Goal: Task Accomplishment & Management: Complete application form

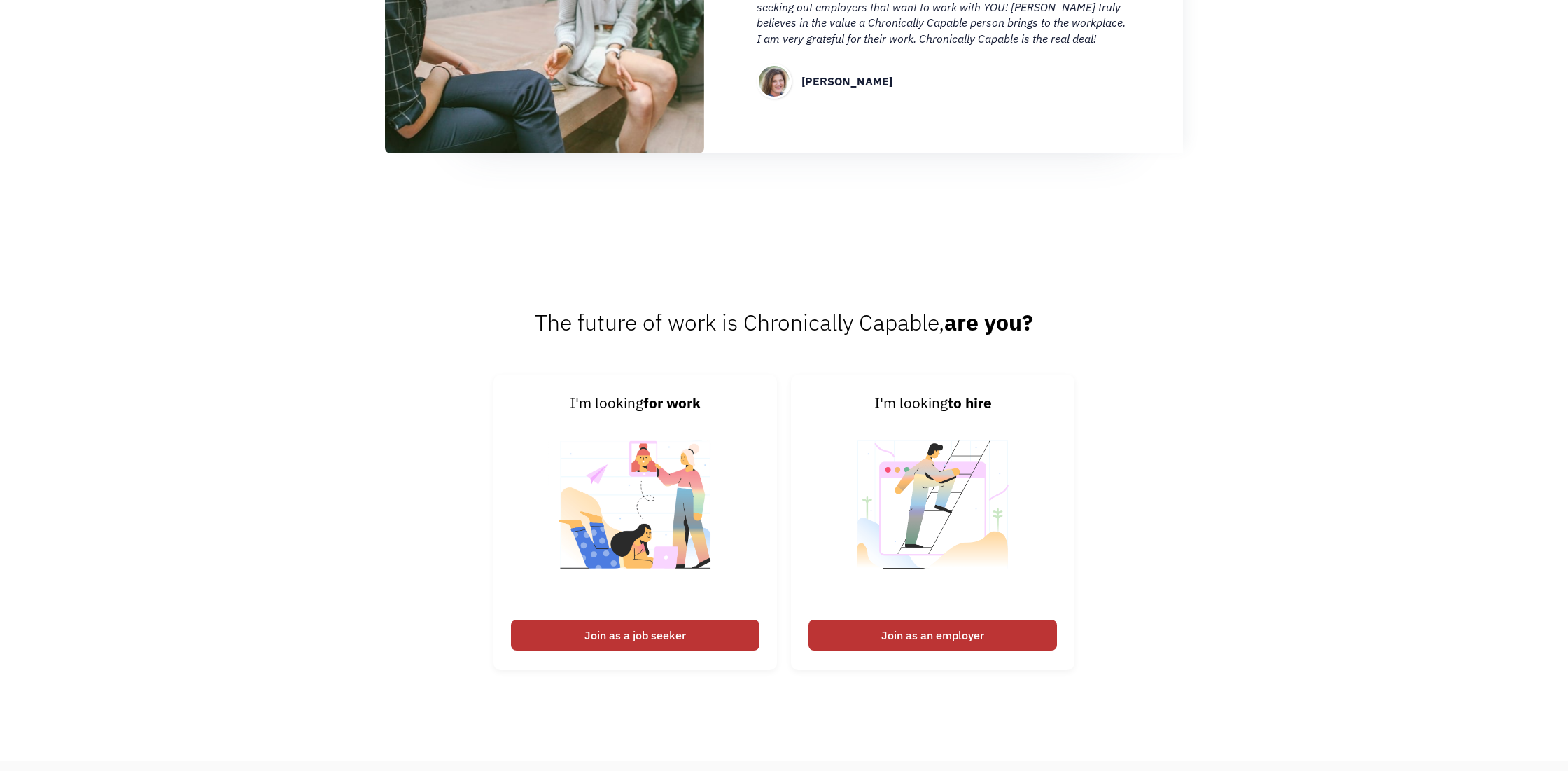
scroll to position [1748, 0]
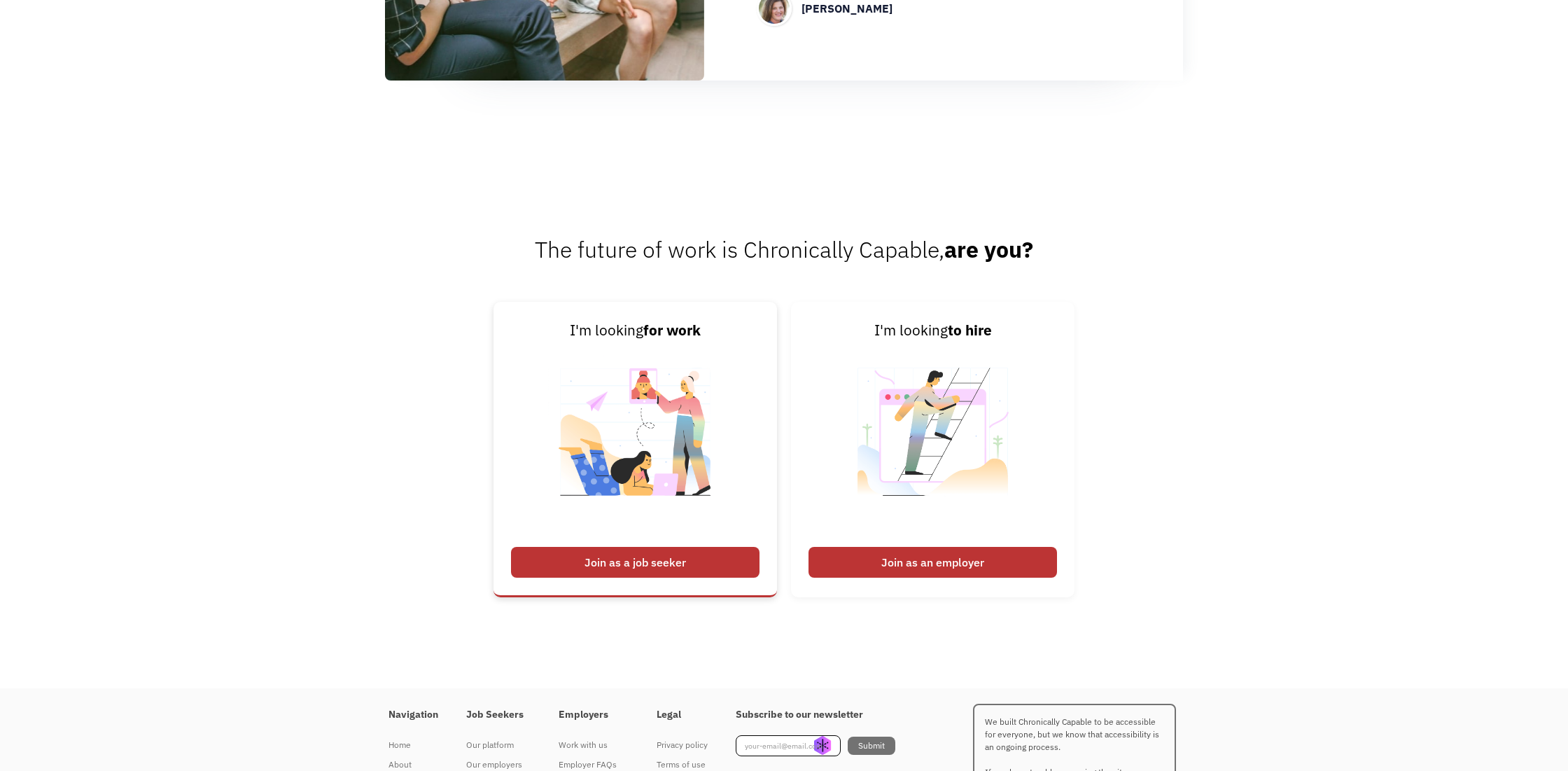
click at [590, 568] on div "Join as a job seeker" at bounding box center [635, 562] width 249 height 31
click at [623, 557] on div "Join as a job seeker" at bounding box center [635, 562] width 249 height 31
click at [623, 556] on div "Join as a job seeker" at bounding box center [635, 562] width 249 height 31
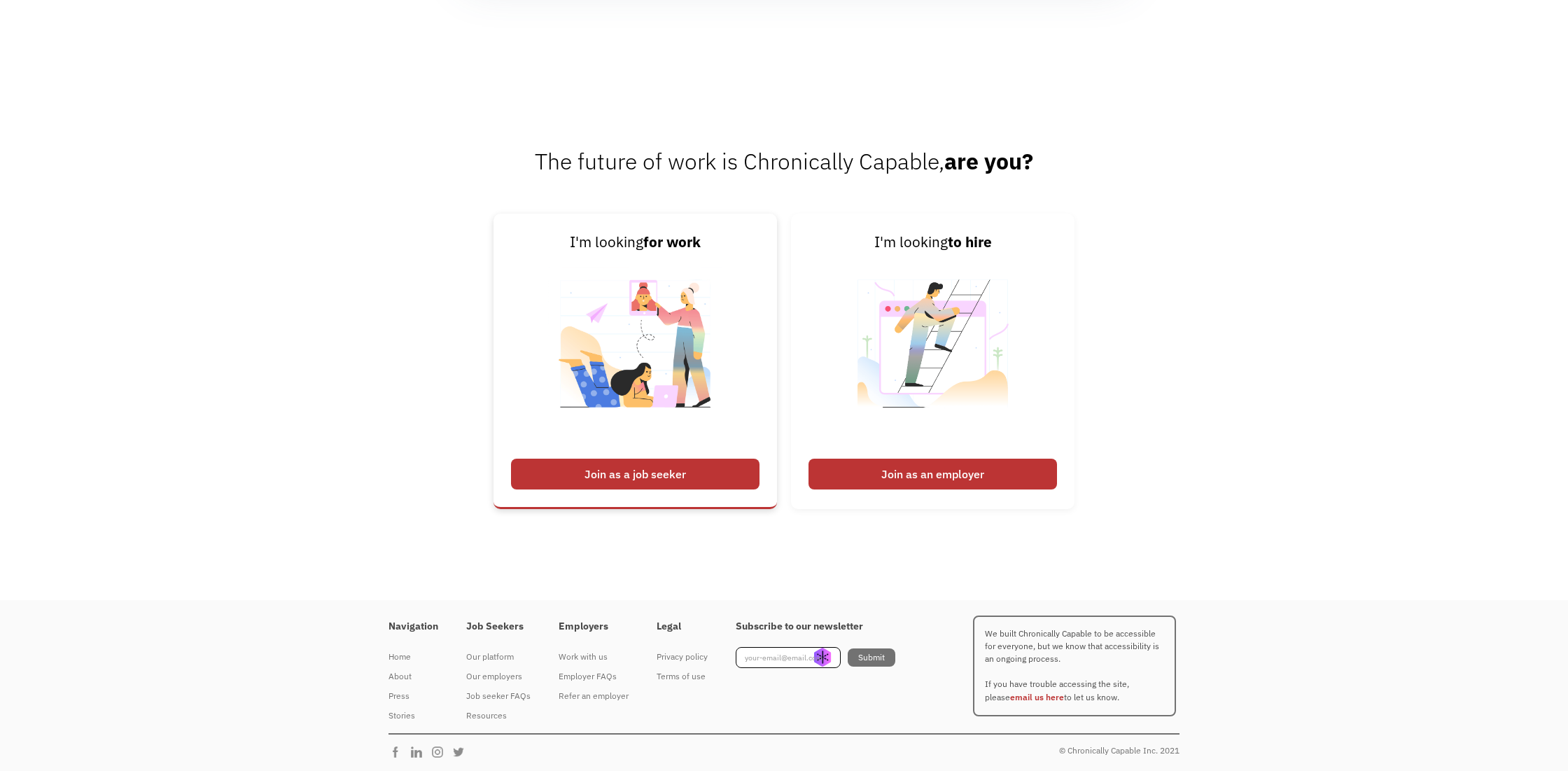
click at [565, 463] on div "Join as a job seeker" at bounding box center [635, 473] width 249 height 31
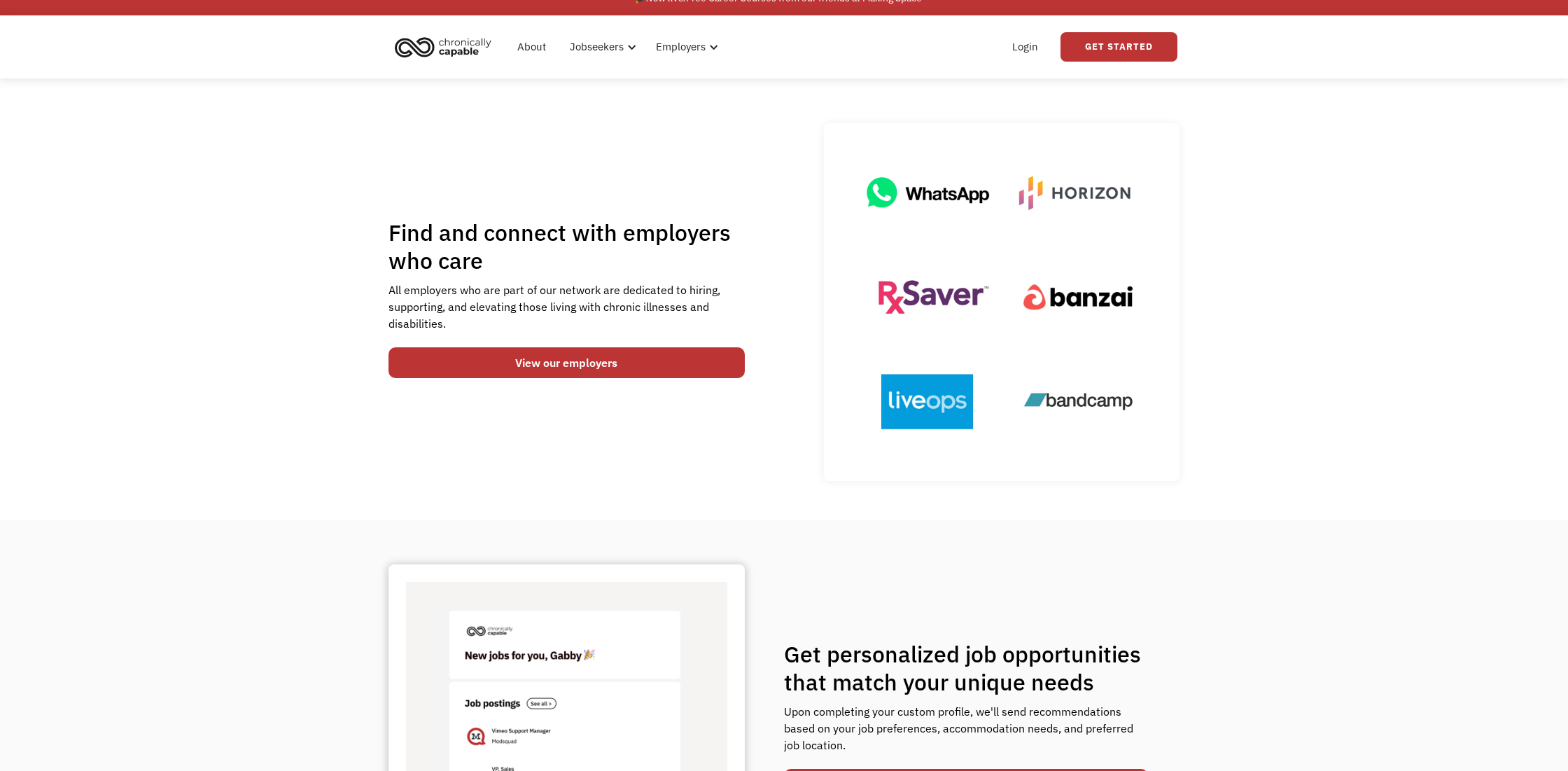
scroll to position [0, 0]
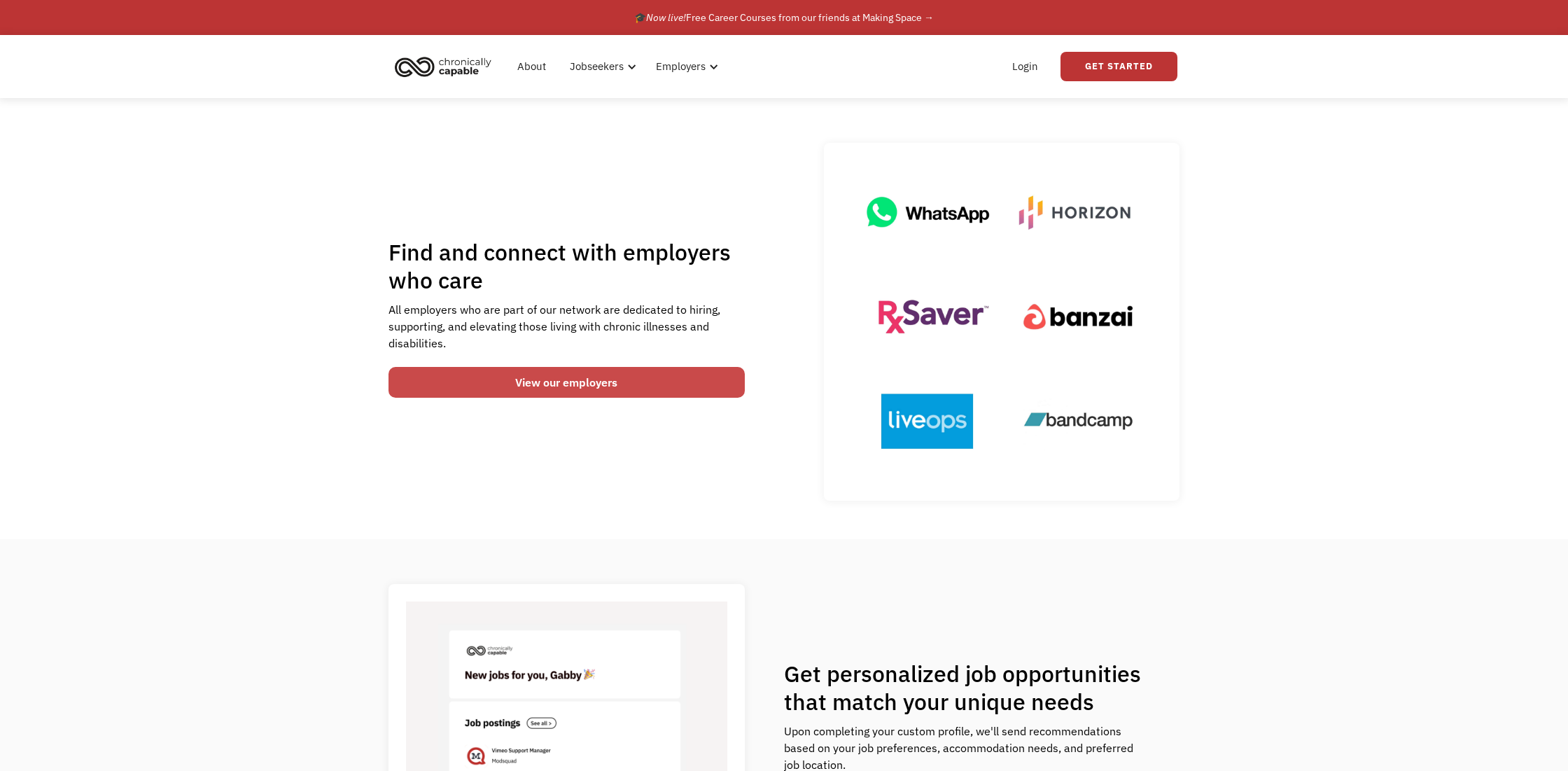
click at [536, 384] on link "View our employers" at bounding box center [566, 382] width 356 height 31
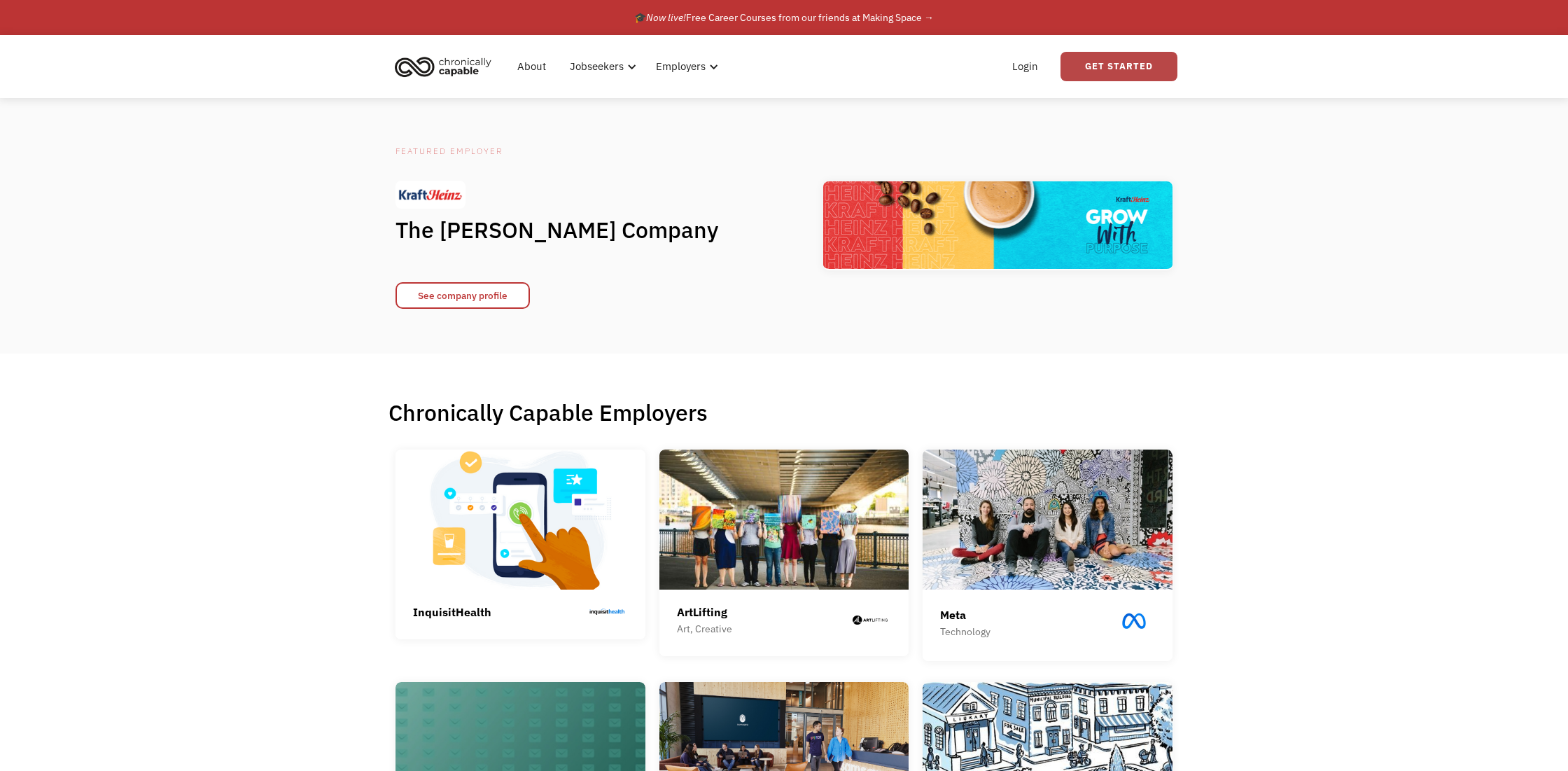
click at [1116, 66] on link "Get Started" at bounding box center [1119, 67] width 117 height 30
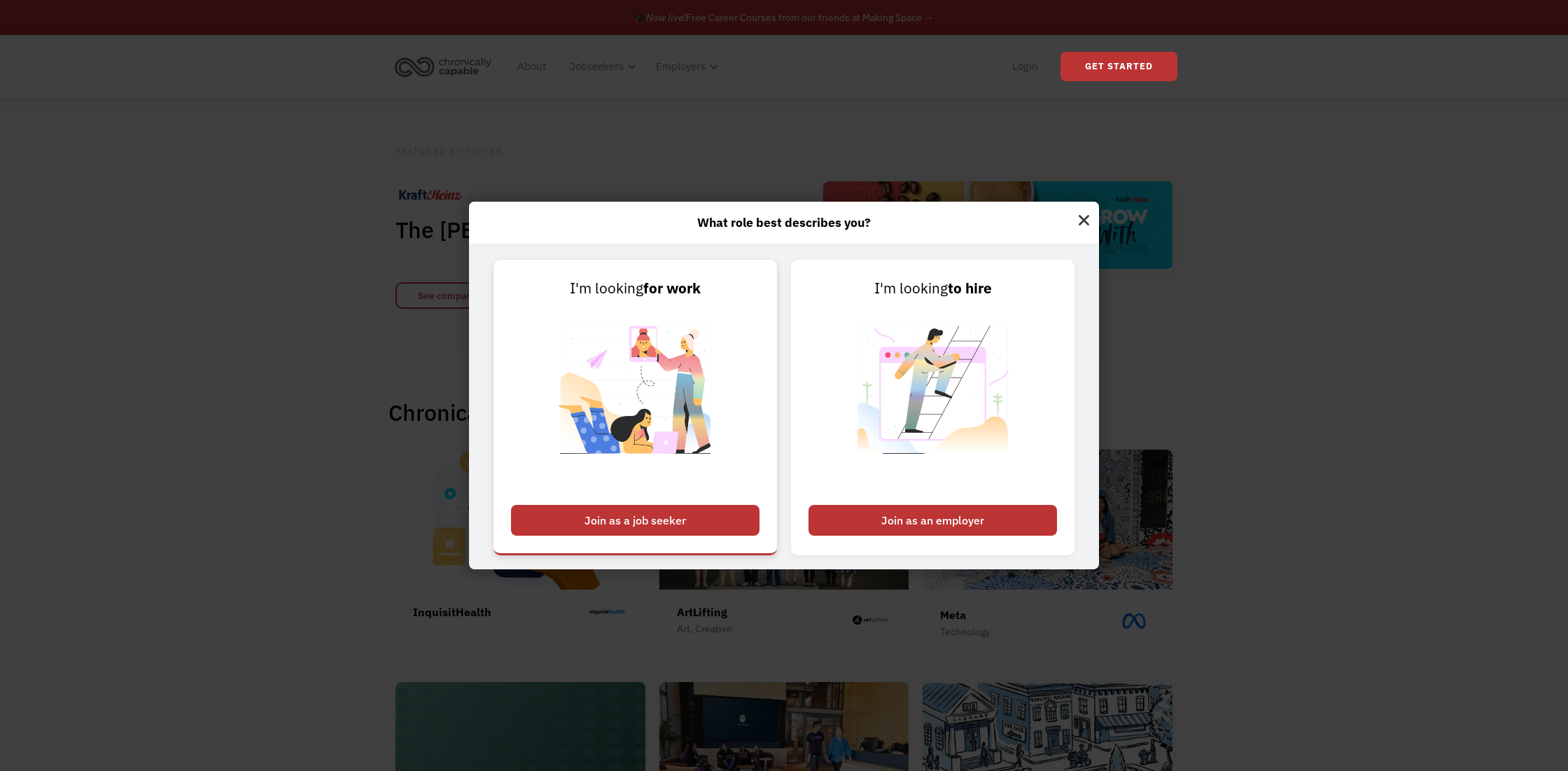
click at [697, 509] on div "Join as a job seeker" at bounding box center [635, 520] width 249 height 31
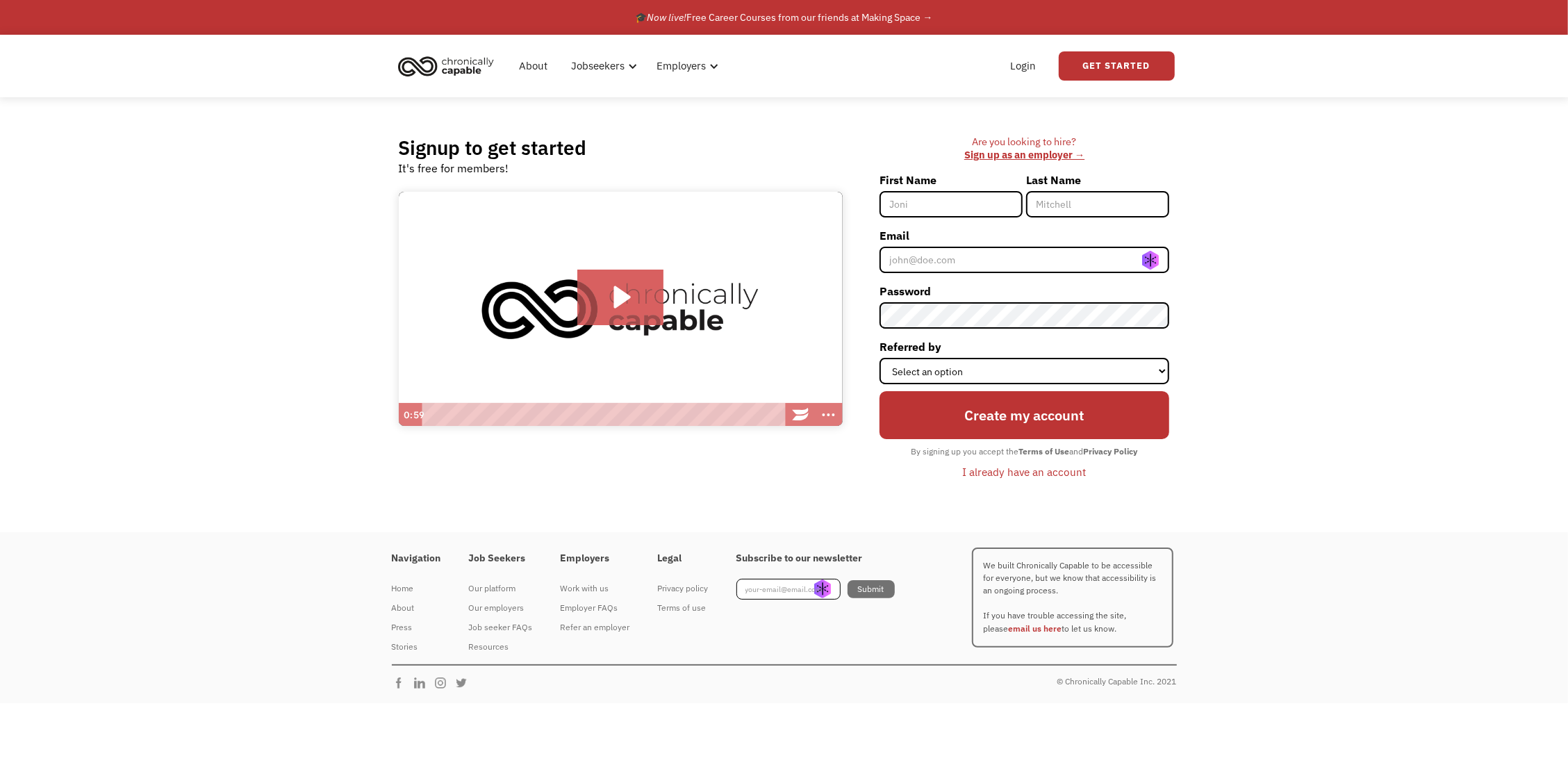
click at [917, 196] on input "First Name" at bounding box center [951, 204] width 143 height 26
type input "Xiomi"
type input "De [DEMOGRAPHIC_DATA]"
type input "xiomi_dejesus@hotmail.com"
click at [880, 358] on select "Select an option Instagram Facebook Twitter Search Engine News Article Word of …" at bounding box center [1025, 371] width 290 height 26
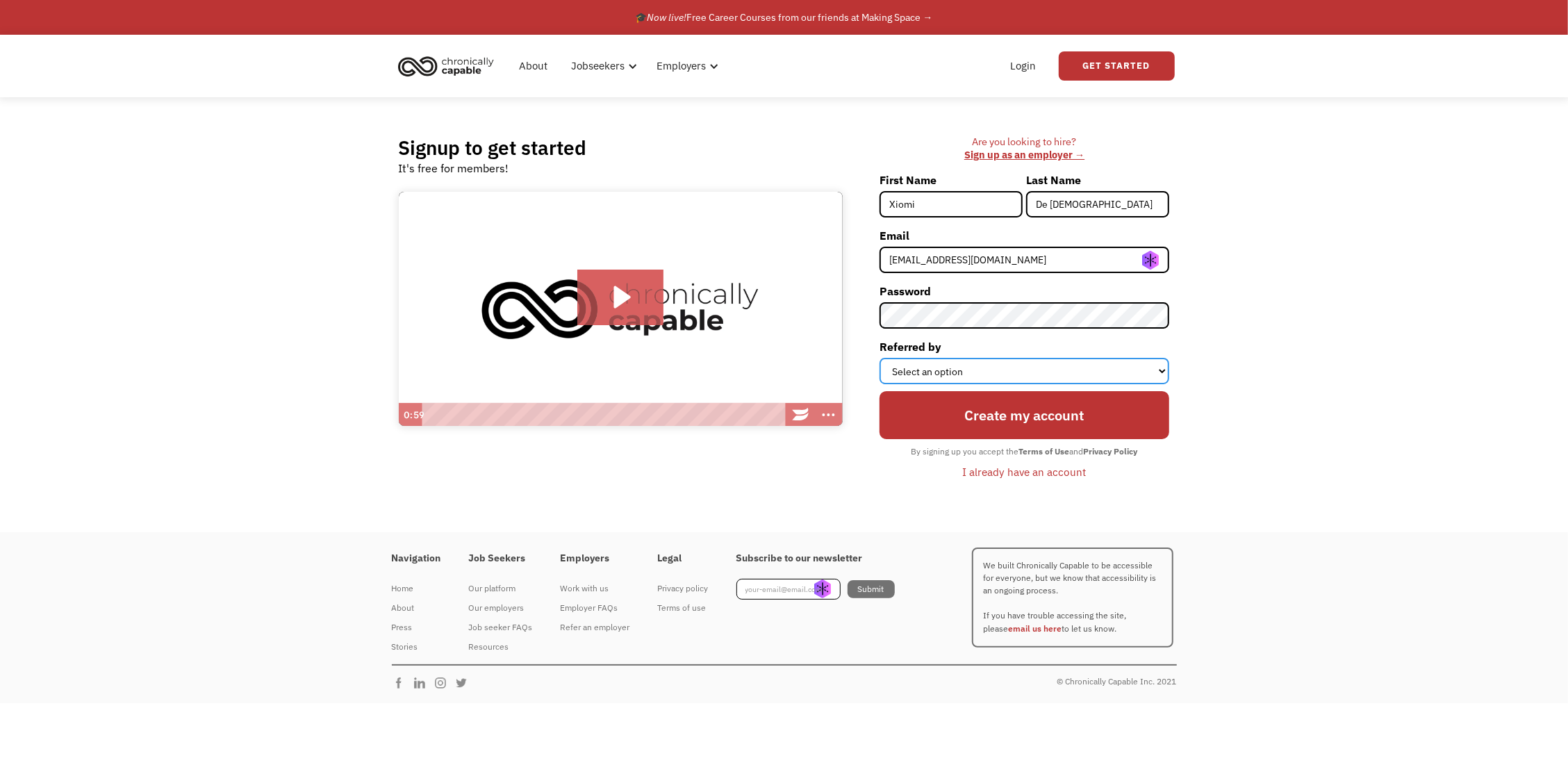
select select "Other"
click option "Other" at bounding box center [0, 0] width 0 height 0
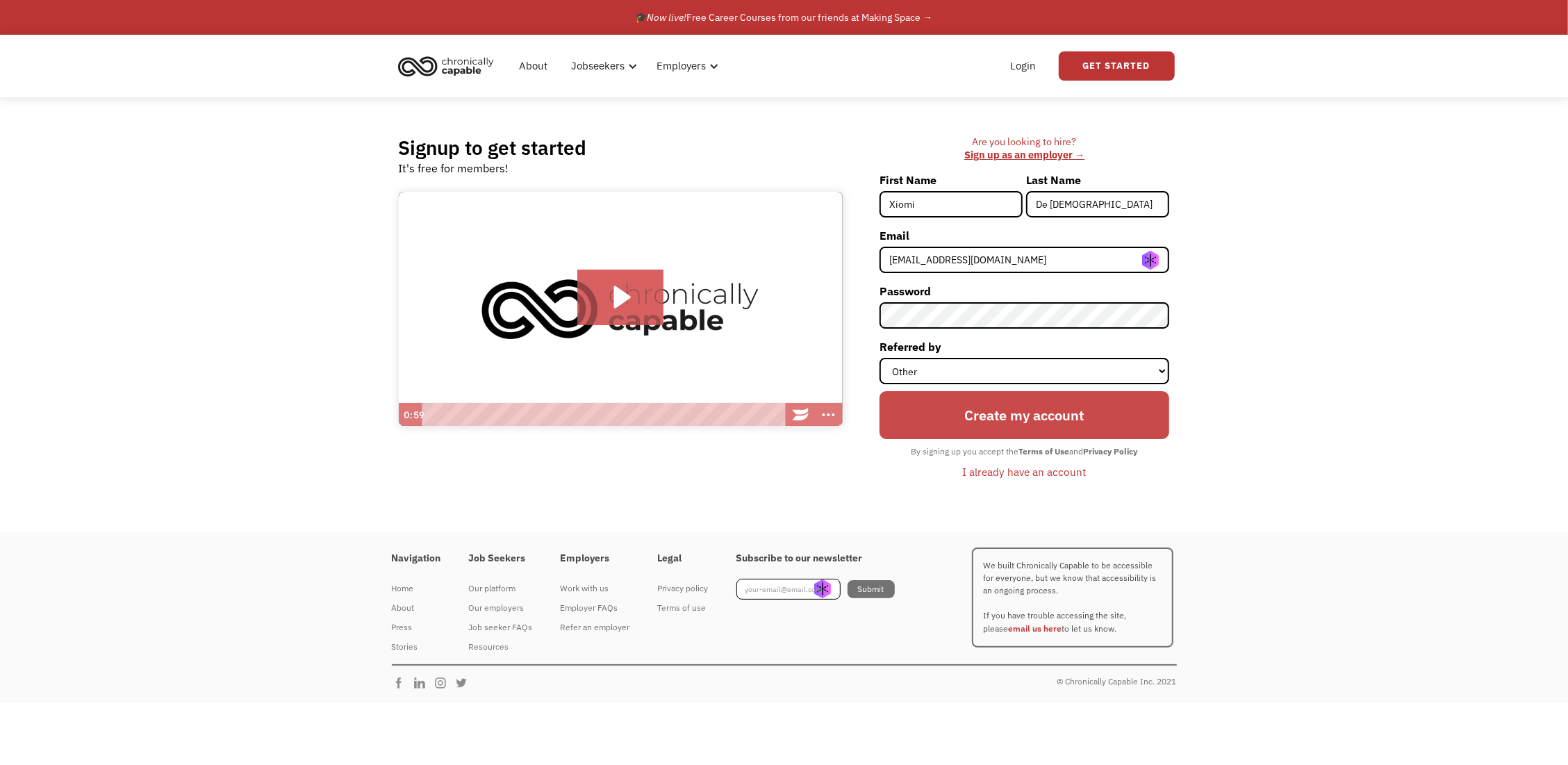
click at [963, 416] on input "Create my account" at bounding box center [1025, 415] width 290 height 48
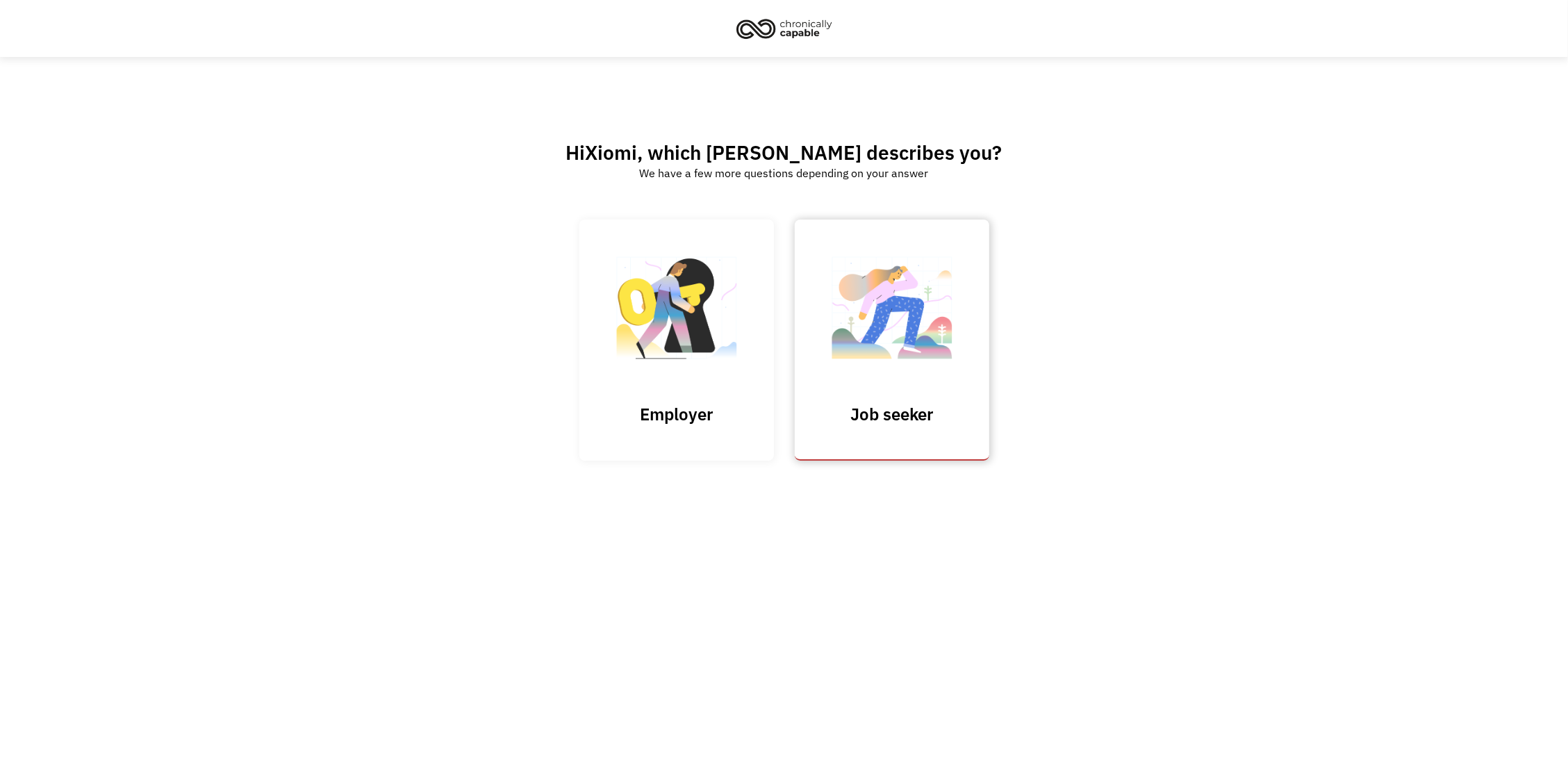
click at [927, 390] on link "Job seeker" at bounding box center [891, 341] width 194 height 241
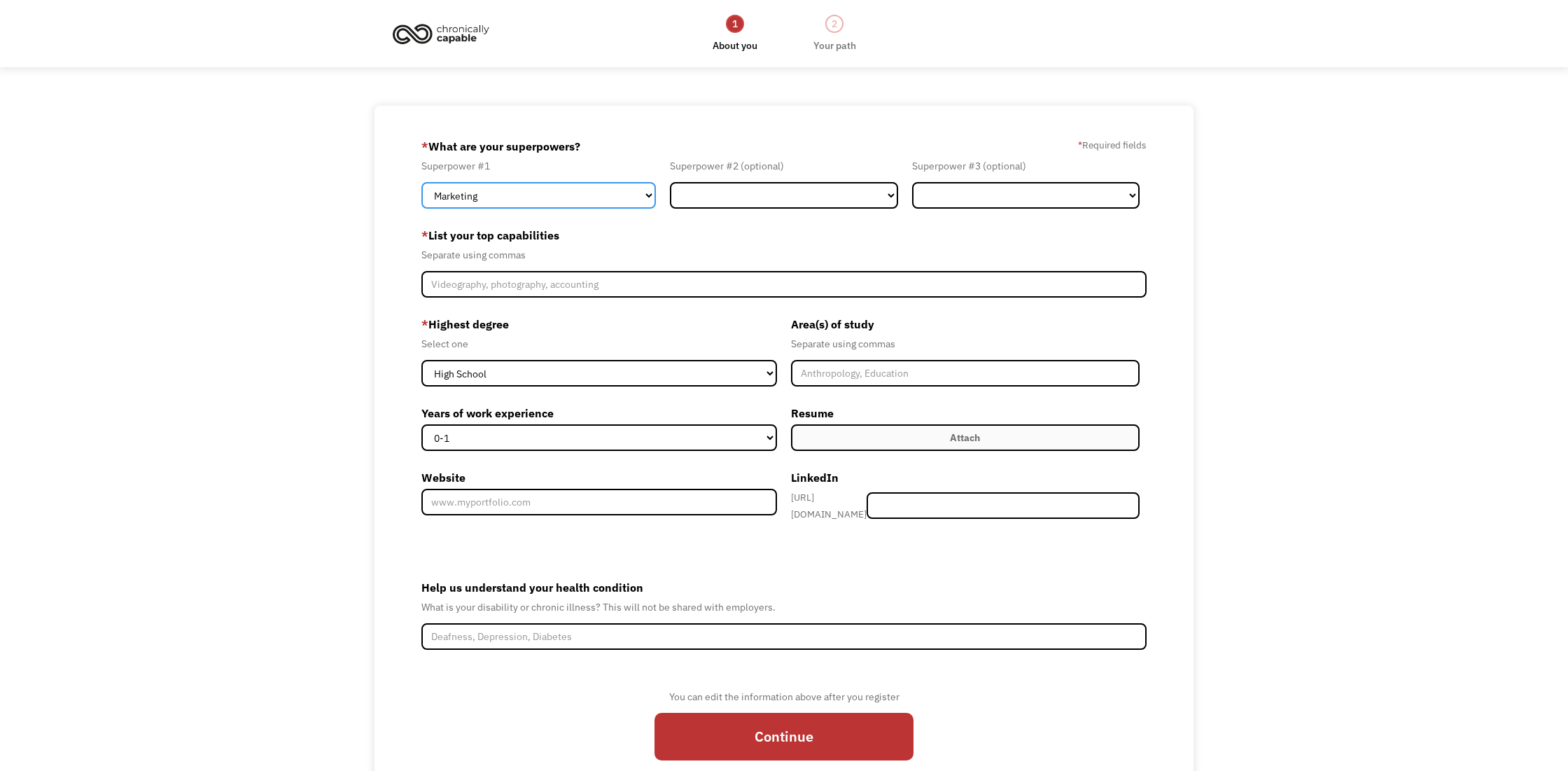
click at [422, 182] on select "Marketing Human Resources Finance Technology Operations Sales Industrial & Manu…" at bounding box center [539, 195] width 235 height 26
select select "Human Resources"
click option "Human Resources" at bounding box center [0, 0] width 0 height 0
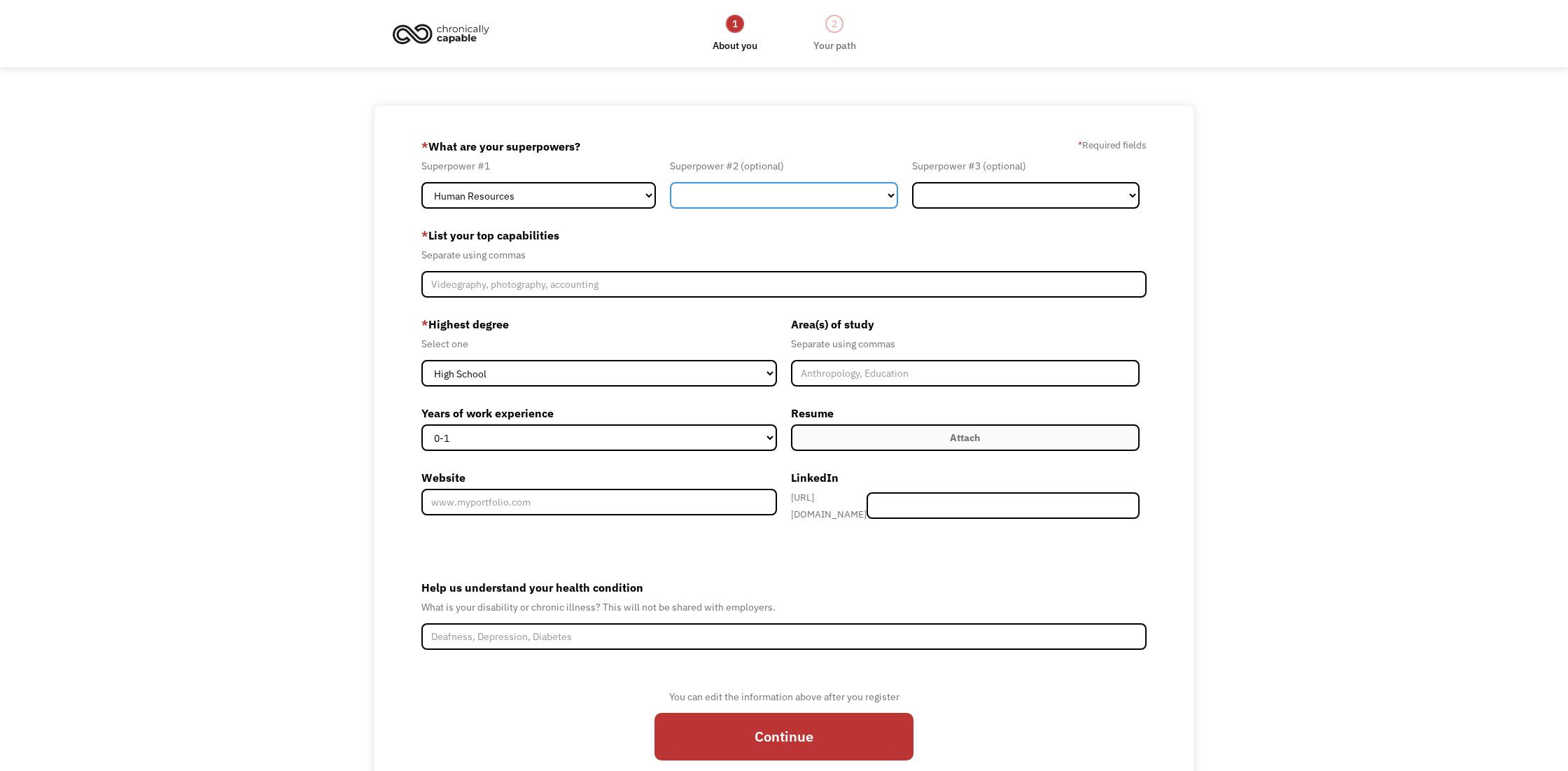
click at [670, 182] on select "Marketing Human Resources Finance Technology Operations Sales Industrial & Manu…" at bounding box center [783, 195] width 227 height 26
select select "Administration"
click option "Administration" at bounding box center [0, 0] width 0 height 0
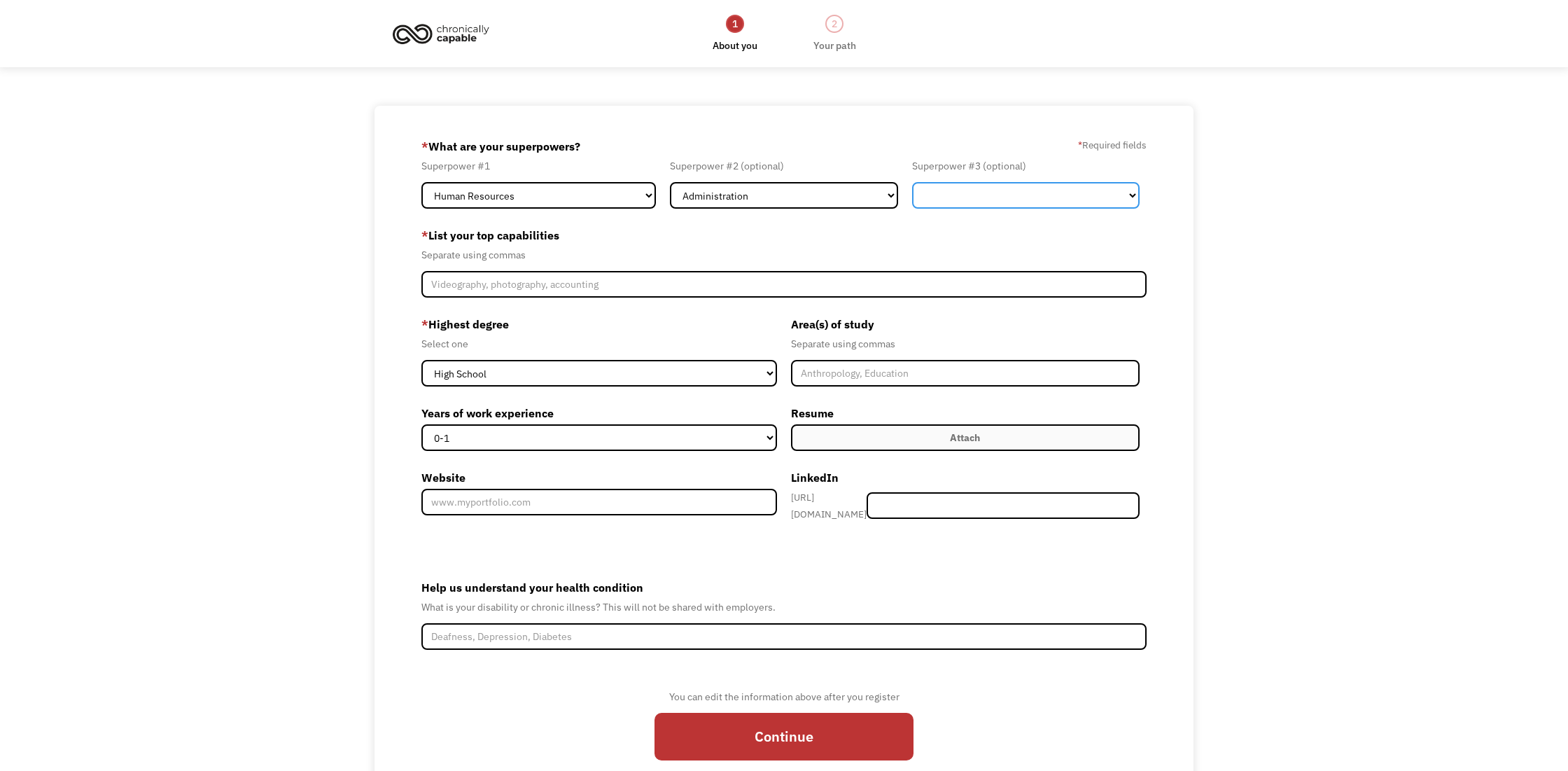
click at [912, 182] on select "Marketing Human Resources Finance Technology Operations Sales Industrial & Manu…" at bounding box center [1025, 195] width 227 height 26
select select "Design"
click option "Design" at bounding box center [0, 0] width 0 height 0
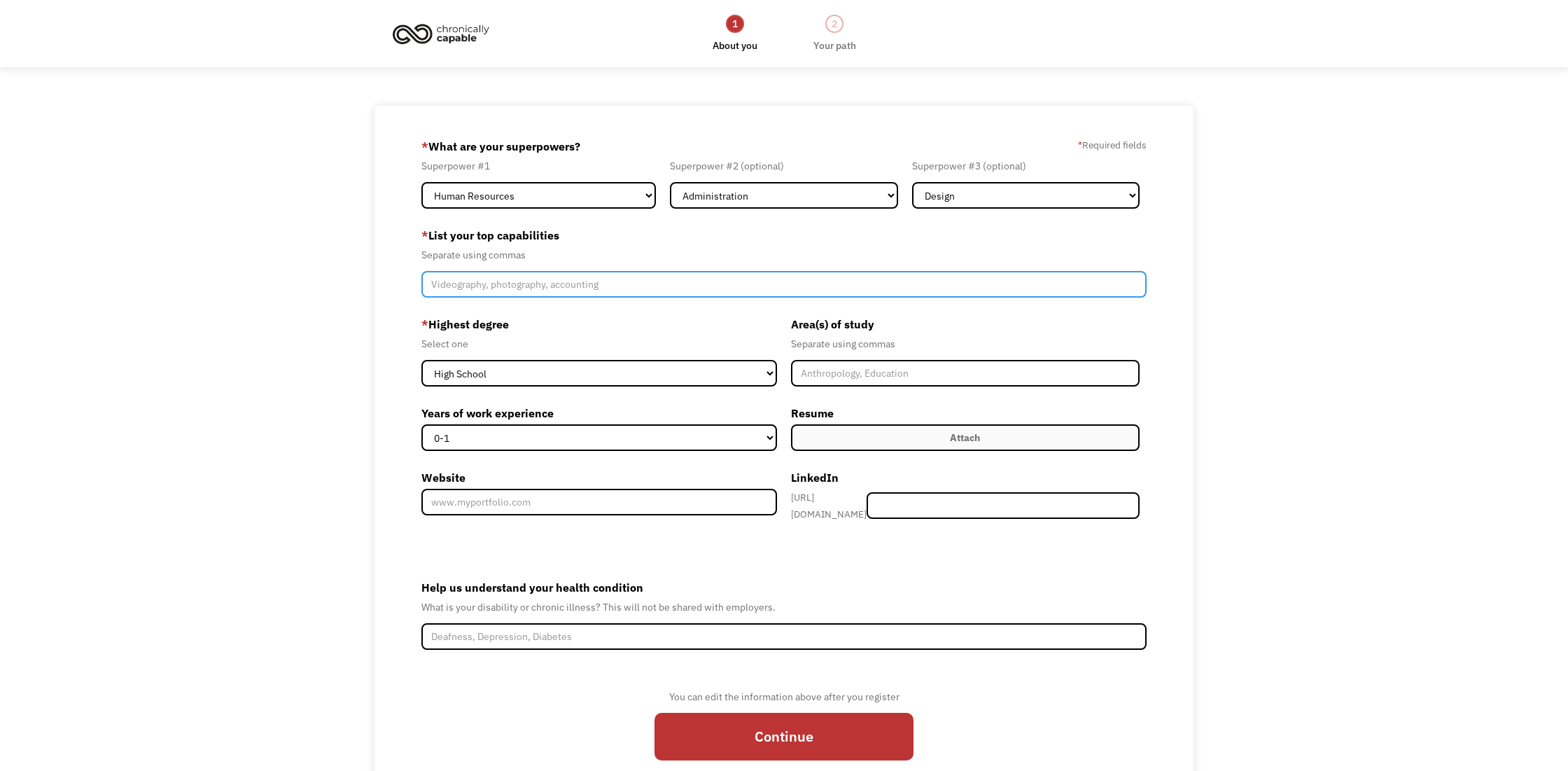
click at [704, 281] on input "Member-Create-Step1" at bounding box center [784, 285] width 725 height 26
type input "HR Assistant, Administrative Assistant, Designer, Customer Service"
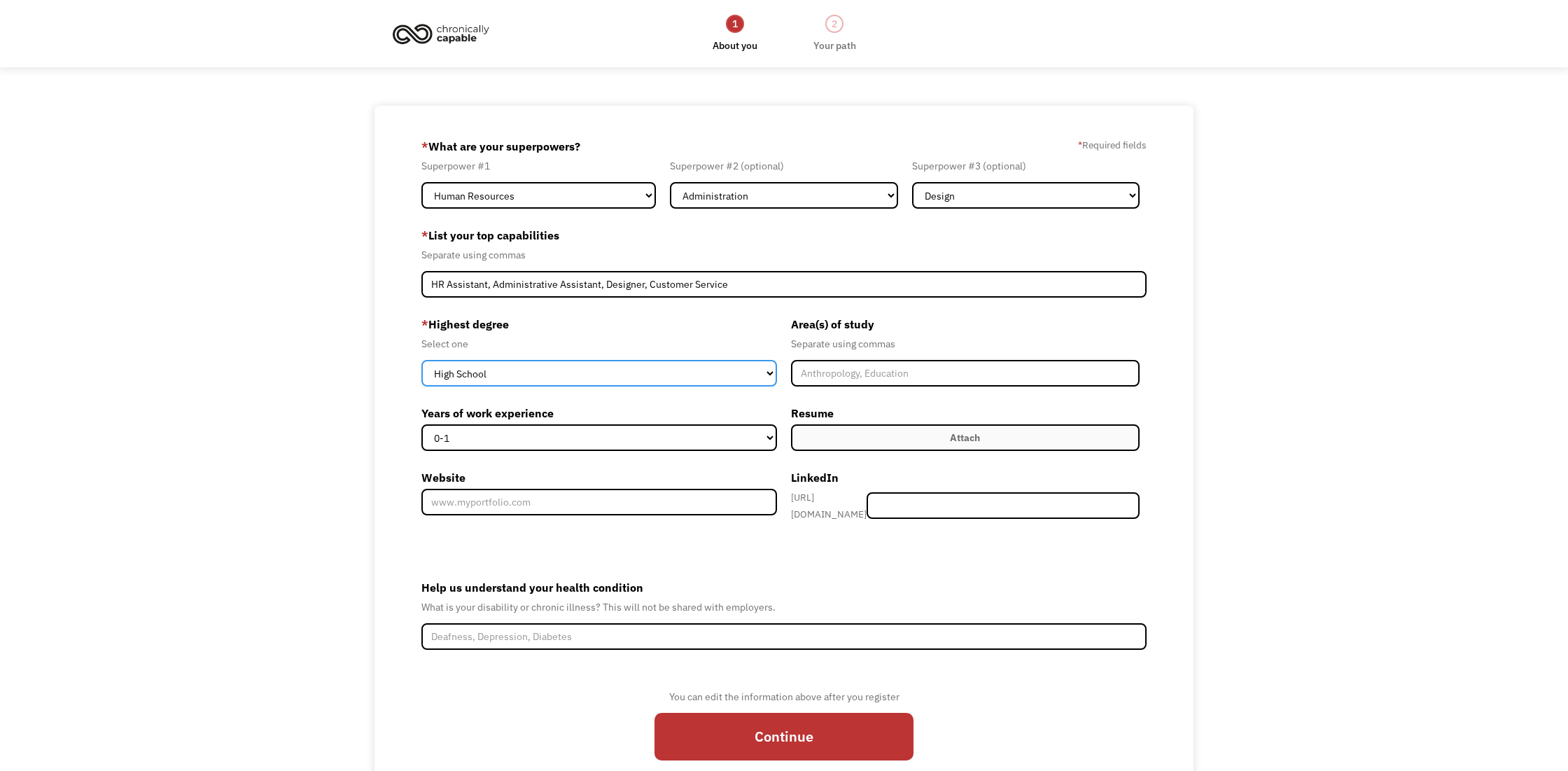
click at [422, 360] on select "High School Associates Bachelors Master's PhD" at bounding box center [600, 373] width 356 height 26
click at [668, 369] on select "High School Associates Bachelors Master's PhD" at bounding box center [600, 373] width 356 height 26
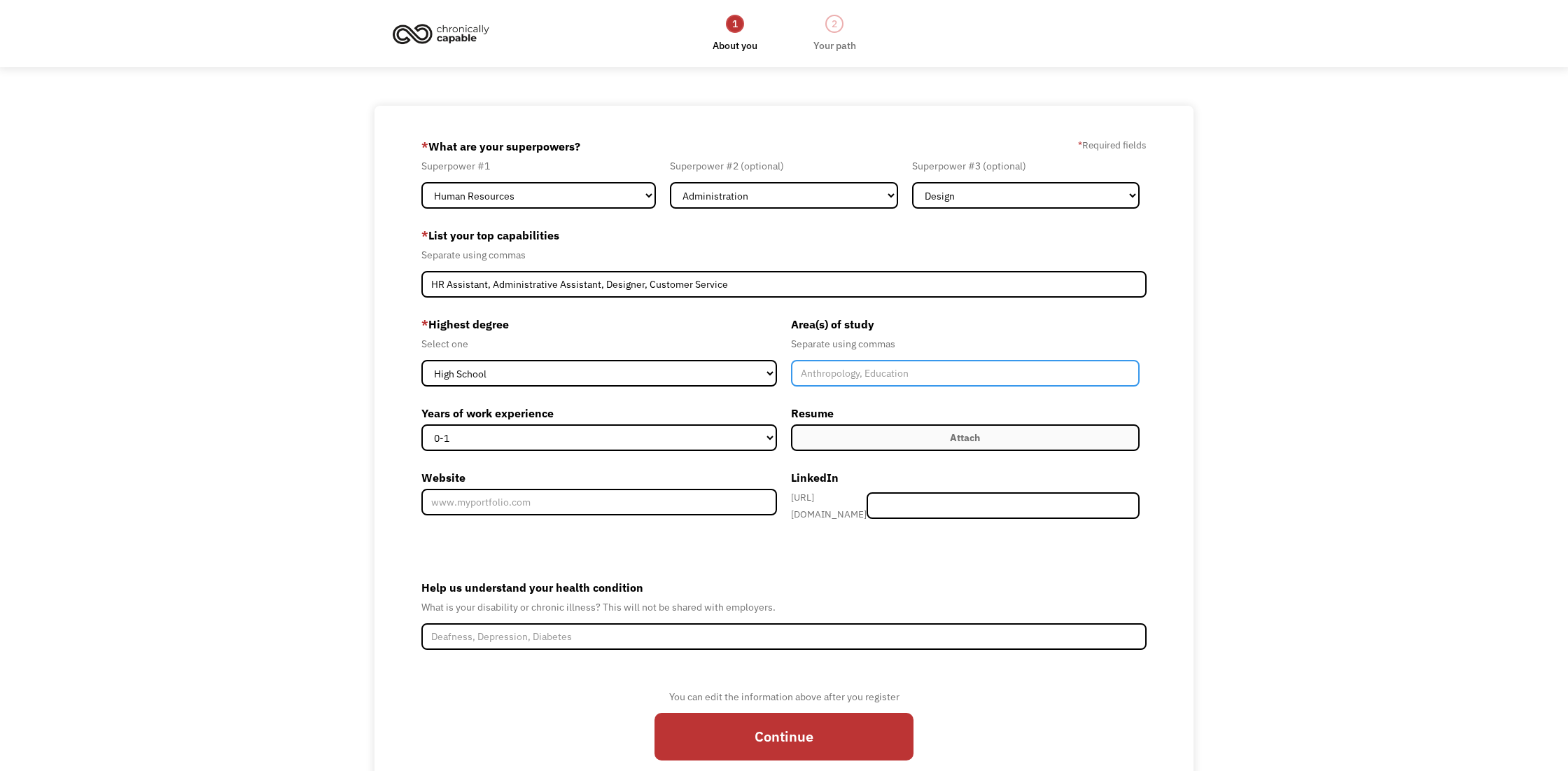
click at [803, 377] on input "Member-Create-Step1" at bounding box center [966, 373] width 349 height 26
click at [796, 372] on input "Medical Interpreter" at bounding box center [966, 373] width 349 height 26
type input "Certified Medical Interpreter"
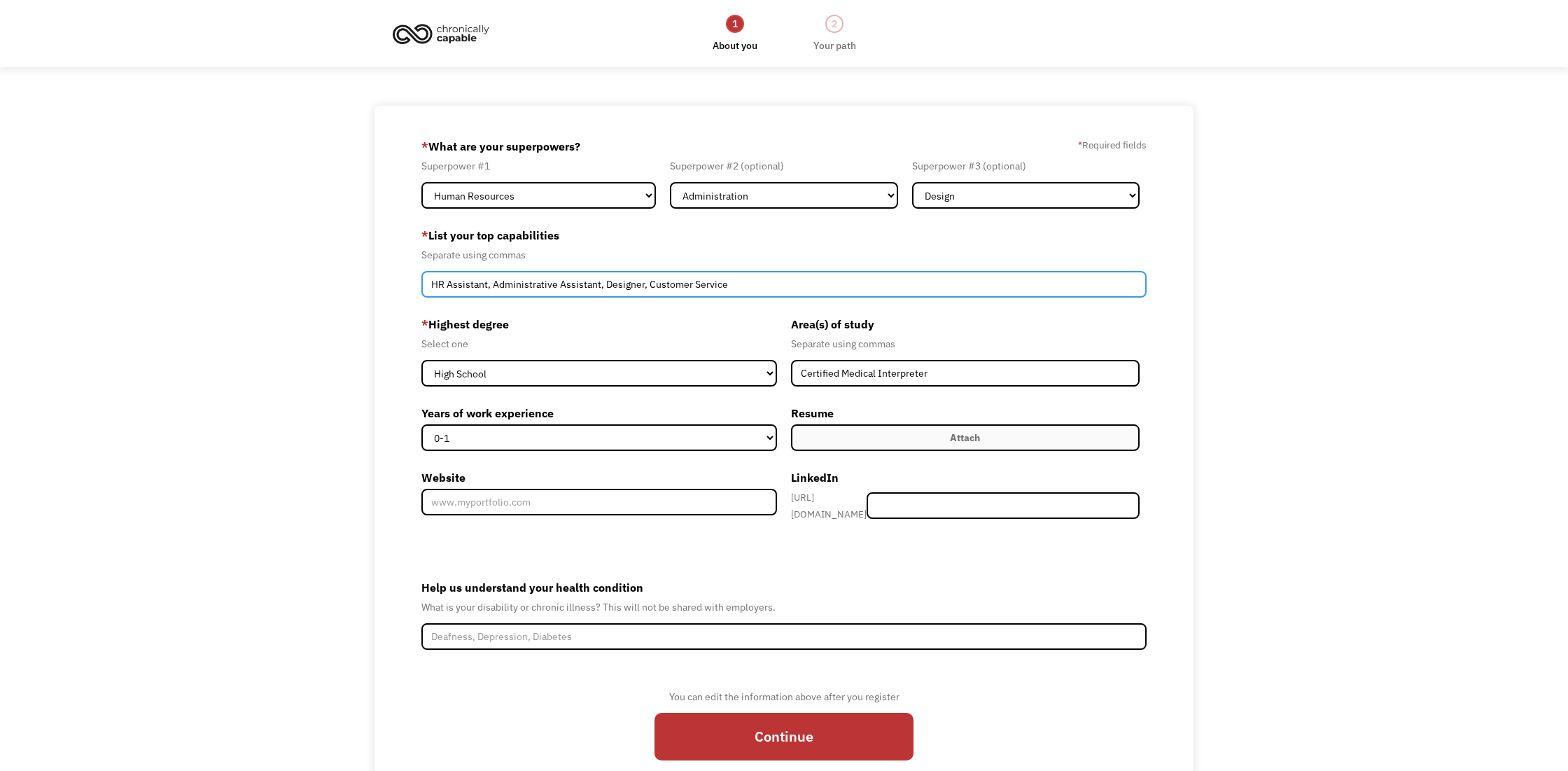
click at [742, 289] on input "HR Assistant, Administrative Assistant, Designer, Customer Service" at bounding box center [784, 285] width 725 height 26
type input "HR Assistant, Administrative Assistant, Designer, Customer Service, Medical Int…"
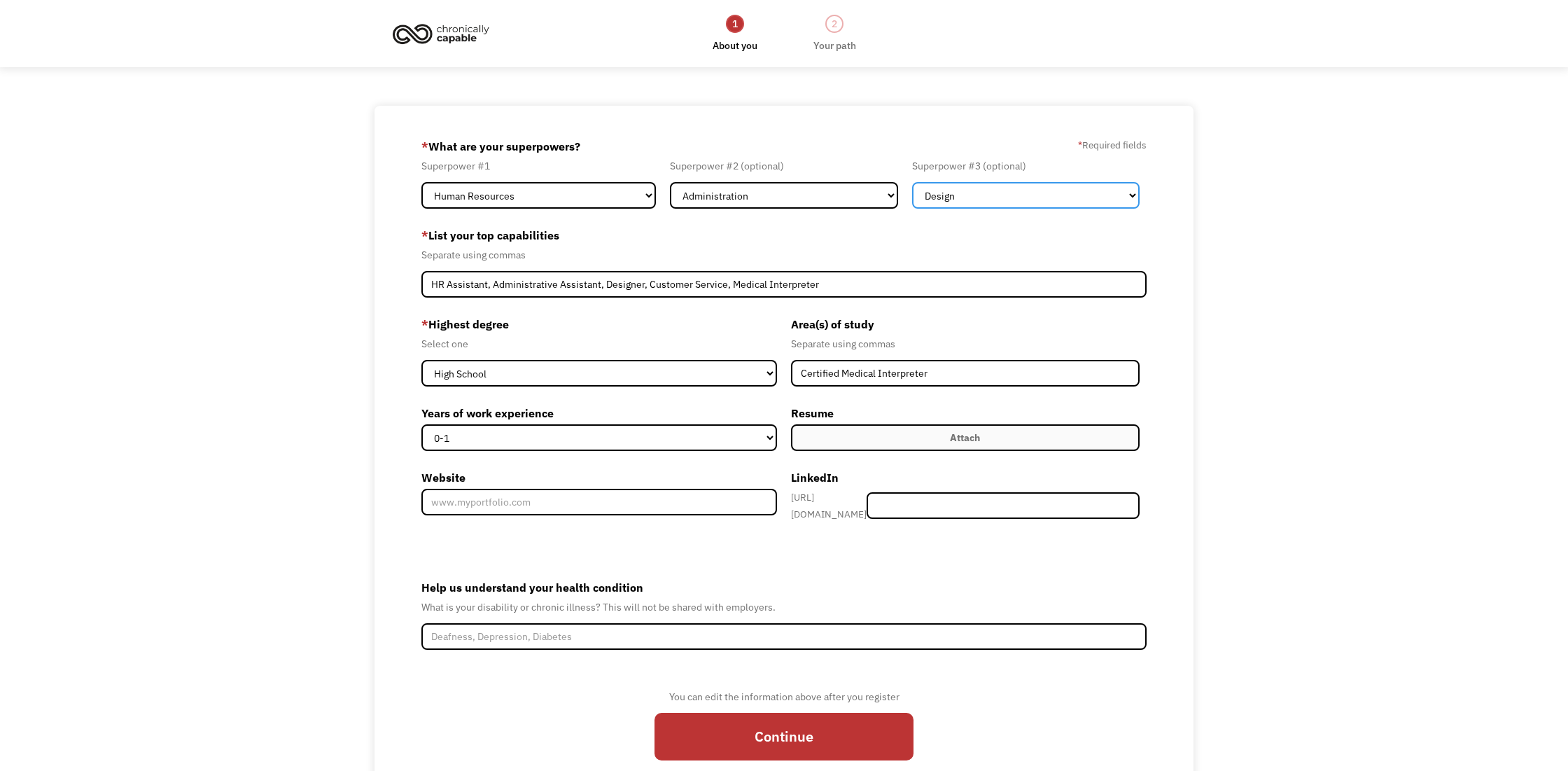
click at [912, 182] on select "Marketing Human Resources Finance Technology Operations Sales Industrial & Manu…" at bounding box center [1025, 195] width 227 height 26
click at [935, 127] on div "68ba01722168d57520a98908 xiomi_dejesus@hotmail.com Xiomi De Jesus Other Generat…" at bounding box center [784, 456] width 819 height 700
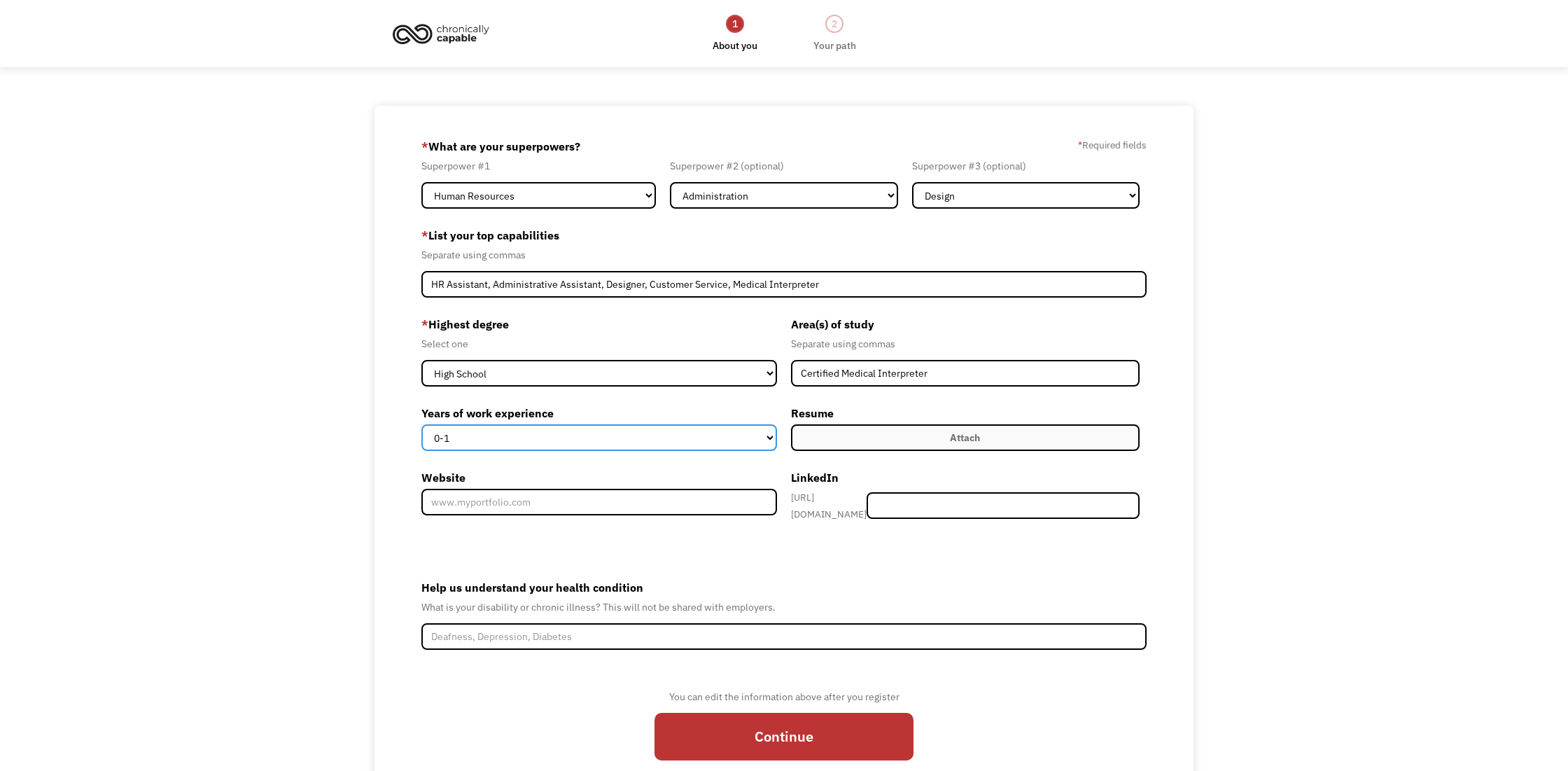
click at [422, 424] on select "0-1 2-4 5-10 11-15 15+" at bounding box center [600, 438] width 356 height 26
select select "2-4"
click option "2-4" at bounding box center [0, 0] width 0 height 0
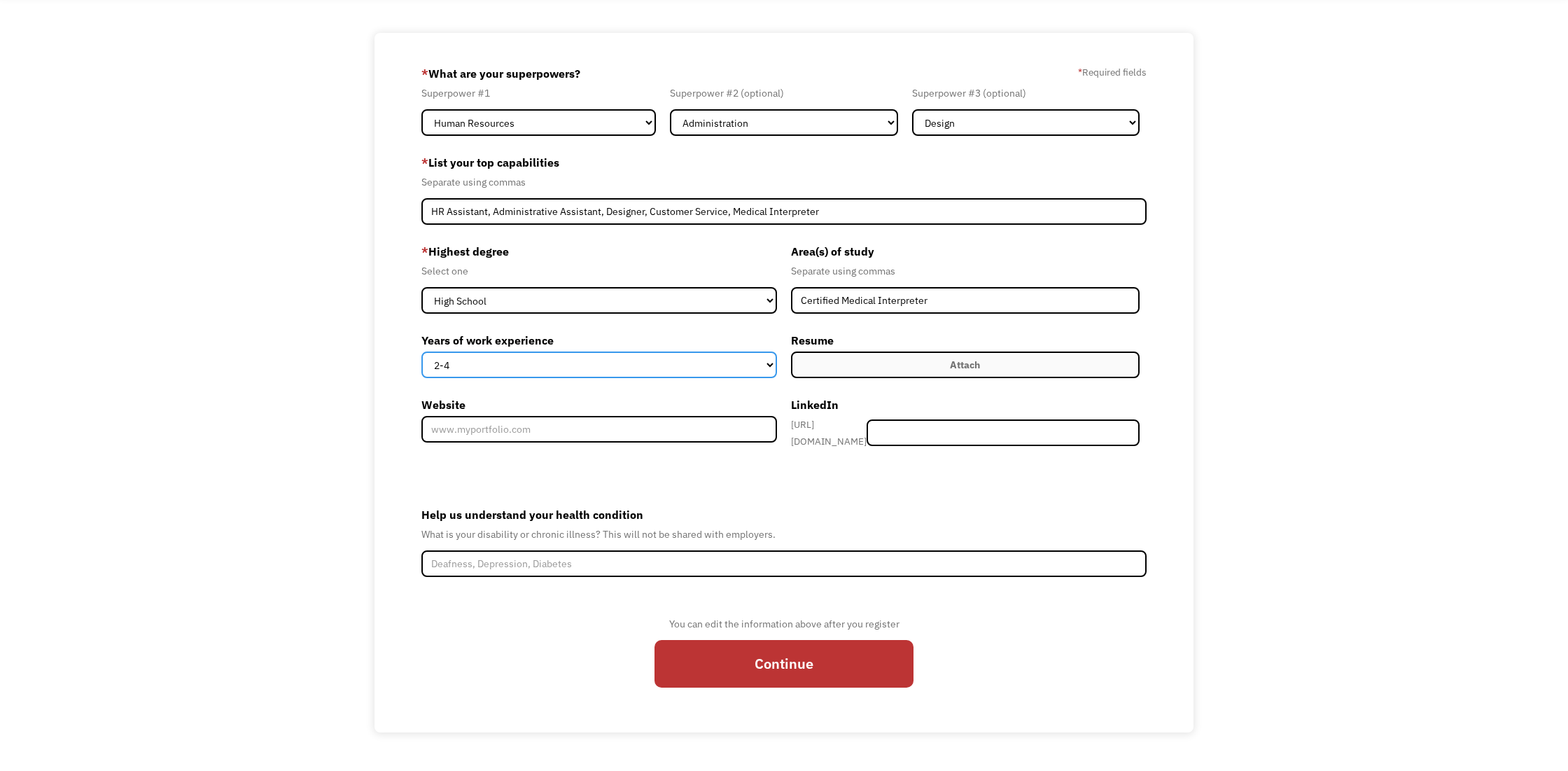
scroll to position [89, 0]
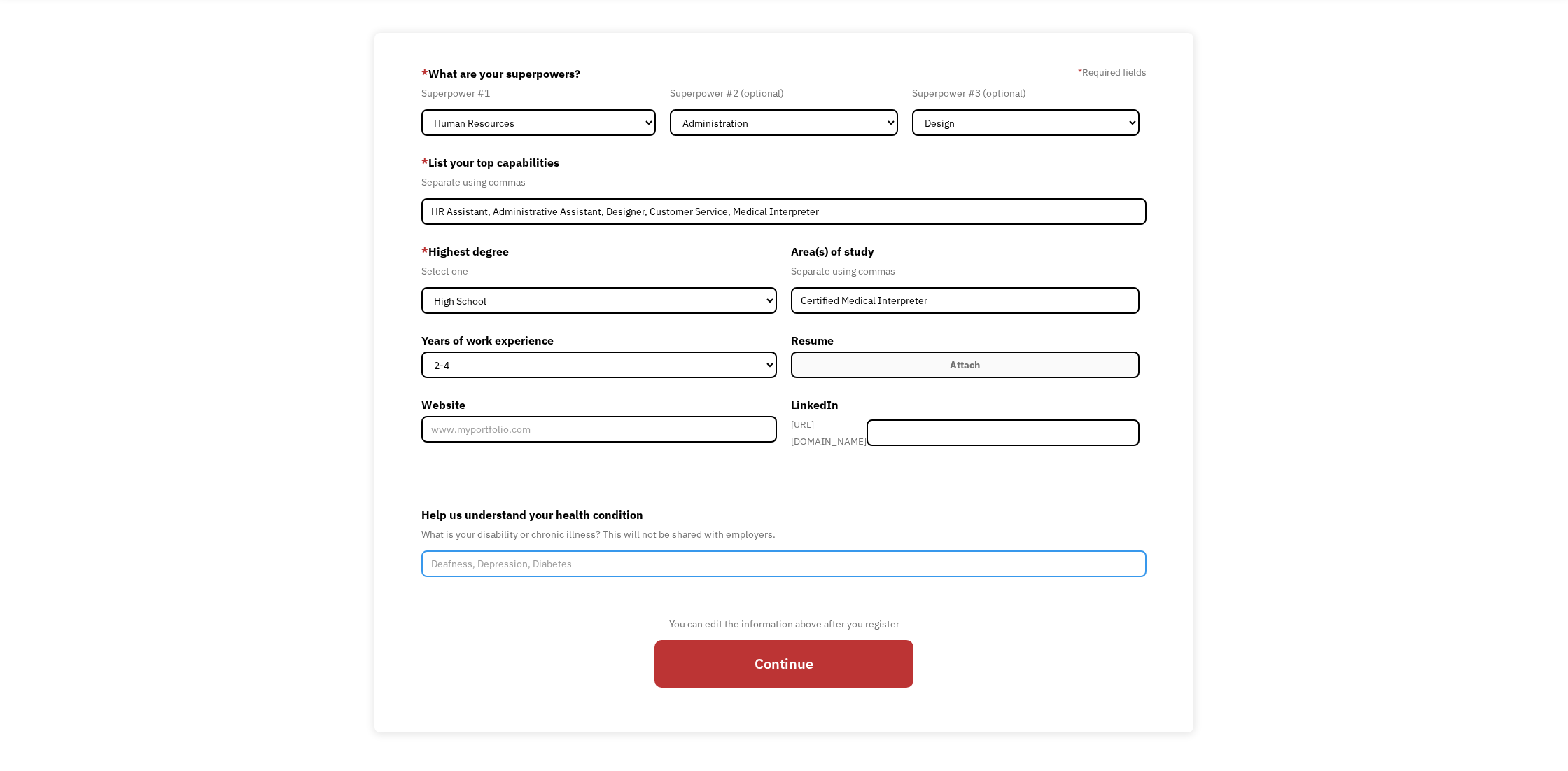
click at [460, 567] on input "Help us understand your health condition" at bounding box center [784, 563] width 725 height 26
type input "Angioedema Attacks"
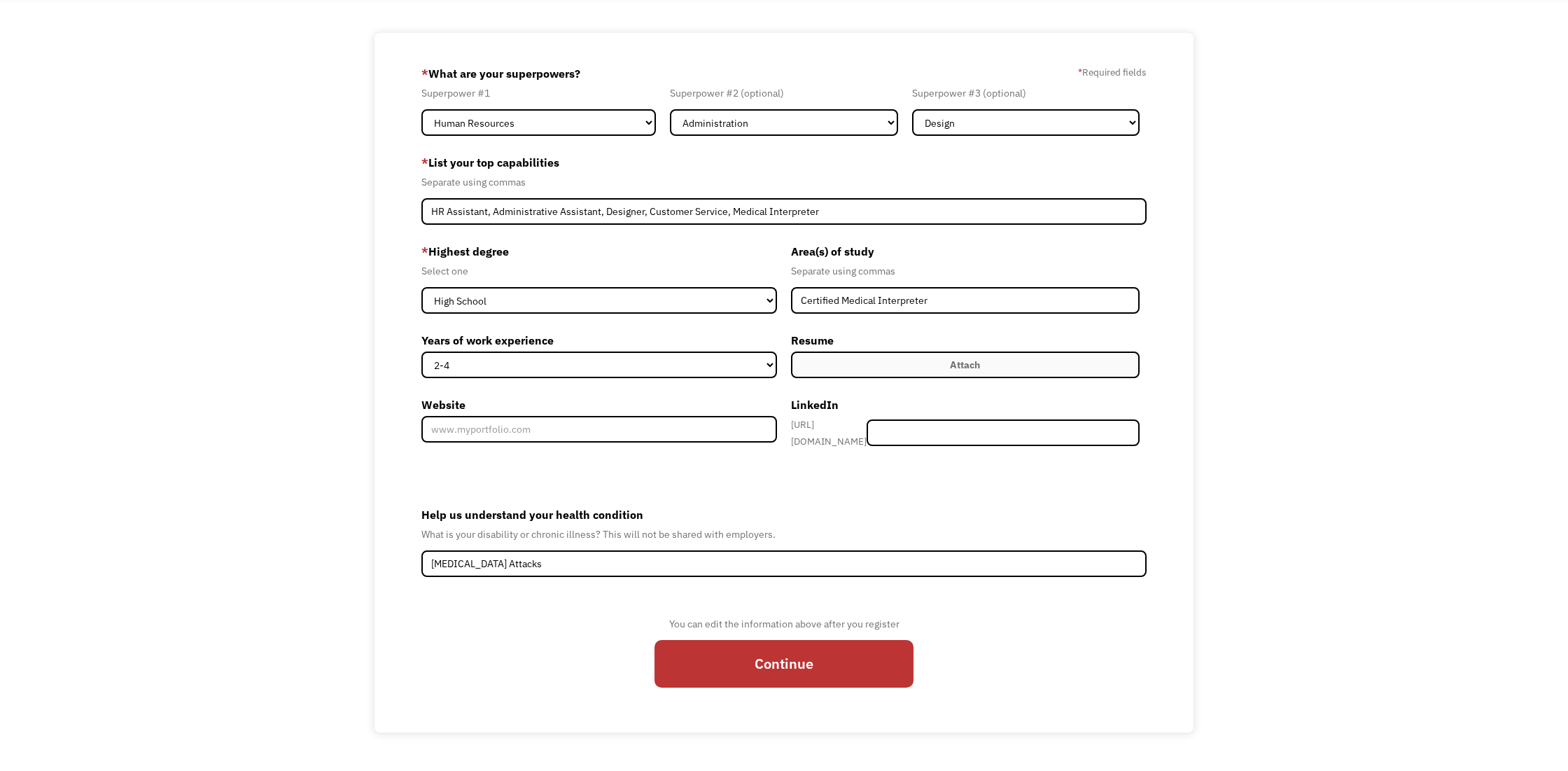
click at [660, 454] on div "* Highest degree Select one High School Associates Bachelors Master's PhD Years…" at bounding box center [784, 352] width 725 height 225
click at [936, 429] on input "Member-Create-Step1" at bounding box center [1002, 433] width 272 height 26
paste input "[URL][DOMAIN_NAME][PERSON_NAME]"
type input "[URL][DOMAIN_NAME][PERSON_NAME]"
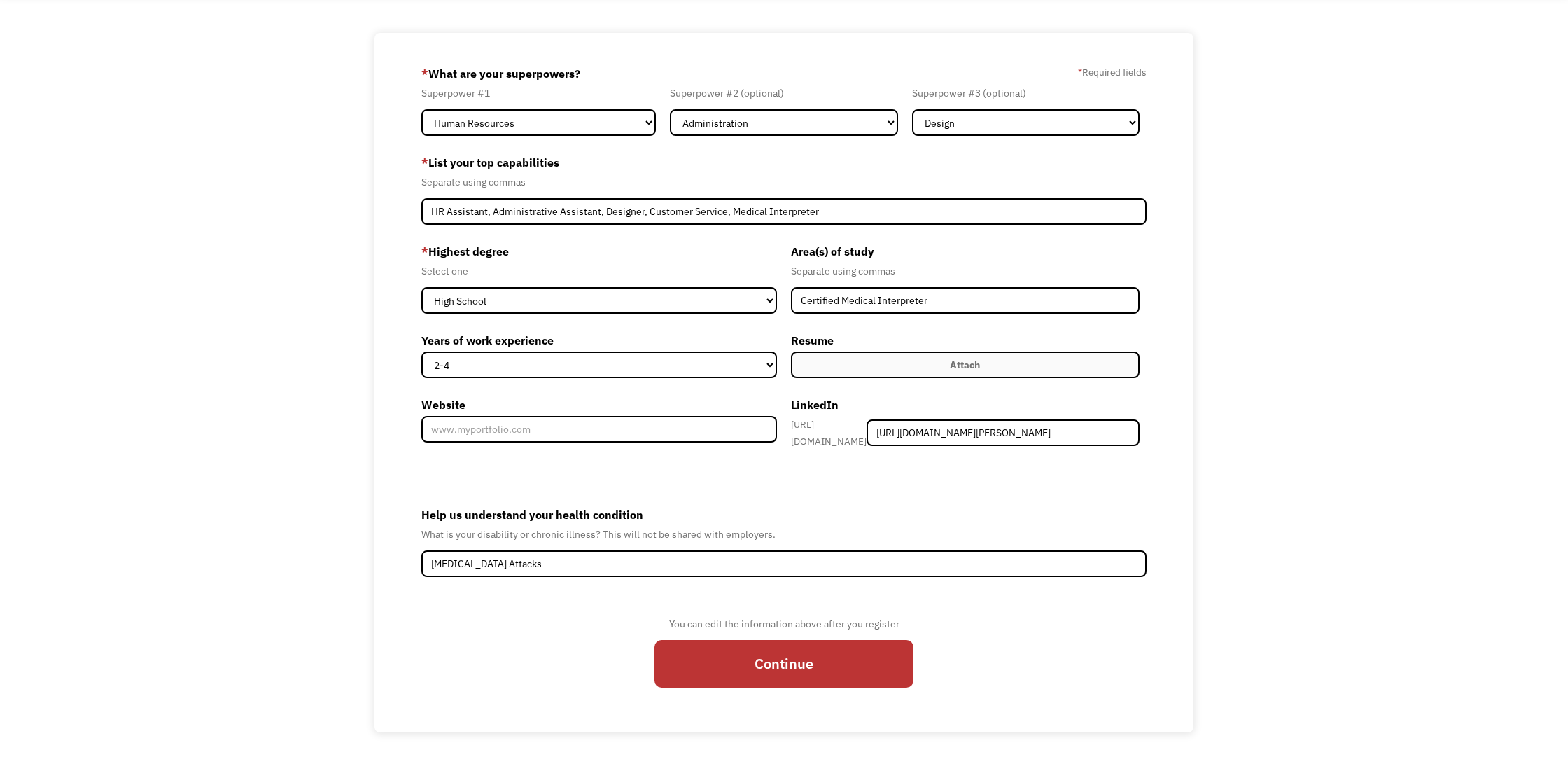
click at [965, 514] on label "Help us understand your health condition" at bounding box center [784, 515] width 725 height 22
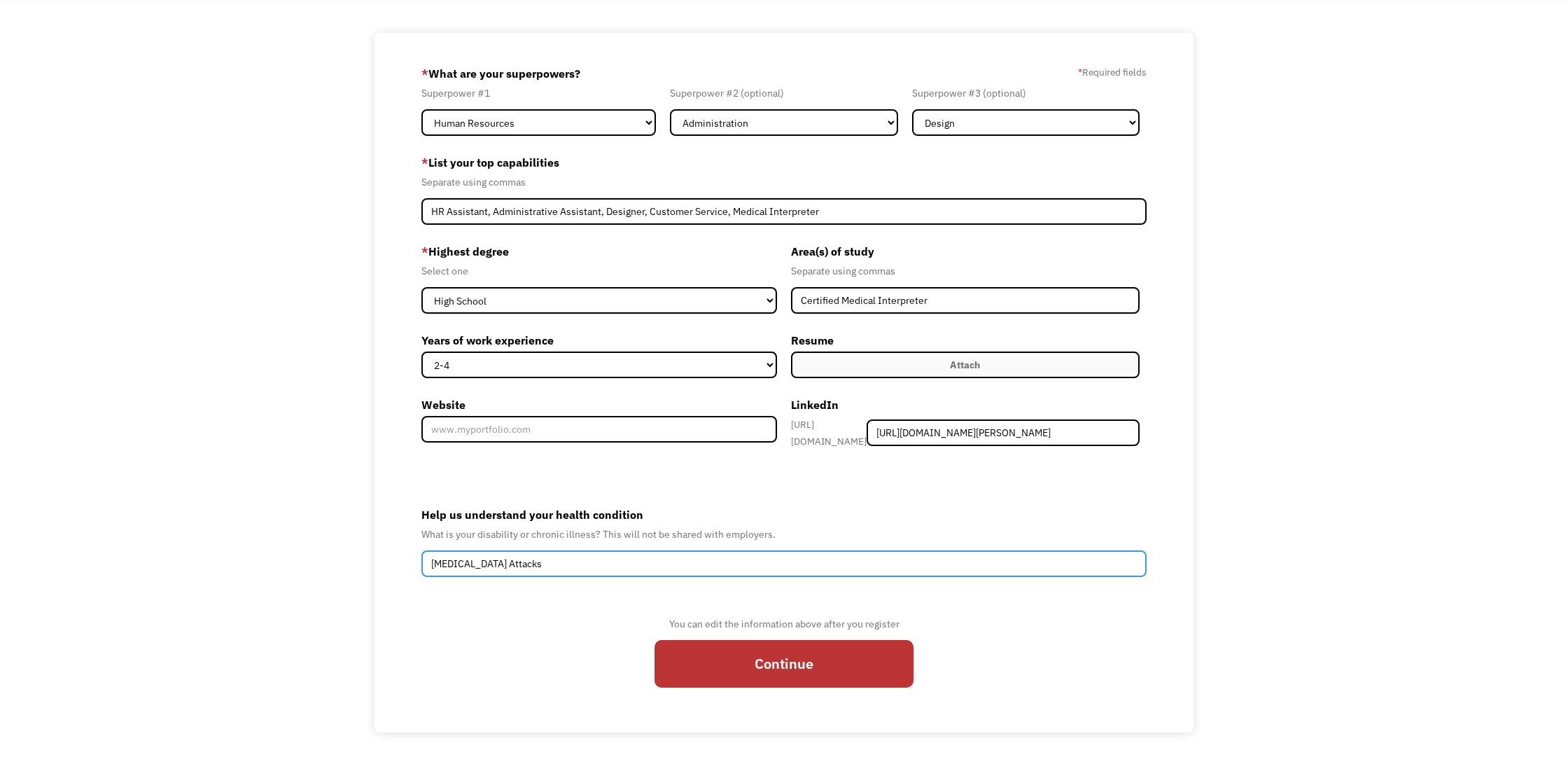
click at [965, 550] on input "Angioedema Attacks" at bounding box center [784, 563] width 725 height 26
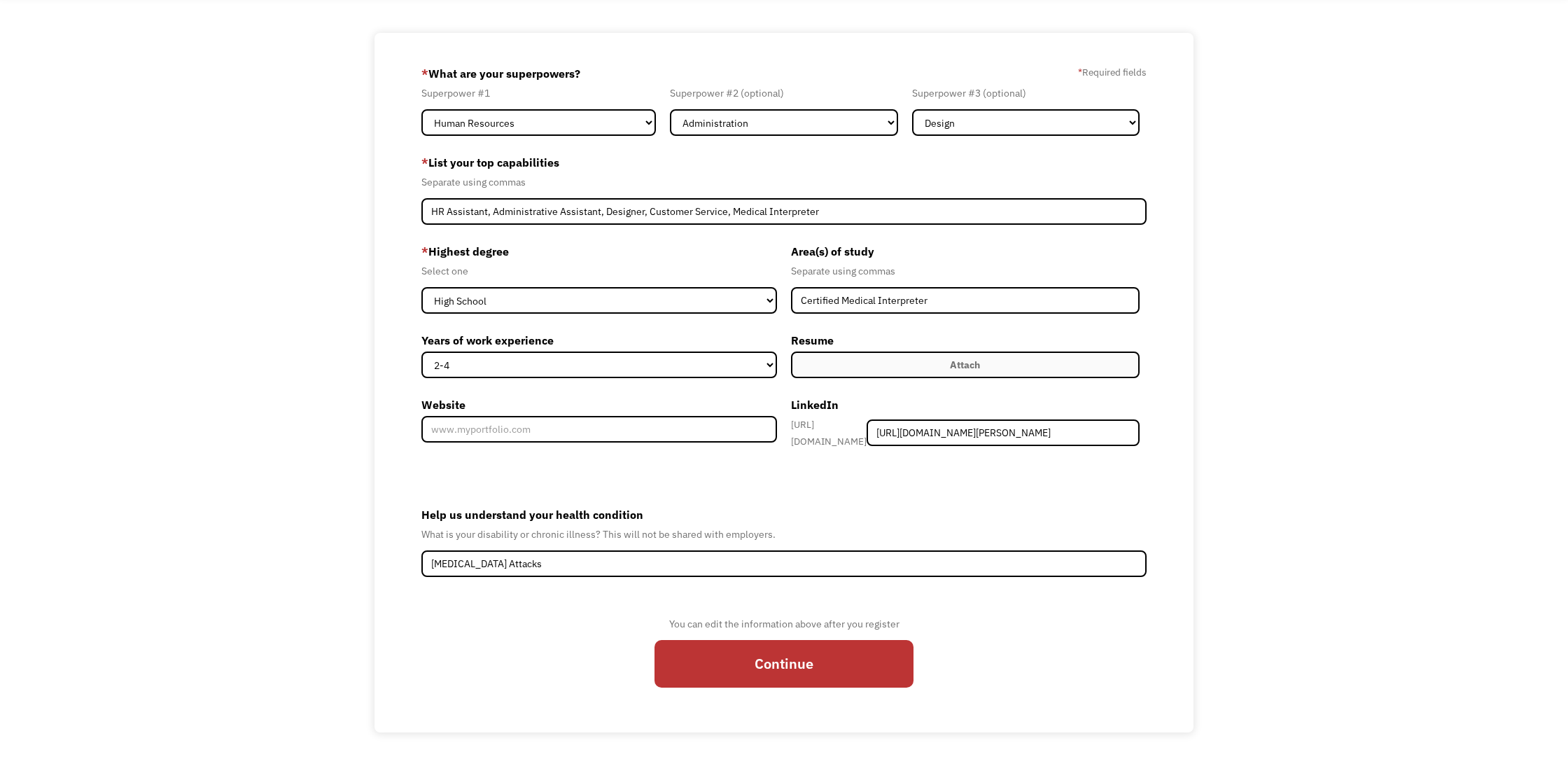
click at [965, 514] on label "Help us understand your health condition" at bounding box center [784, 515] width 725 height 22
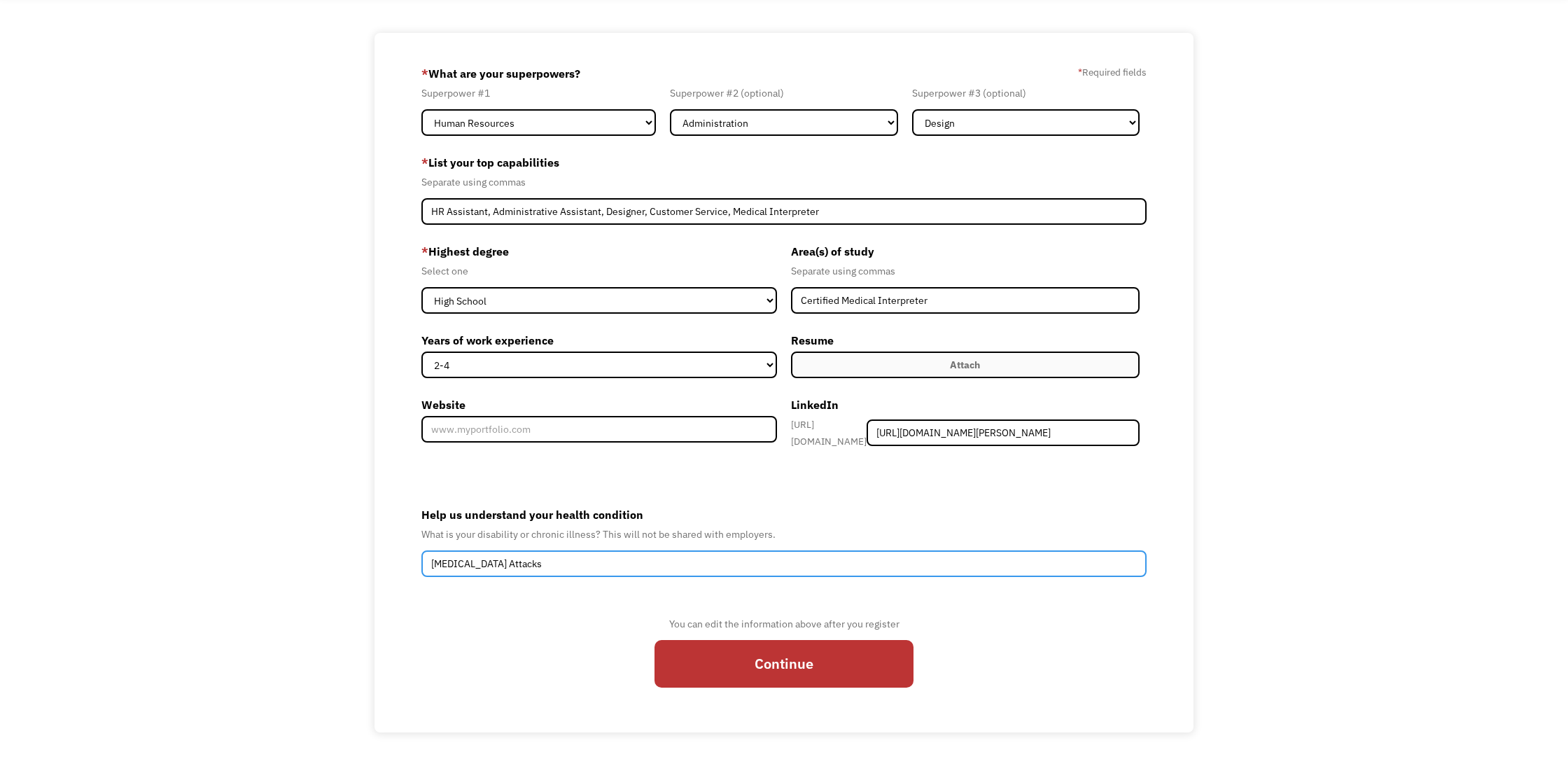
click at [965, 550] on input "Angioedema Attacks" at bounding box center [784, 563] width 725 height 26
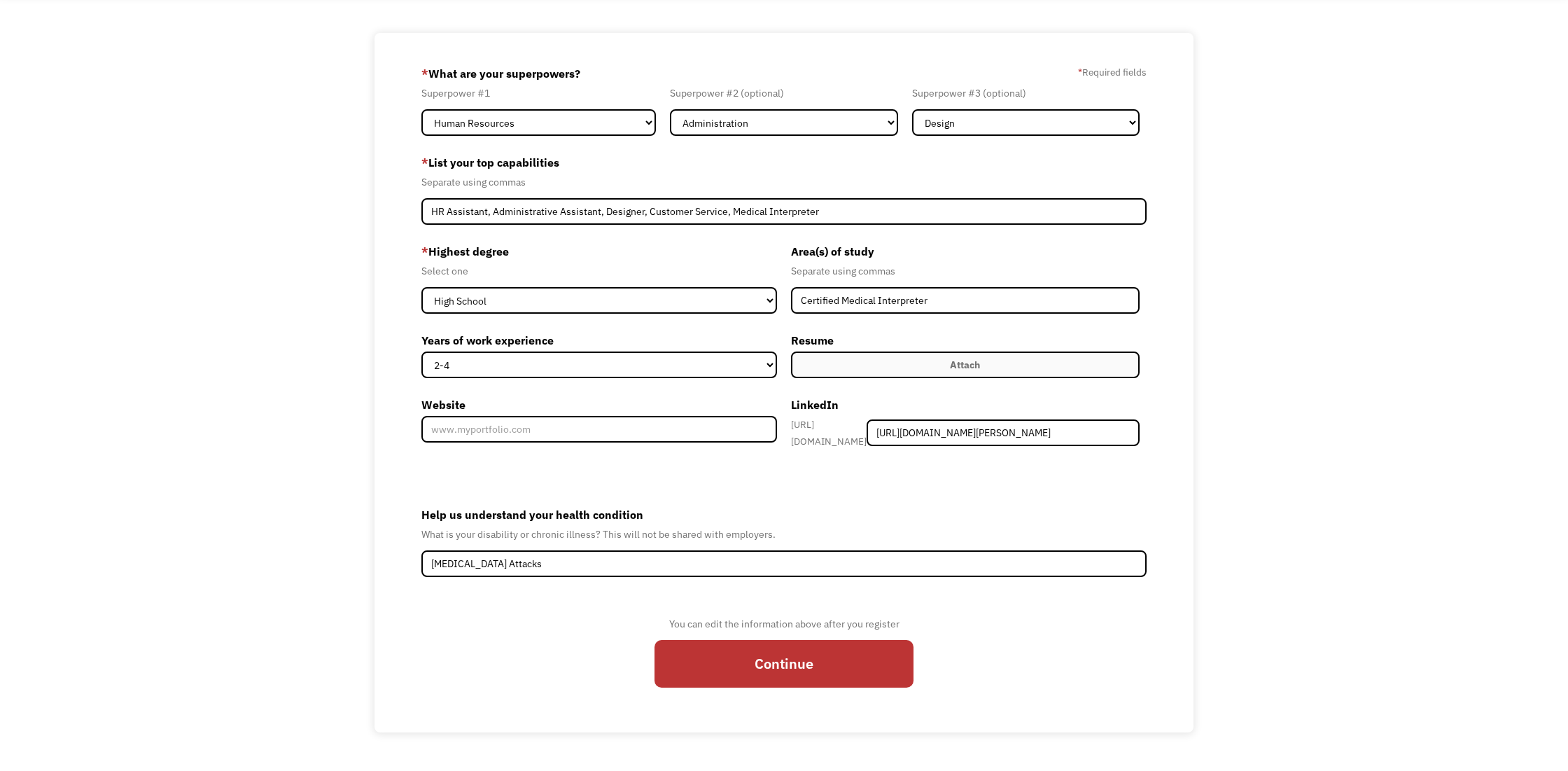
click at [387, 552] on div "68ba01722168d57520a98908 xiomi_dejesus@hotmail.com Xiomi De Jesus Other Generat…" at bounding box center [784, 383] width 819 height 700
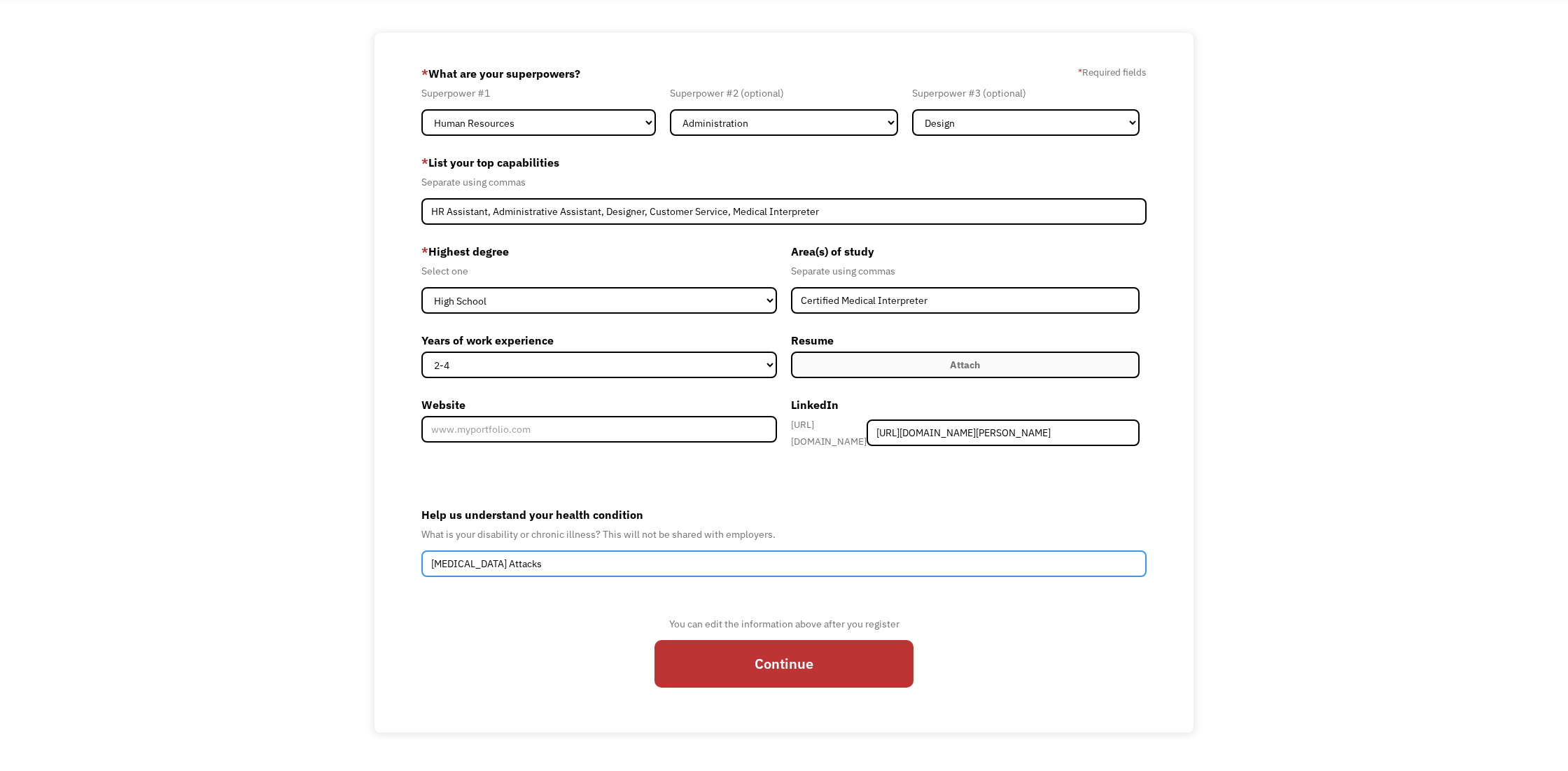
click at [639, 565] on input "Angioedema Attacks" at bounding box center [784, 563] width 725 height 26
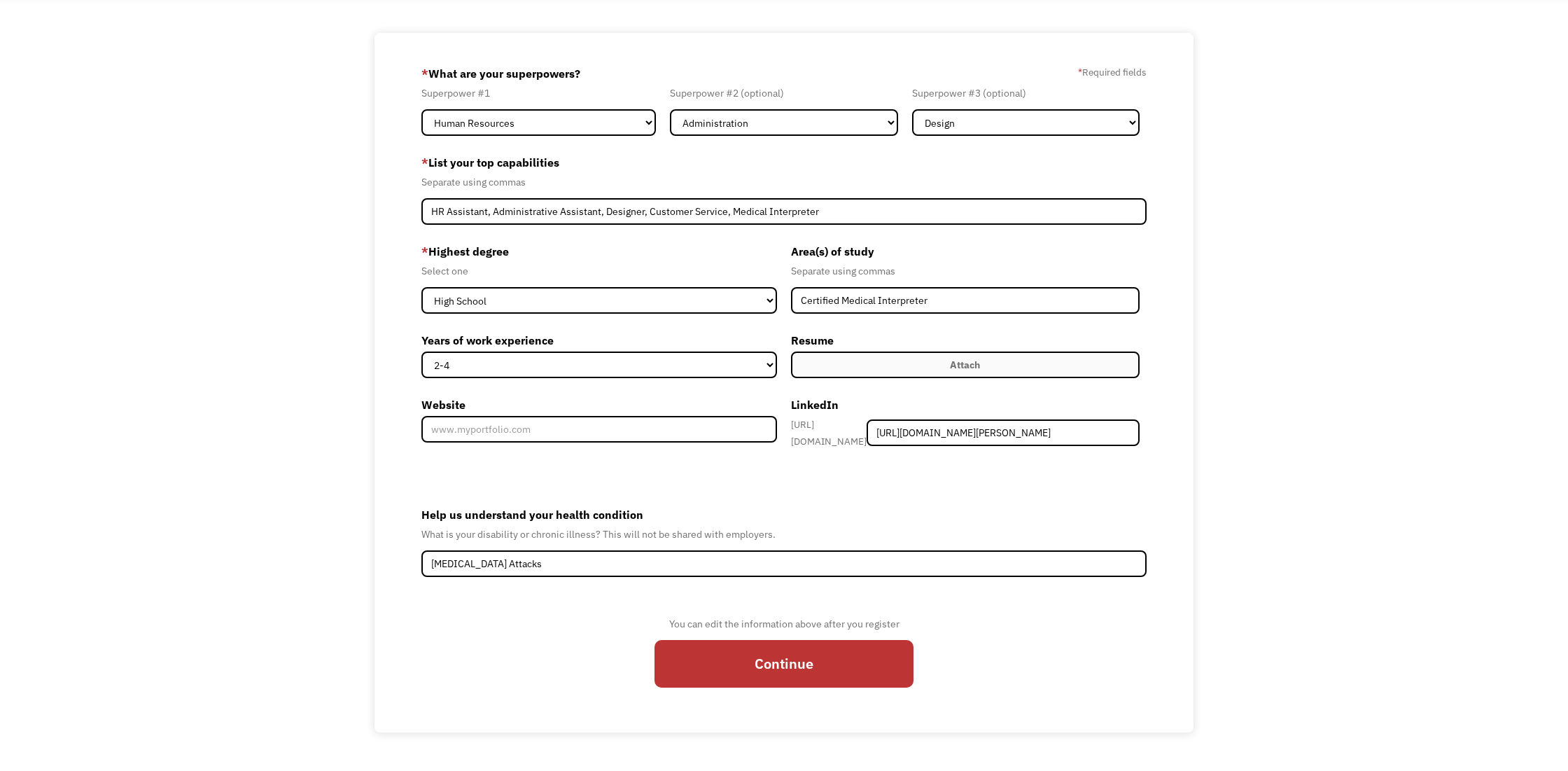
click at [1380, 436] on div "68ba01722168d57520a98908 xiomi_dejesus@hotmail.com Xiomi De Jesus Other Generat…" at bounding box center [784, 383] width 1568 height 700
click at [845, 352] on label "Attach" at bounding box center [966, 365] width 349 height 26
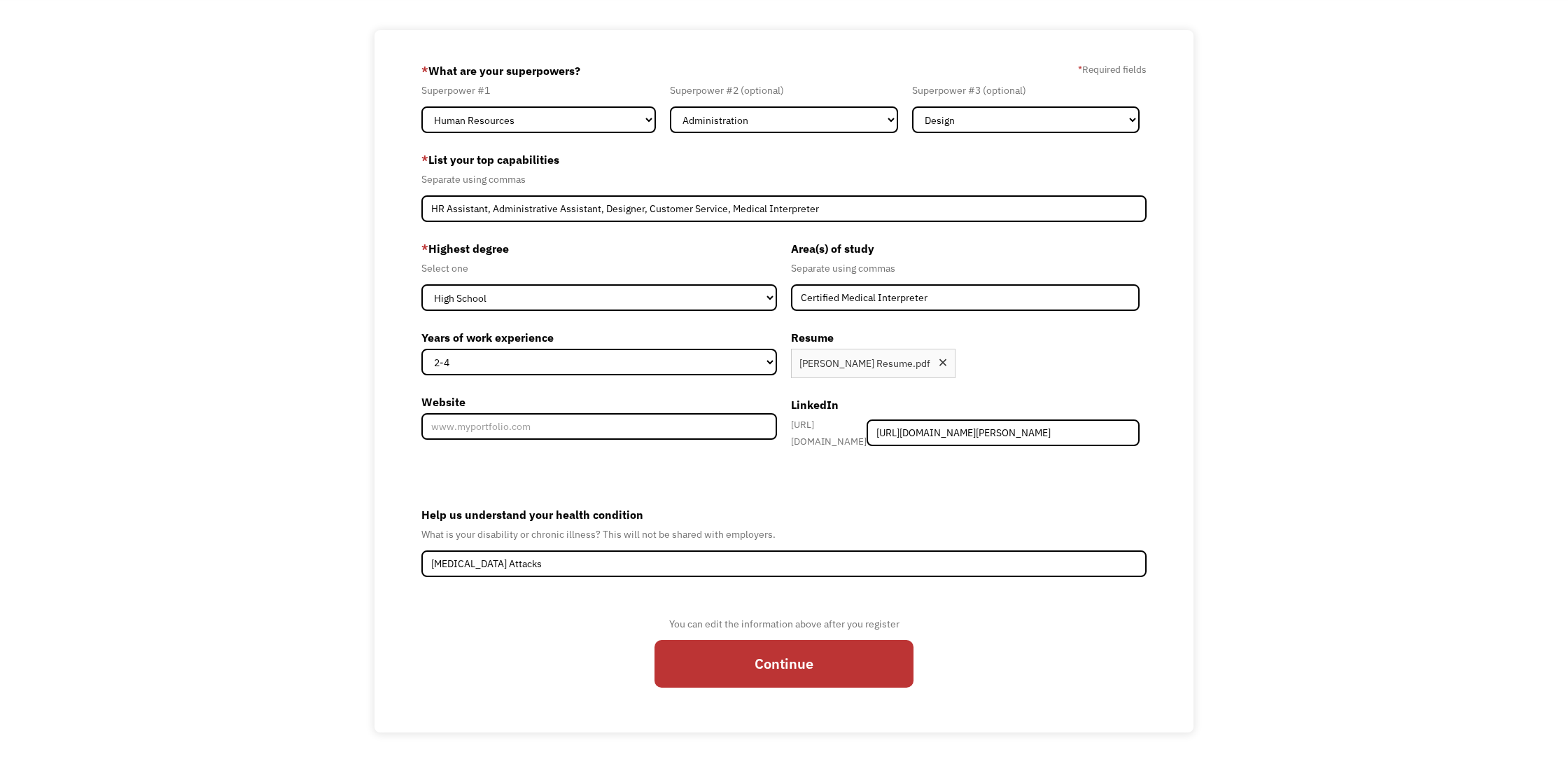
scroll to position [92, 0]
click at [796, 673] on input "Continue" at bounding box center [784, 664] width 259 height 48
type input "Please wait..."
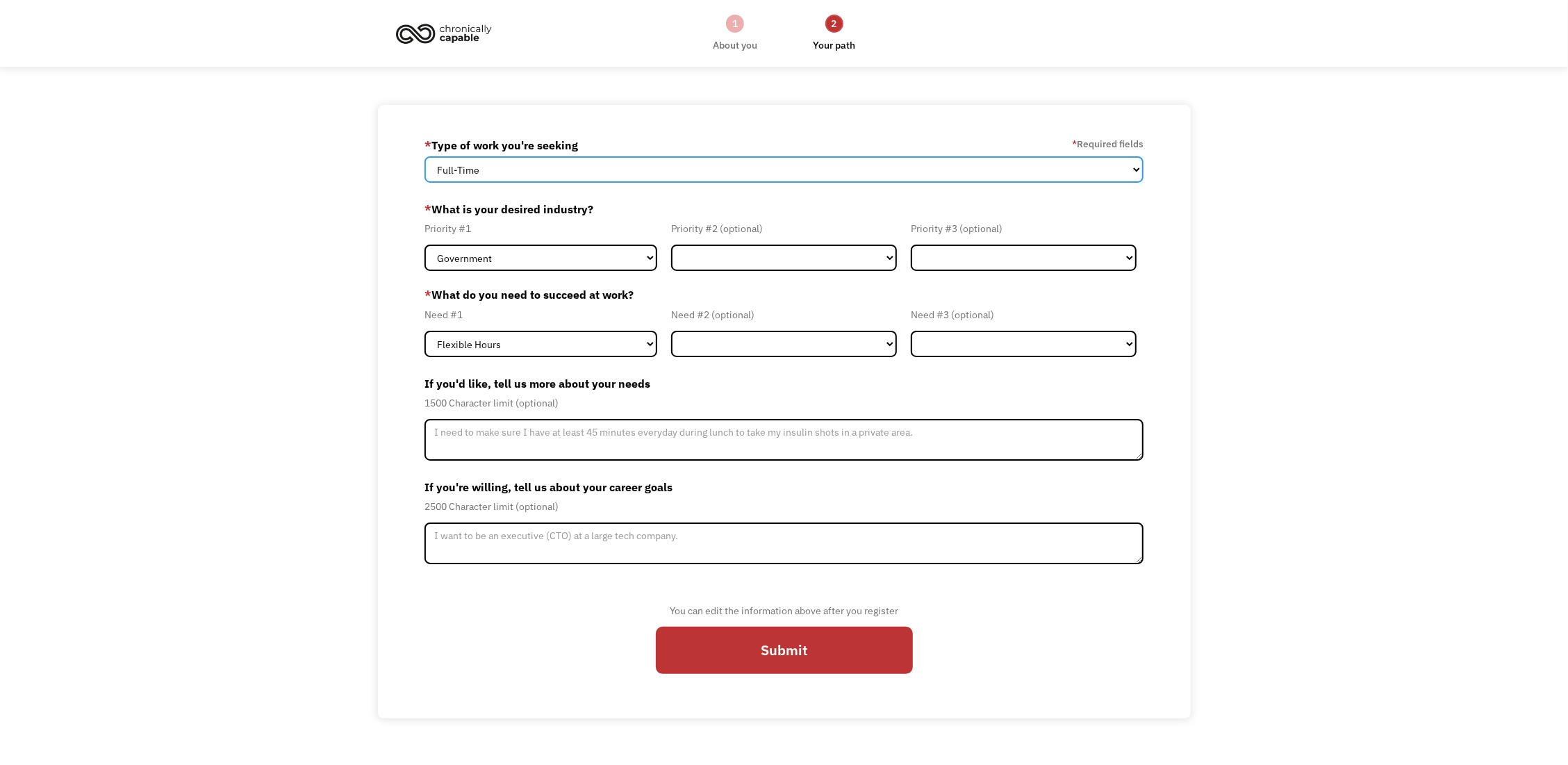
click at [424, 156] on select "Full-Time Part-Time Both Full-Time and Part-Time" at bounding box center [784, 169] width 719 height 26
select select "Both Full-Time and Part-Time"
click option "Both Full-Time and Part-Time" at bounding box center [0, 0] width 0 height 0
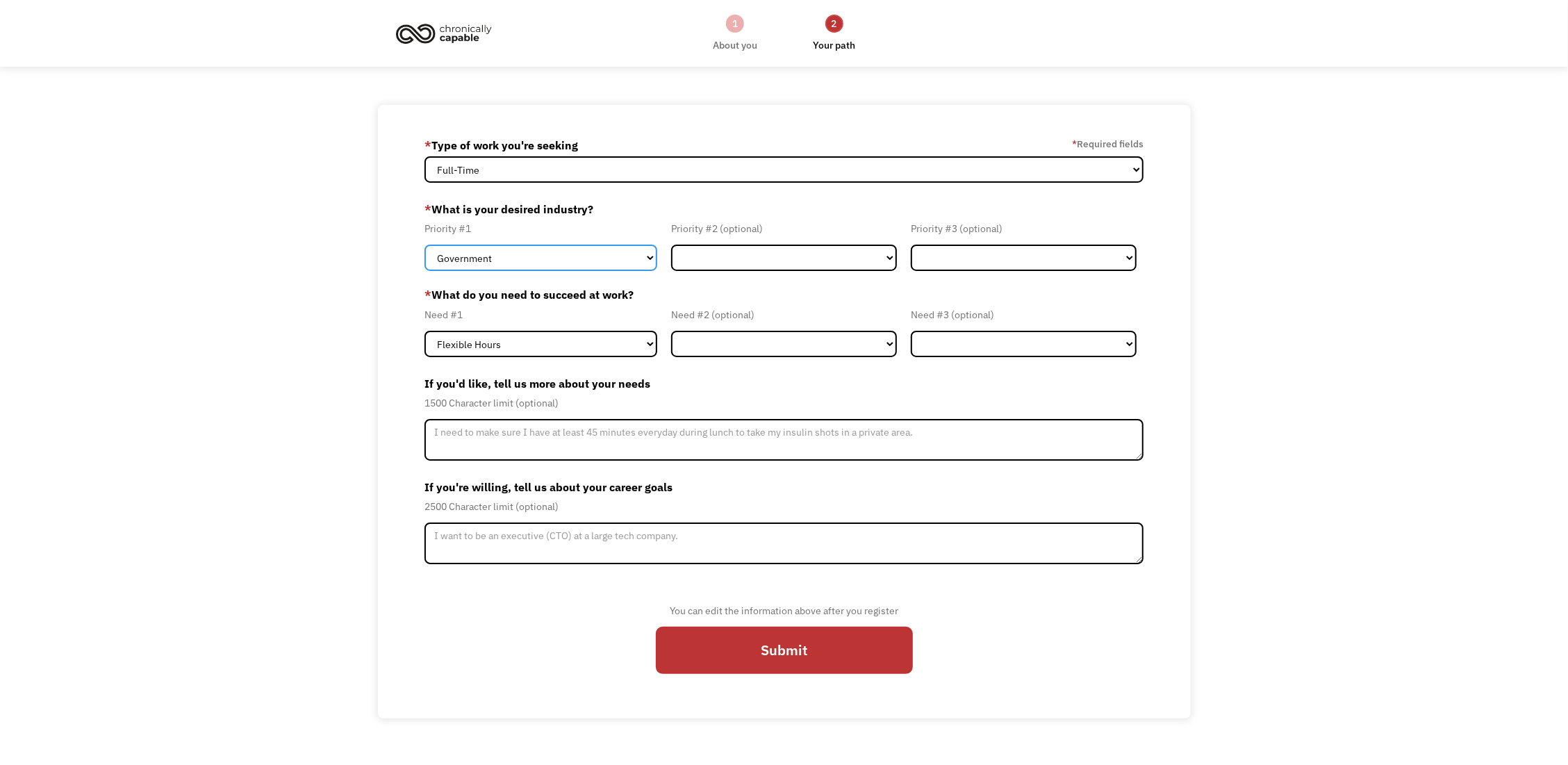
click at [424, 245] on select "Government Finance & Insurance Health & Social Care Tech & Engineering Creative…" at bounding box center [541, 258] width 233 height 26
select select "Administrative"
click option "Administrative" at bounding box center [0, 0] width 0 height 0
click at [671, 245] on select "Government Finance & Insurance Health & Social Care Tech & Engineering Creative…" at bounding box center [784, 258] width 226 height 26
select select "Creative & Design"
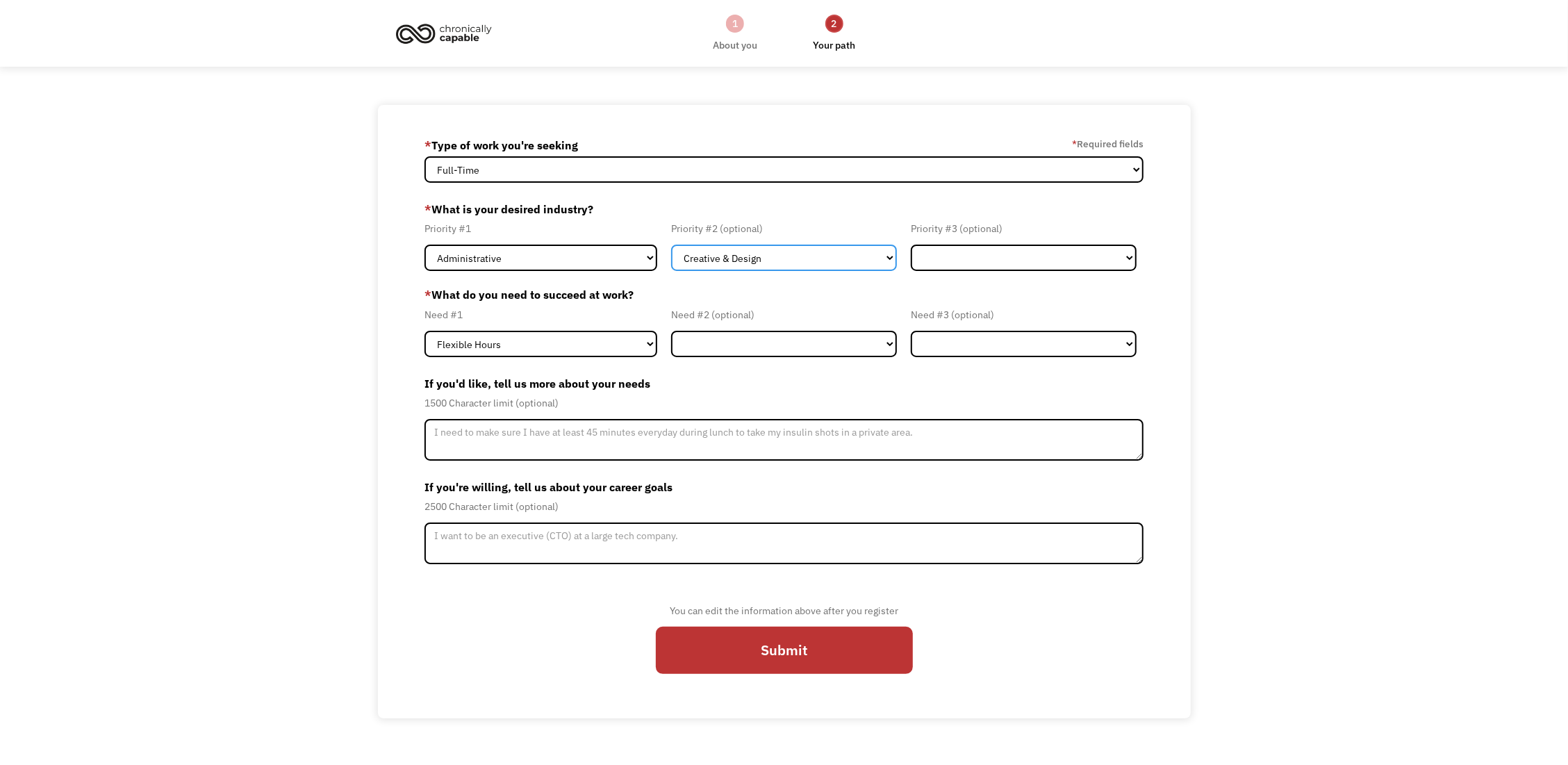
click option "Creative & Design" at bounding box center [0, 0] width 0 height 0
click at [911, 245] on select "Government Finance & Insurance Health & Social Care Tech & Engineering Creative…" at bounding box center [1023, 258] width 226 height 26
select select "Tech & Engineering"
click option "Tech & Engineering" at bounding box center [0, 0] width 0 height 0
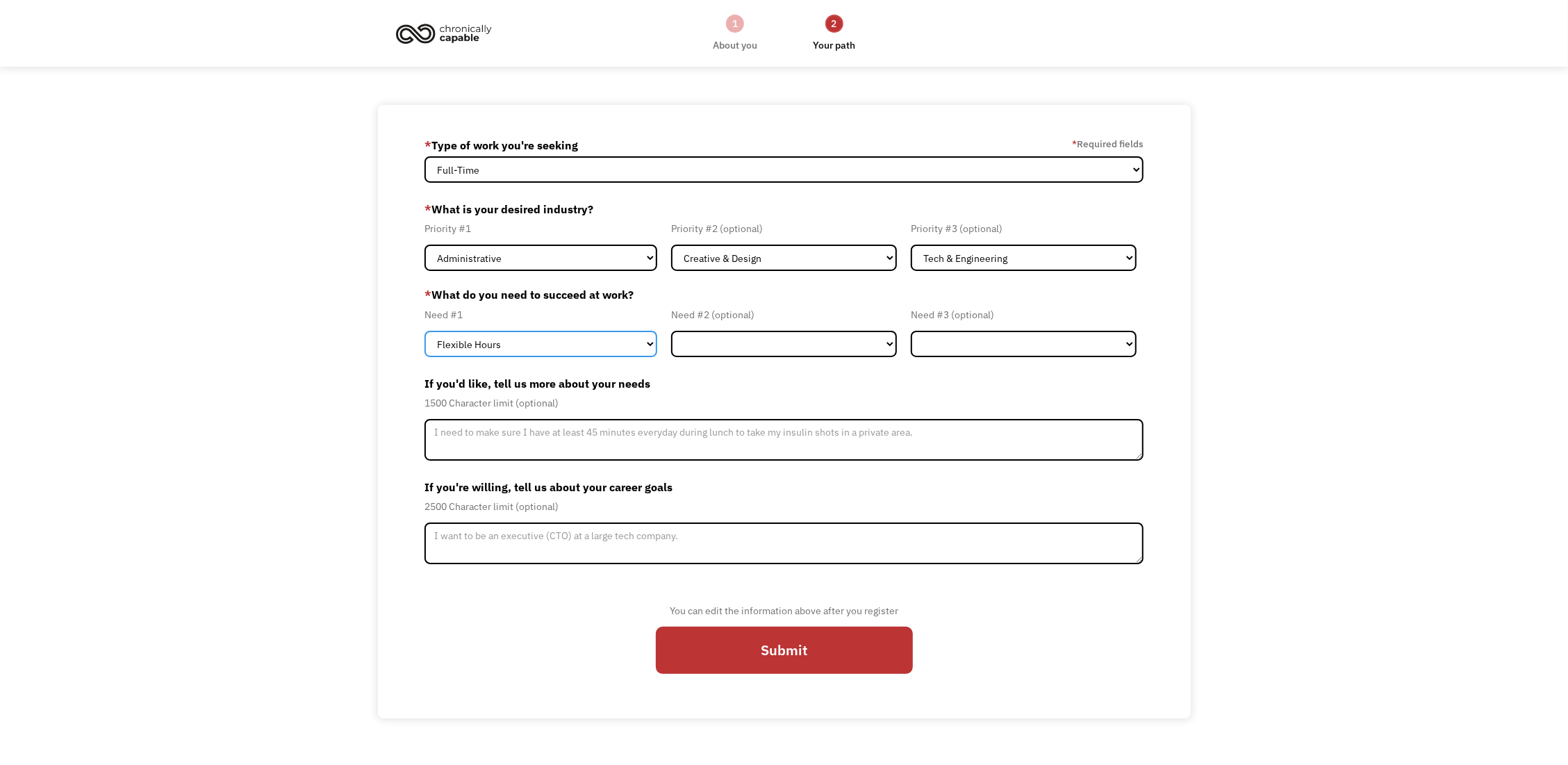
click at [424, 331] on select "Flexible Hours Remote Work Service Animal On-site Accommodations Visual Support…" at bounding box center [541, 344] width 233 height 26
select select "Remote Work"
click option "Remote Work" at bounding box center [0, 0] width 0 height 0
click at [671, 331] on select "Flexible Hours Remote Work Service Animal On-site Accommodations Visual Support…" at bounding box center [784, 344] width 226 height 26
select select "Flexible Hours"
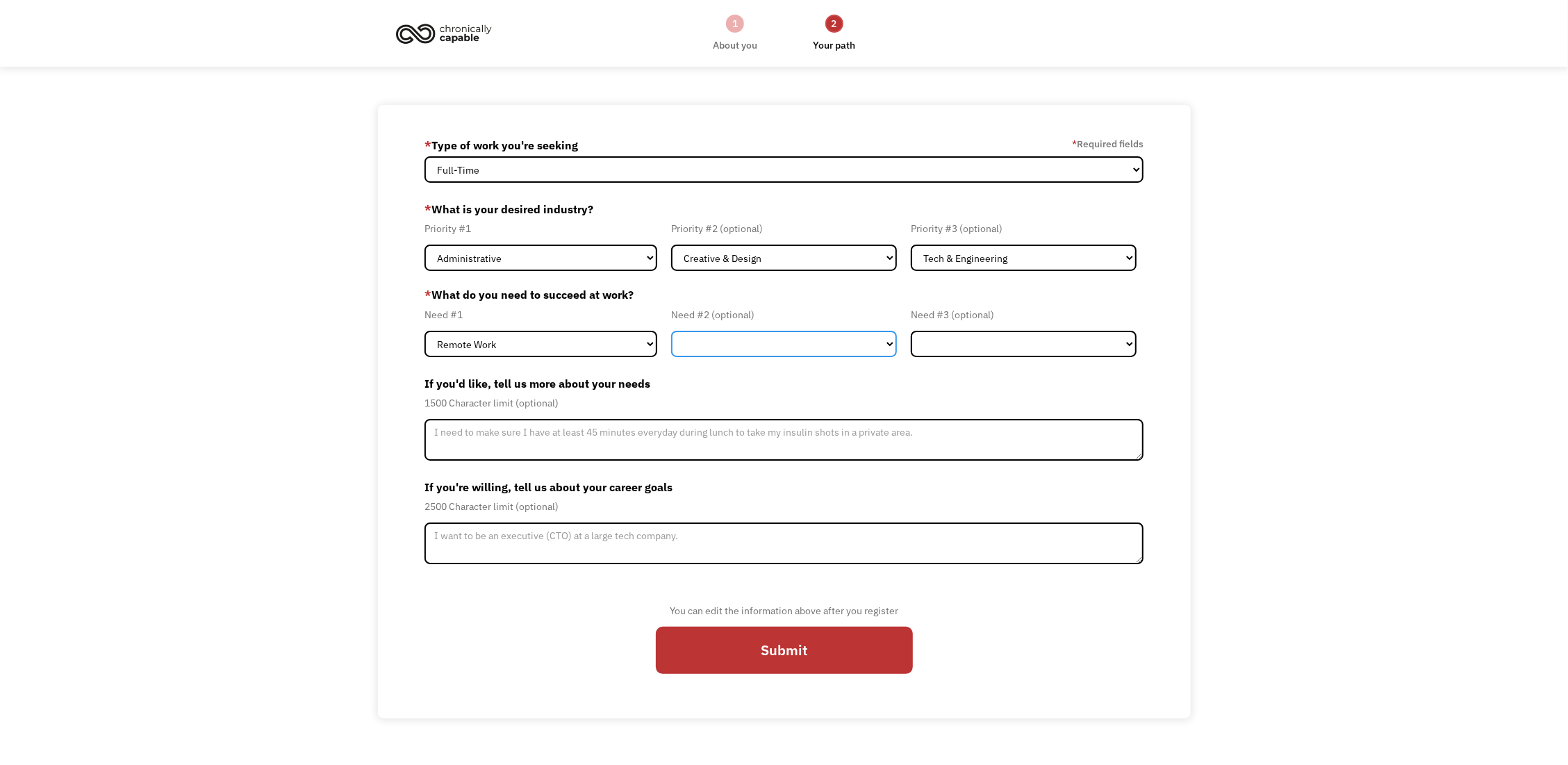
click option "Flexible Hours" at bounding box center [0, 0] width 0 height 0
click at [911, 331] on select "Flexible Hours Remote Work Service Animal On-site Accommodations Visual Support…" at bounding box center [1023, 344] width 226 height 26
click at [1206, 474] on div "68ba01722168d57520a98908 [EMAIL_ADDRESS][DOMAIN_NAME] [PERSON_NAME] Generate ne…" at bounding box center [784, 412] width 1568 height 614
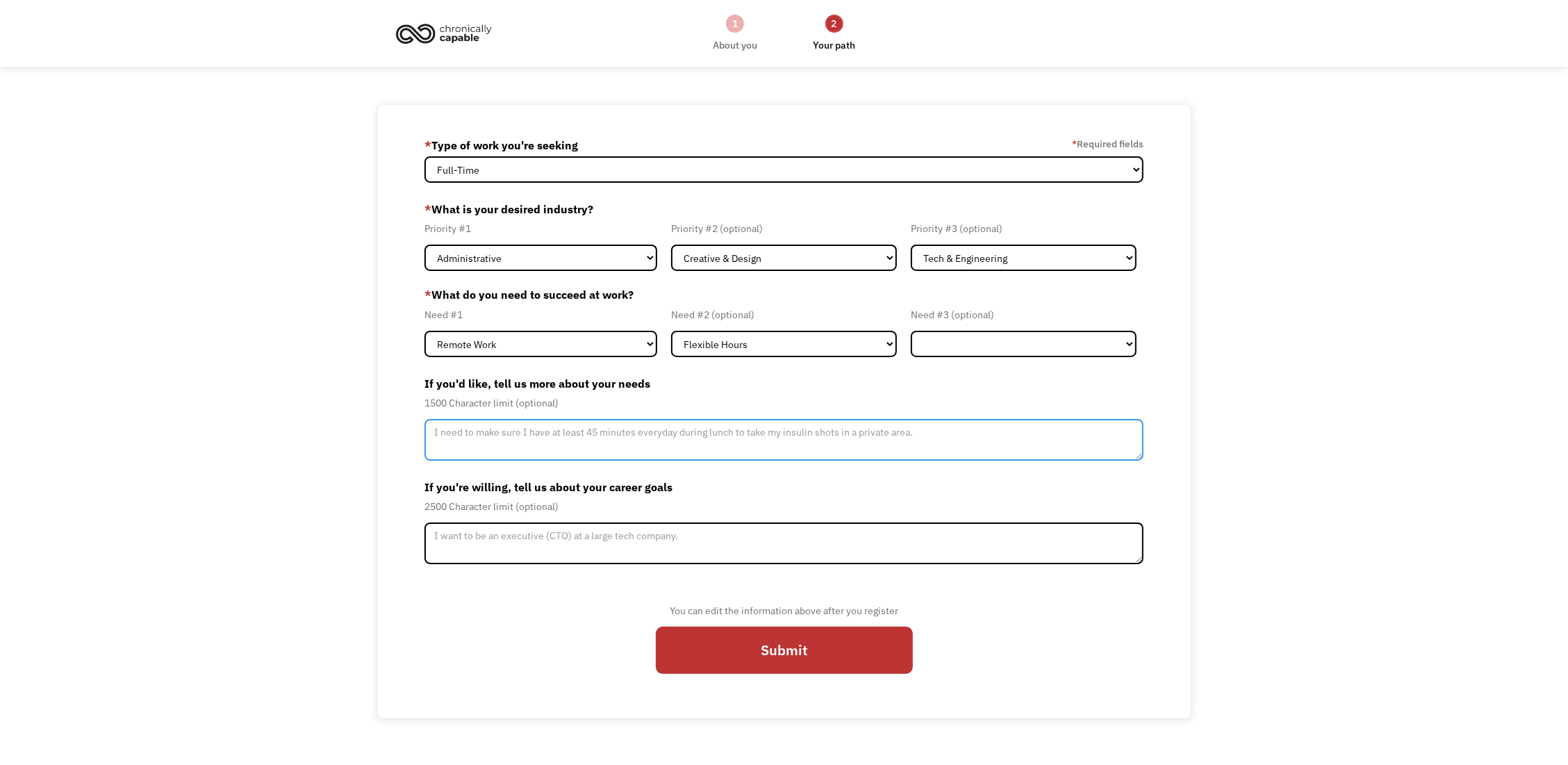
click at [597, 453] on textarea "Member-Update-Form-Step2" at bounding box center [784, 439] width 719 height 42
click at [591, 454] on textarea "Remote work allows me to work even while having mild to moderate episodes/attac…" at bounding box center [784, 439] width 719 height 42
type textarea "Remote work allows me to work even while having mild to moderate episodes/attac…"
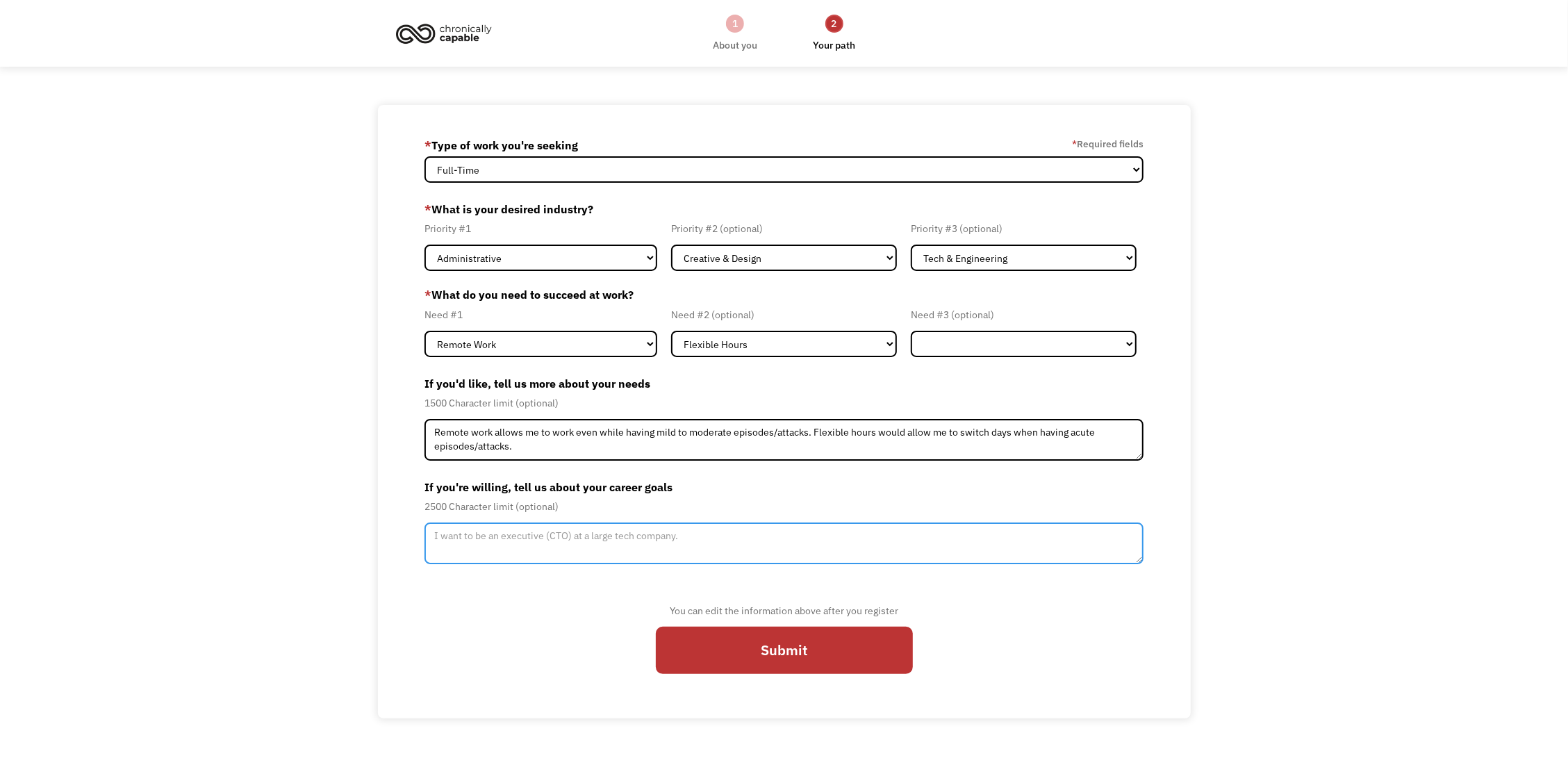
click at [597, 536] on textarea "Member-Update-Form-Step2" at bounding box center [784, 543] width 719 height 42
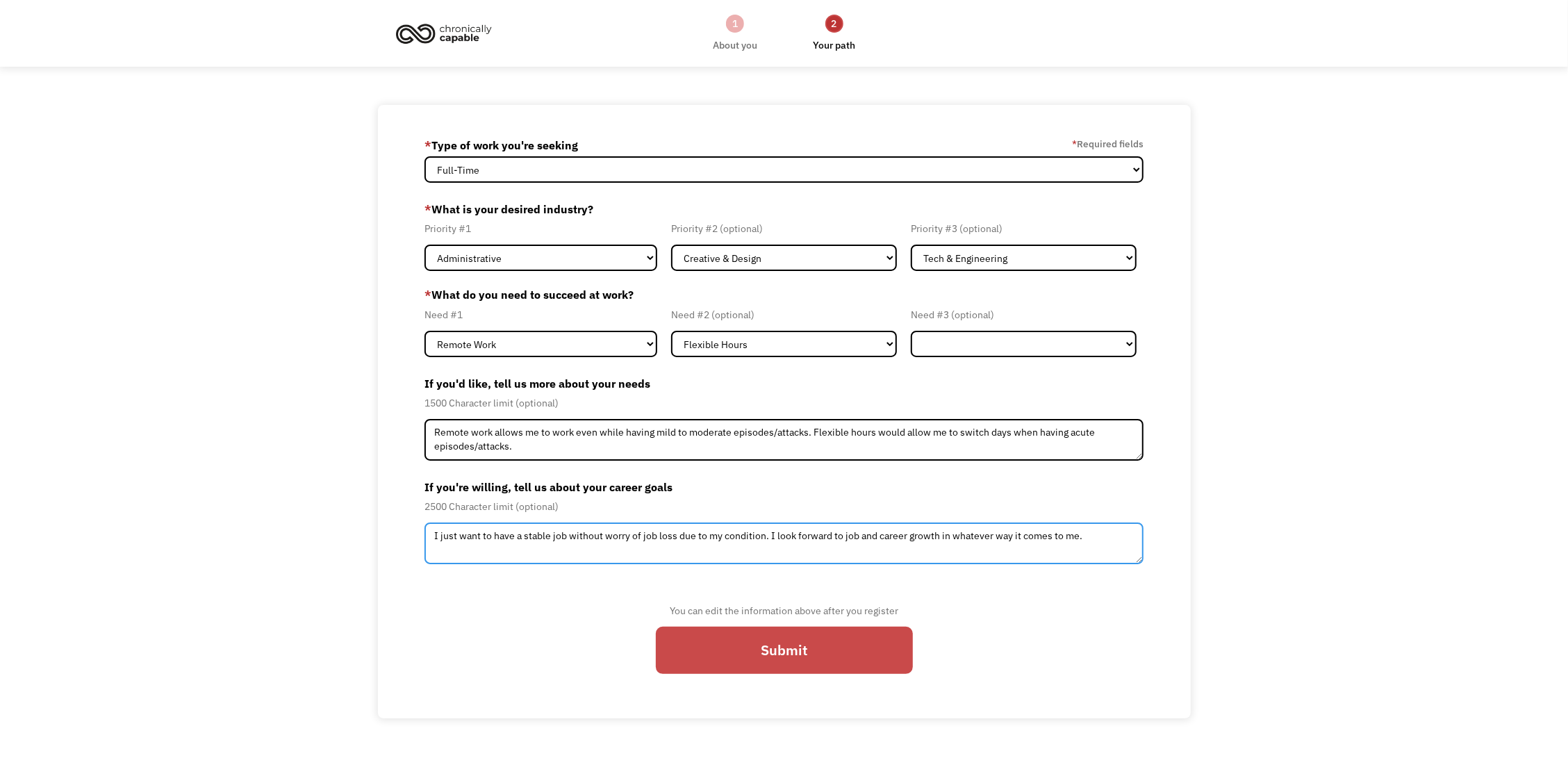
type textarea "I just want to have a stable job without worry of job loss due to my condition.…"
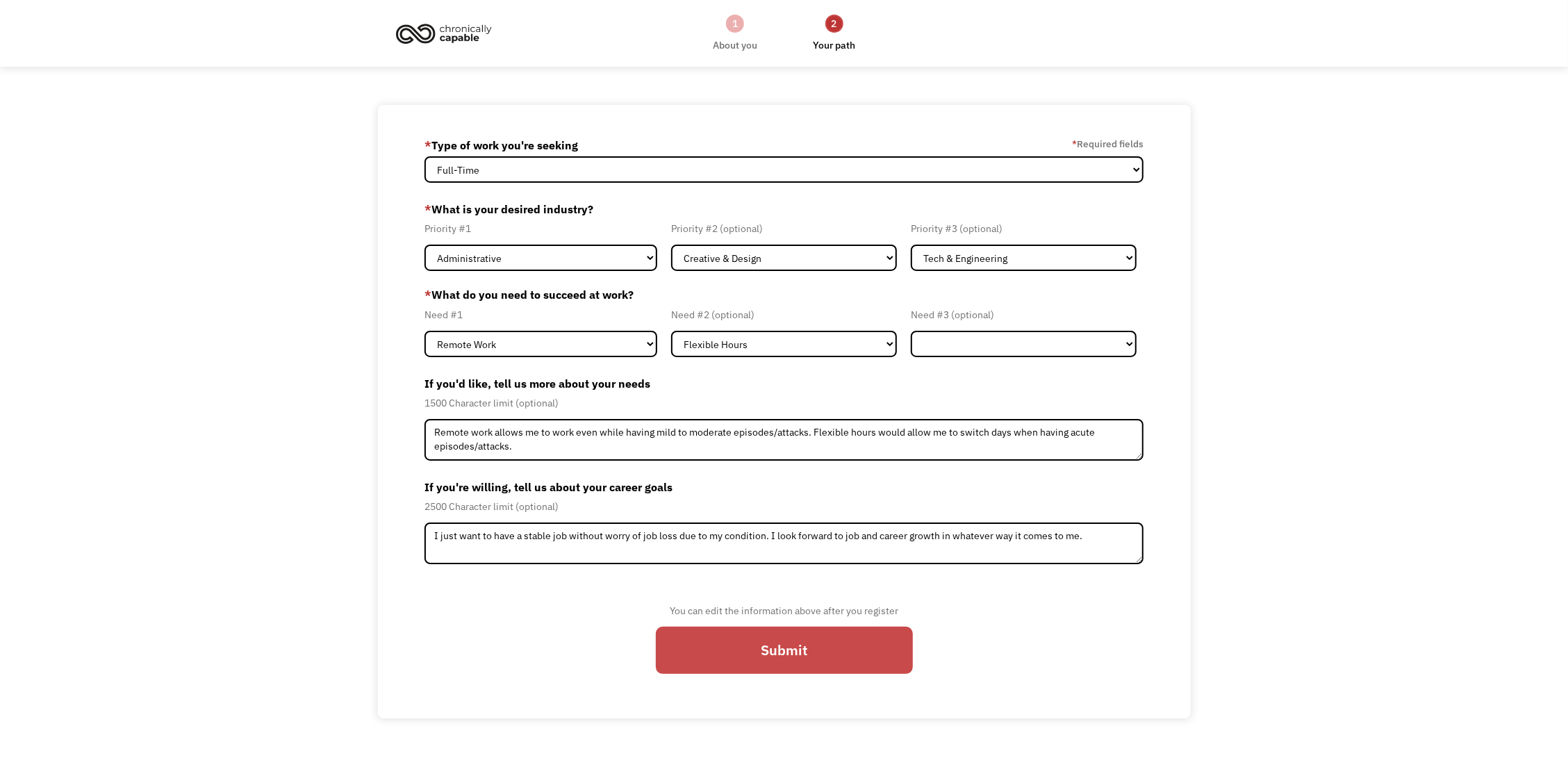
click at [689, 652] on input "Submit" at bounding box center [784, 651] width 257 height 48
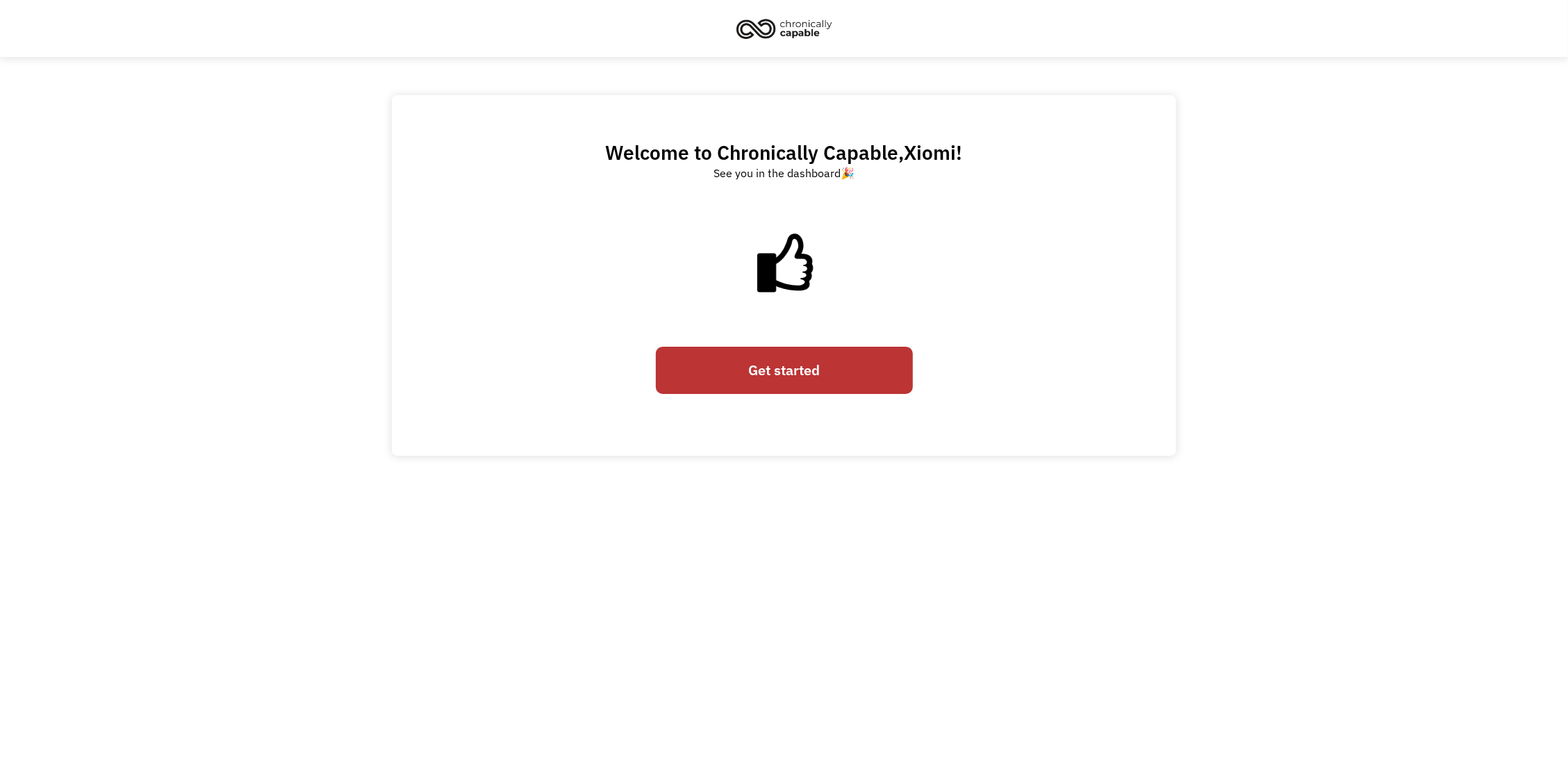
click at [720, 381] on link "Get started" at bounding box center [784, 370] width 257 height 48
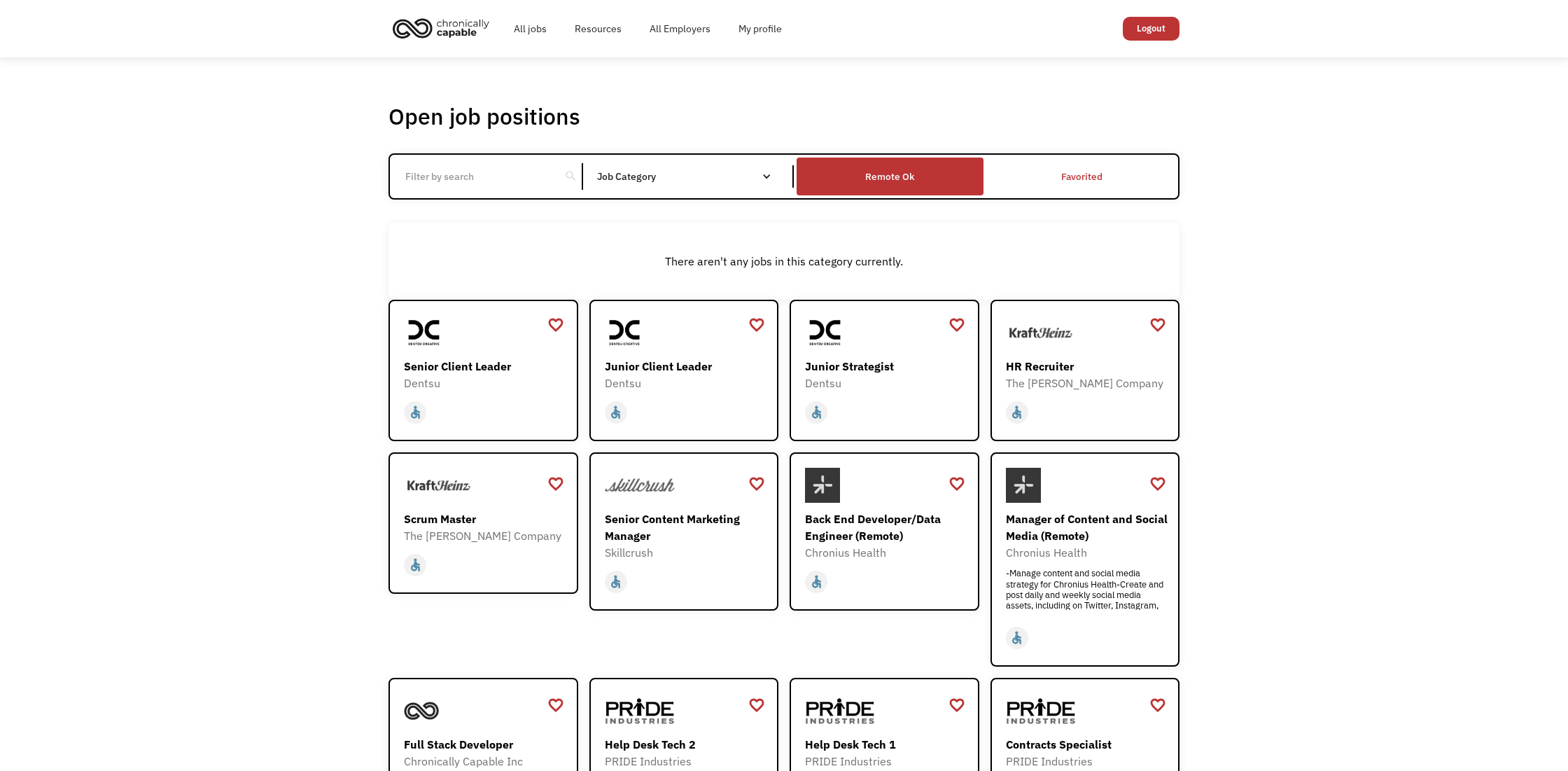
click at [905, 189] on div "Remote Ok" at bounding box center [889, 176] width 186 height 31
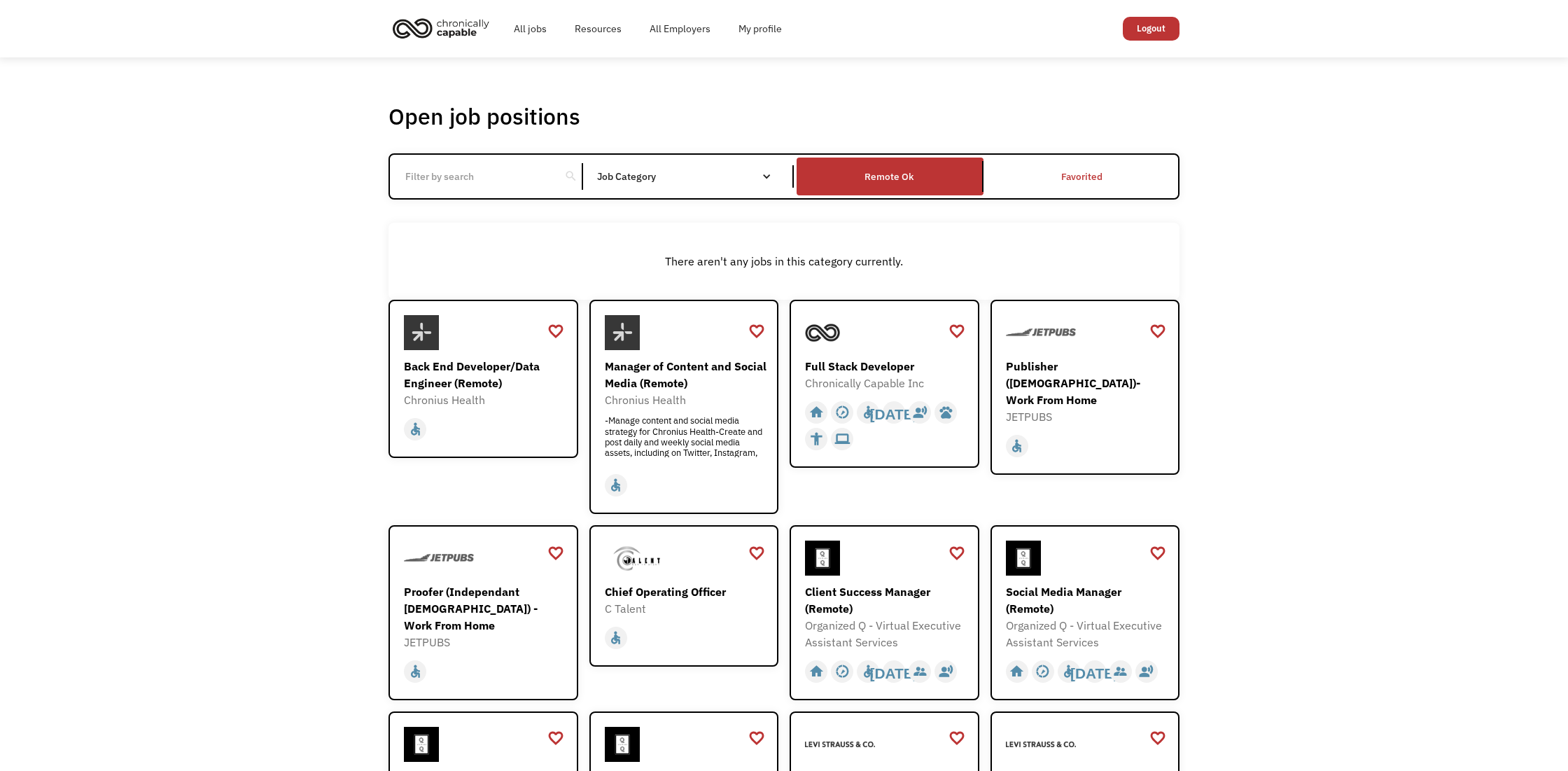
click at [455, 175] on input "Email Form" at bounding box center [475, 176] width 156 height 26
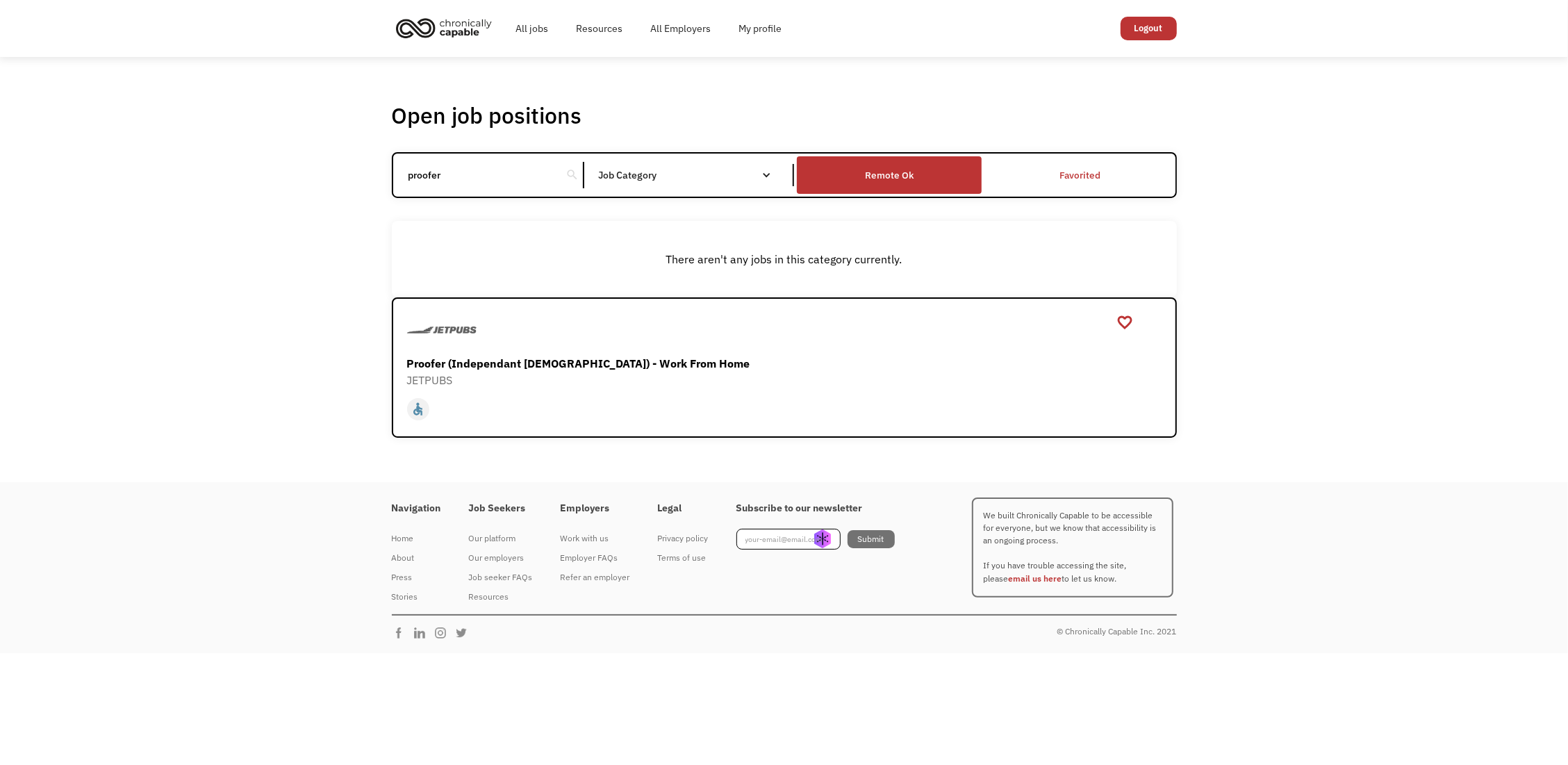
type input "proofer"
click at [915, 168] on div "Remote Ok" at bounding box center [889, 175] width 185 height 30
click at [512, 182] on input "proofer" at bounding box center [478, 175] width 155 height 26
click input "Email Form" at bounding box center [0, 0] width 0 height 0
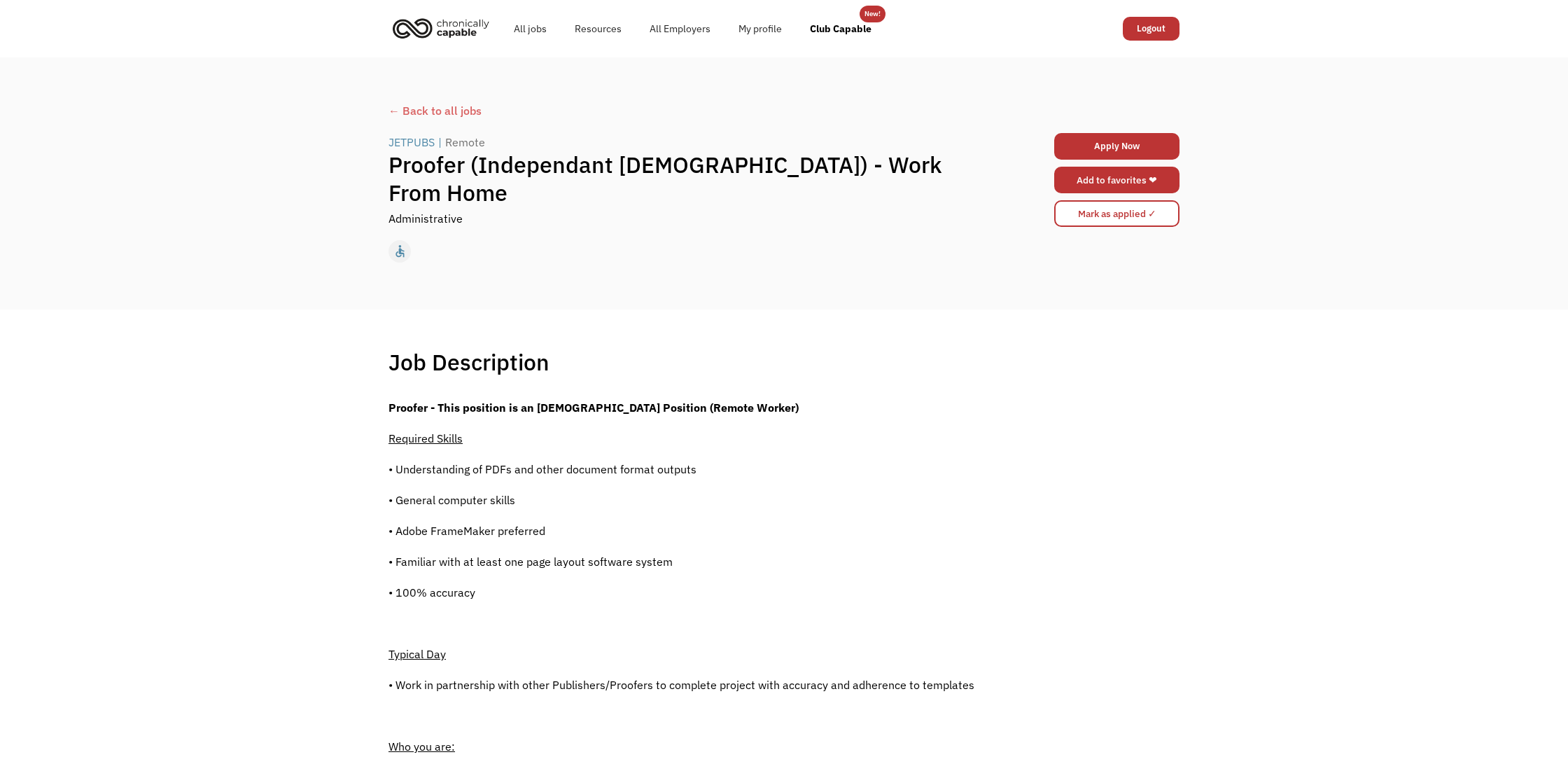
click at [1092, 180] on link "Add to favorites ❤" at bounding box center [1117, 180] width 126 height 26
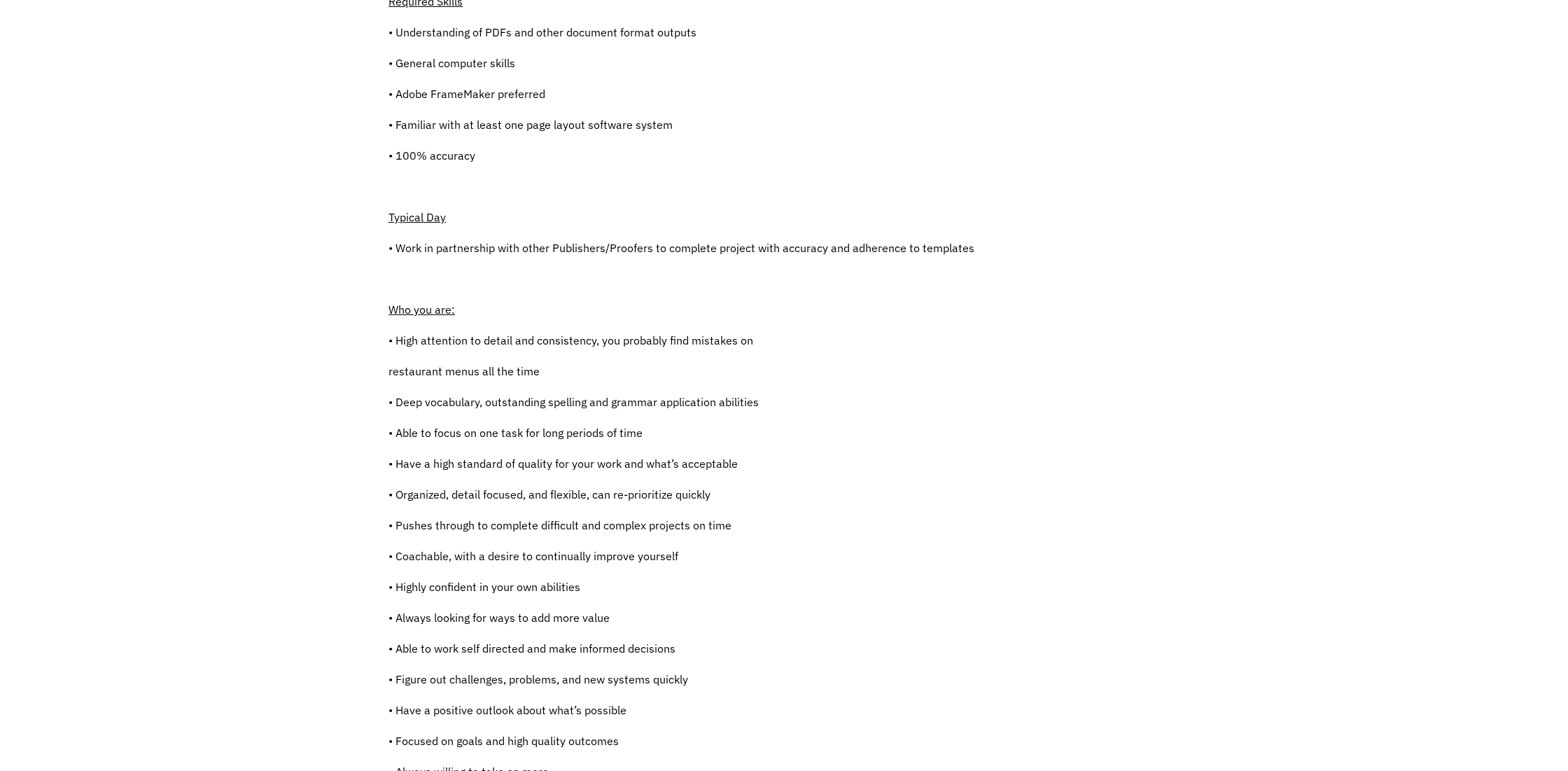
scroll to position [874, 0]
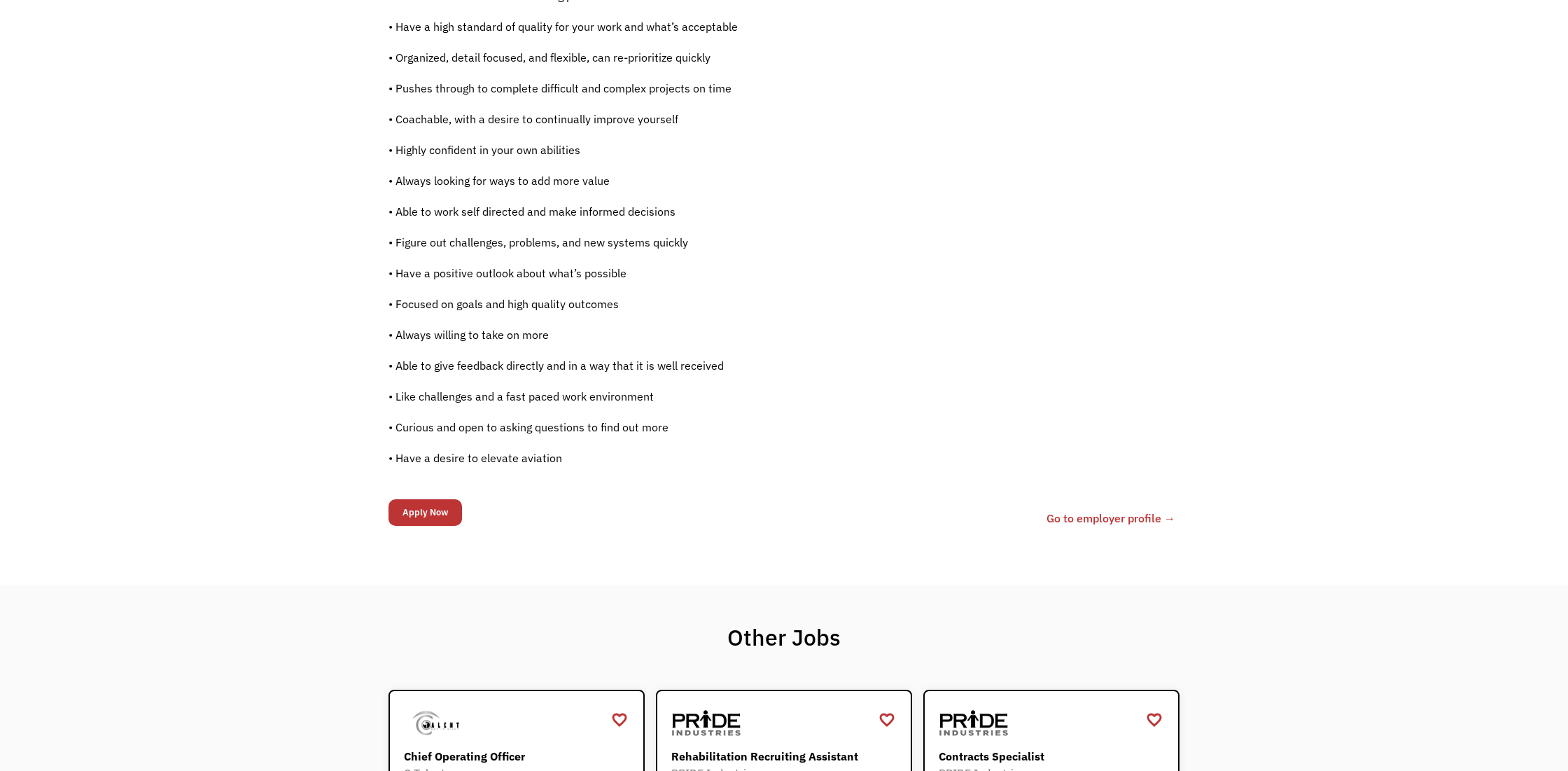
click at [1144, 521] on link "Go to employer profile →" at bounding box center [1111, 518] width 129 height 17
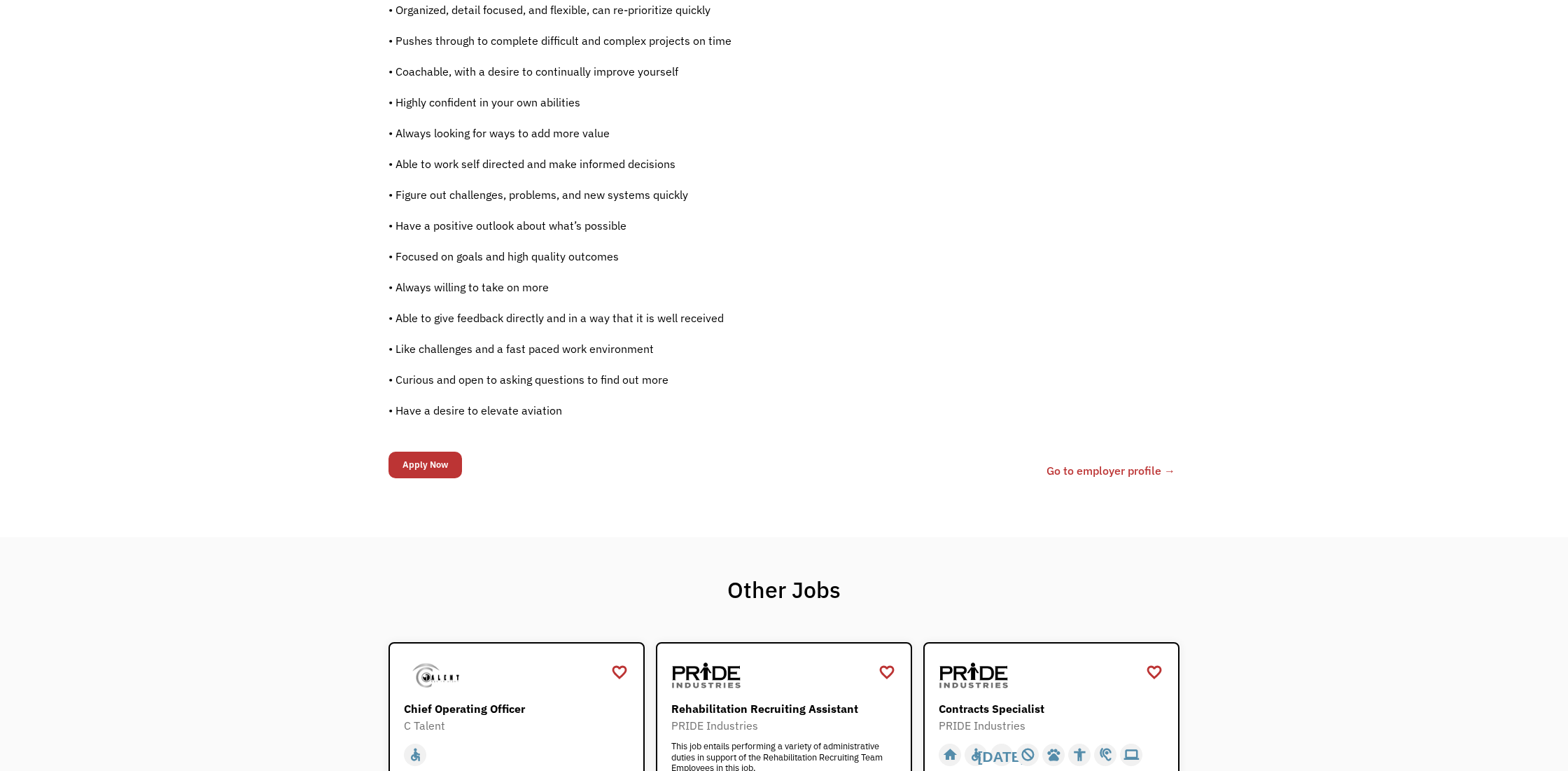
scroll to position [947, 0]
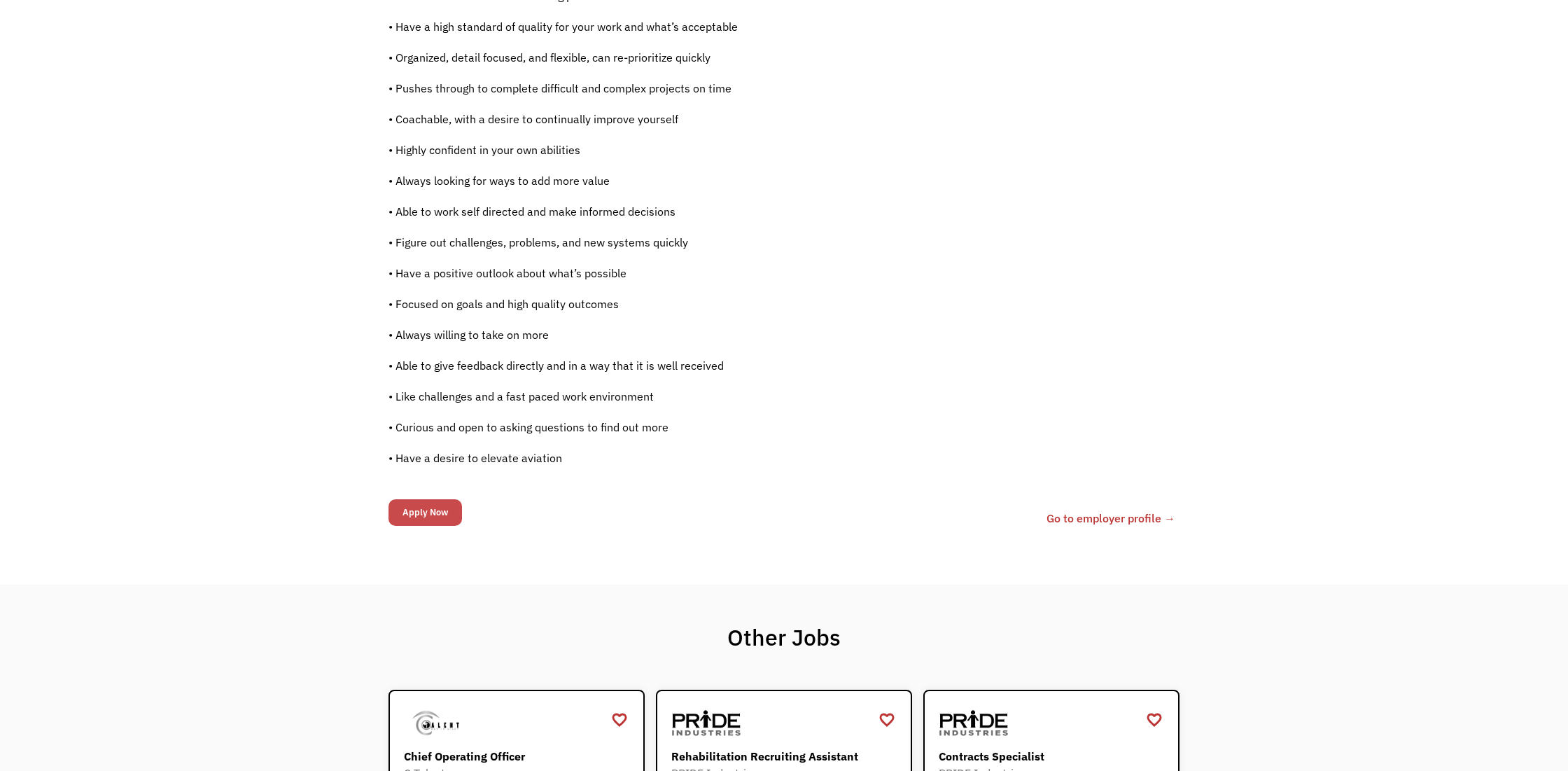
click at [440, 513] on input "Apply Now" at bounding box center [425, 513] width 74 height 26
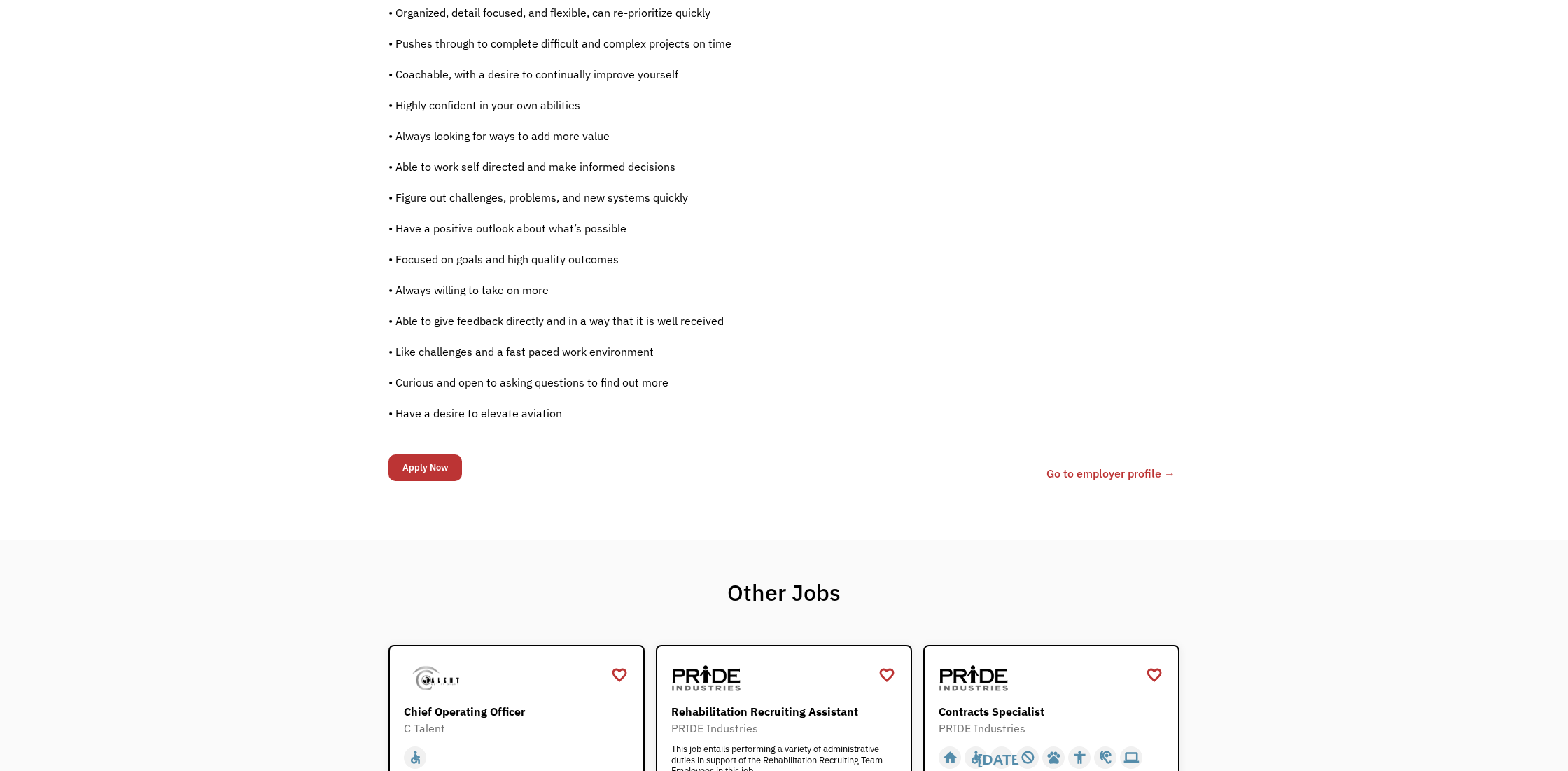
scroll to position [874, 0]
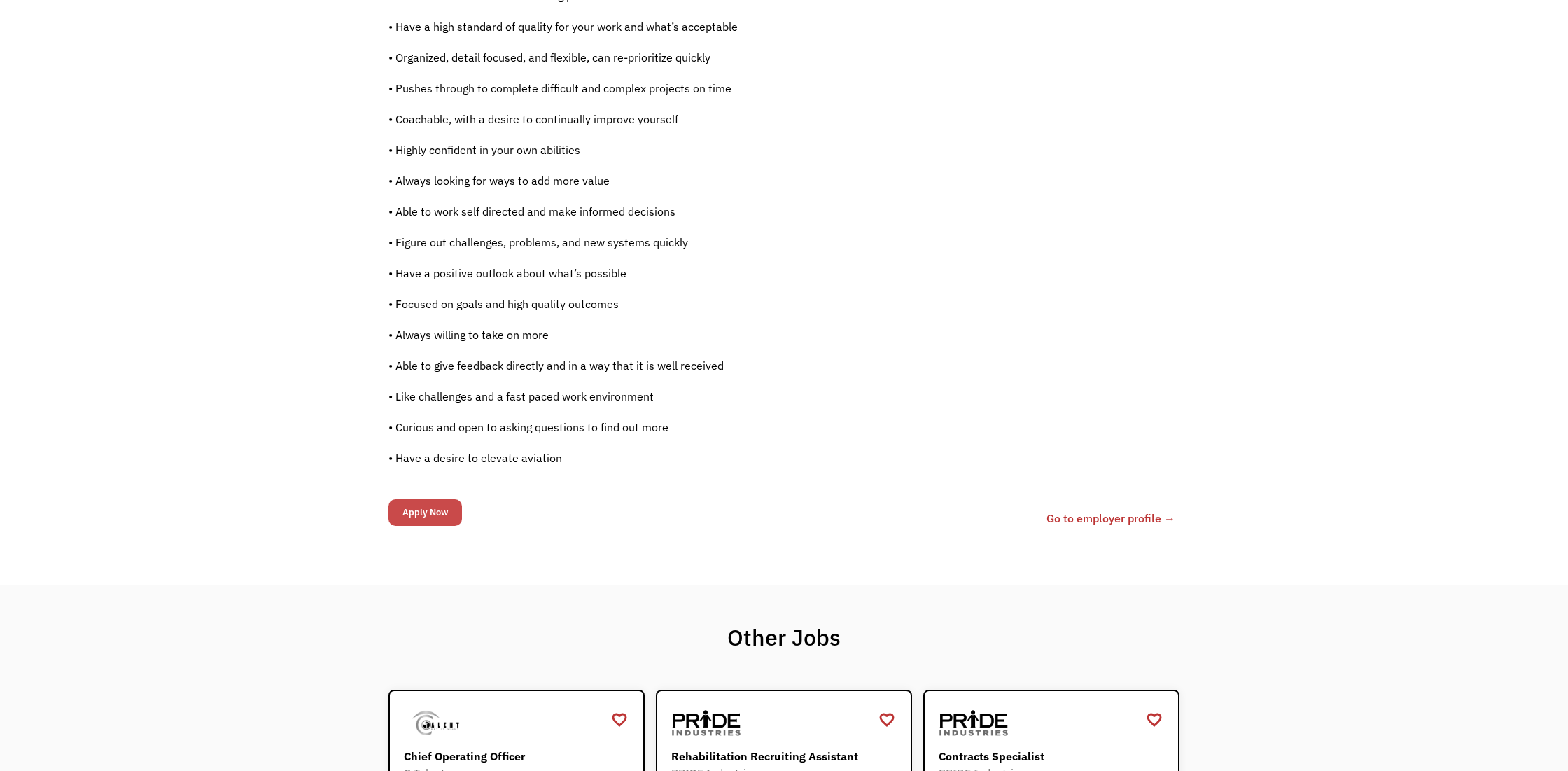
click at [410, 515] on input "Apply Now" at bounding box center [425, 513] width 74 height 26
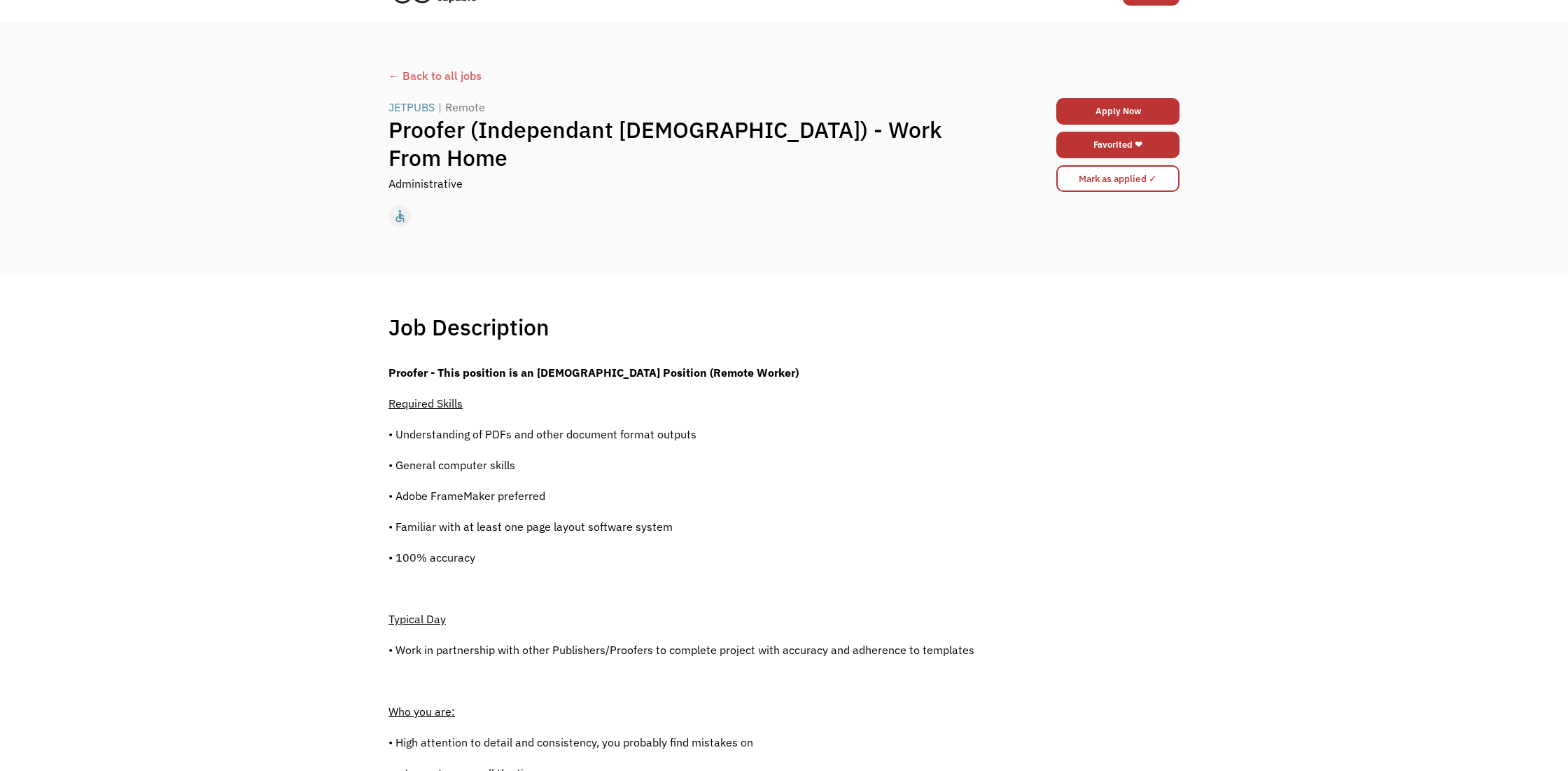
scroll to position [0, 0]
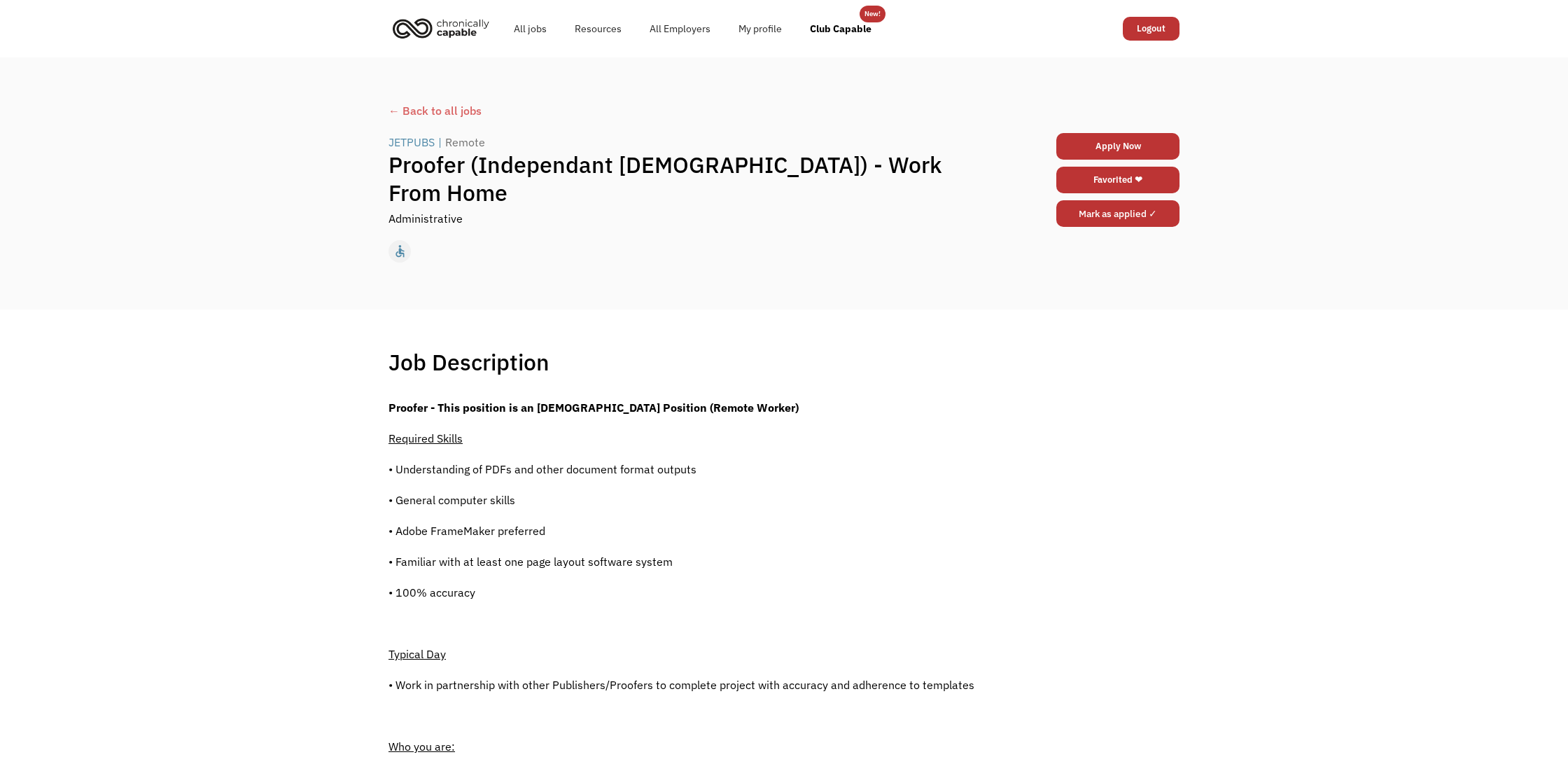
click at [1120, 226] on input "Mark as applied ✓" at bounding box center [1117, 213] width 123 height 26
click at [1073, 146] on link "Apply Now" at bounding box center [1117, 146] width 123 height 26
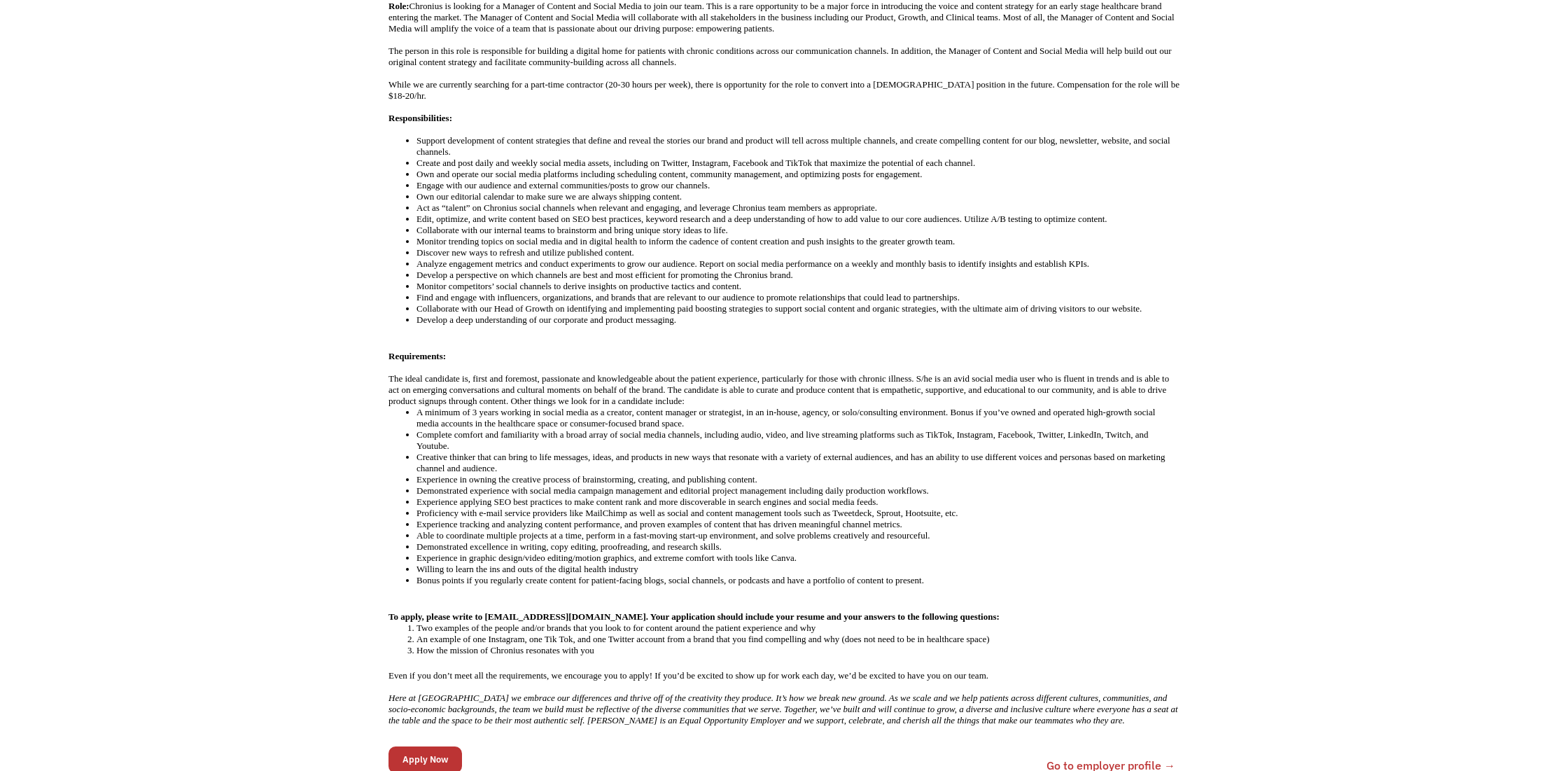
scroll to position [437, 0]
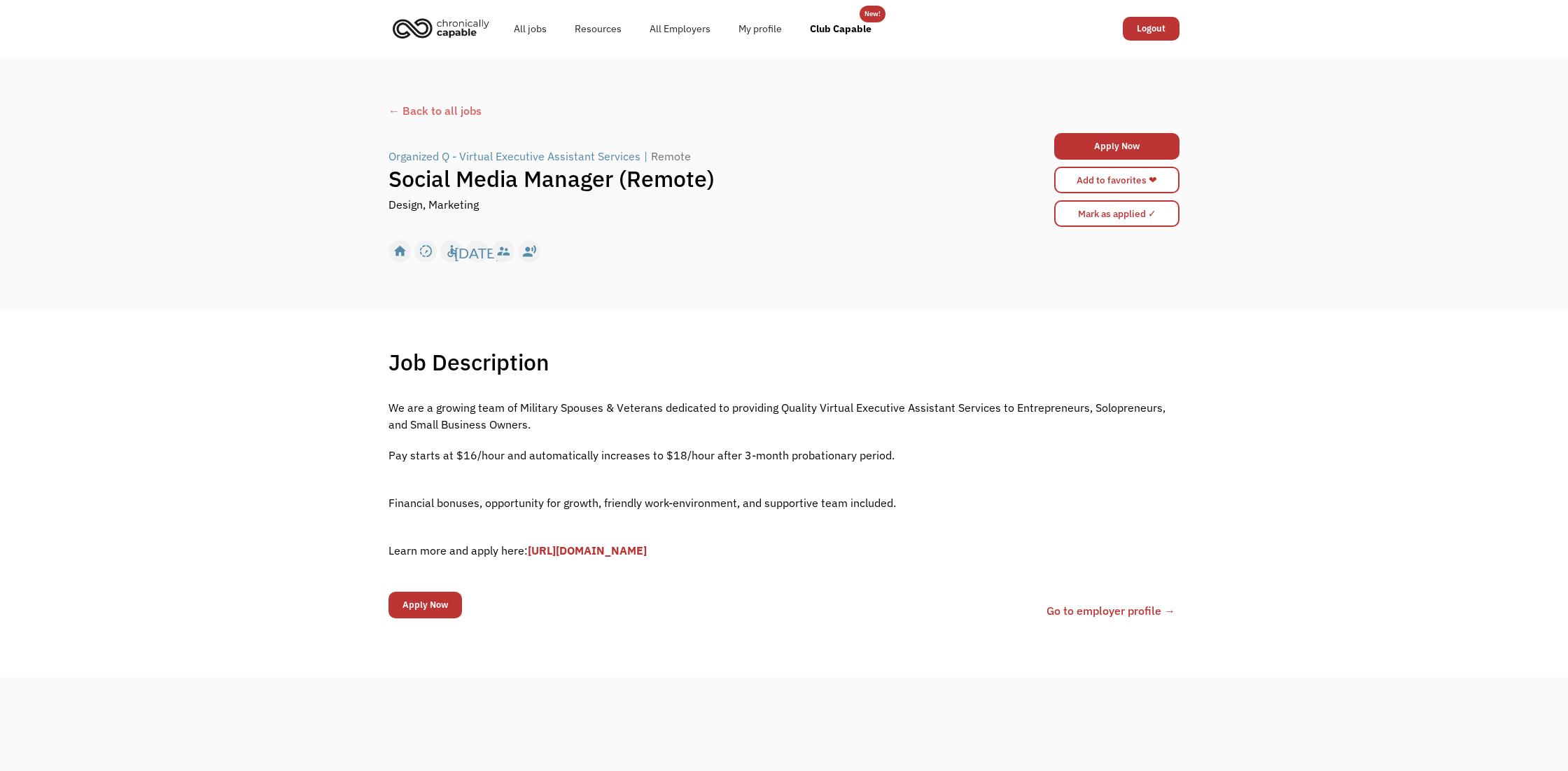
click at [454, 114] on div "← Back to all jobs" at bounding box center [784, 111] width 791 height 17
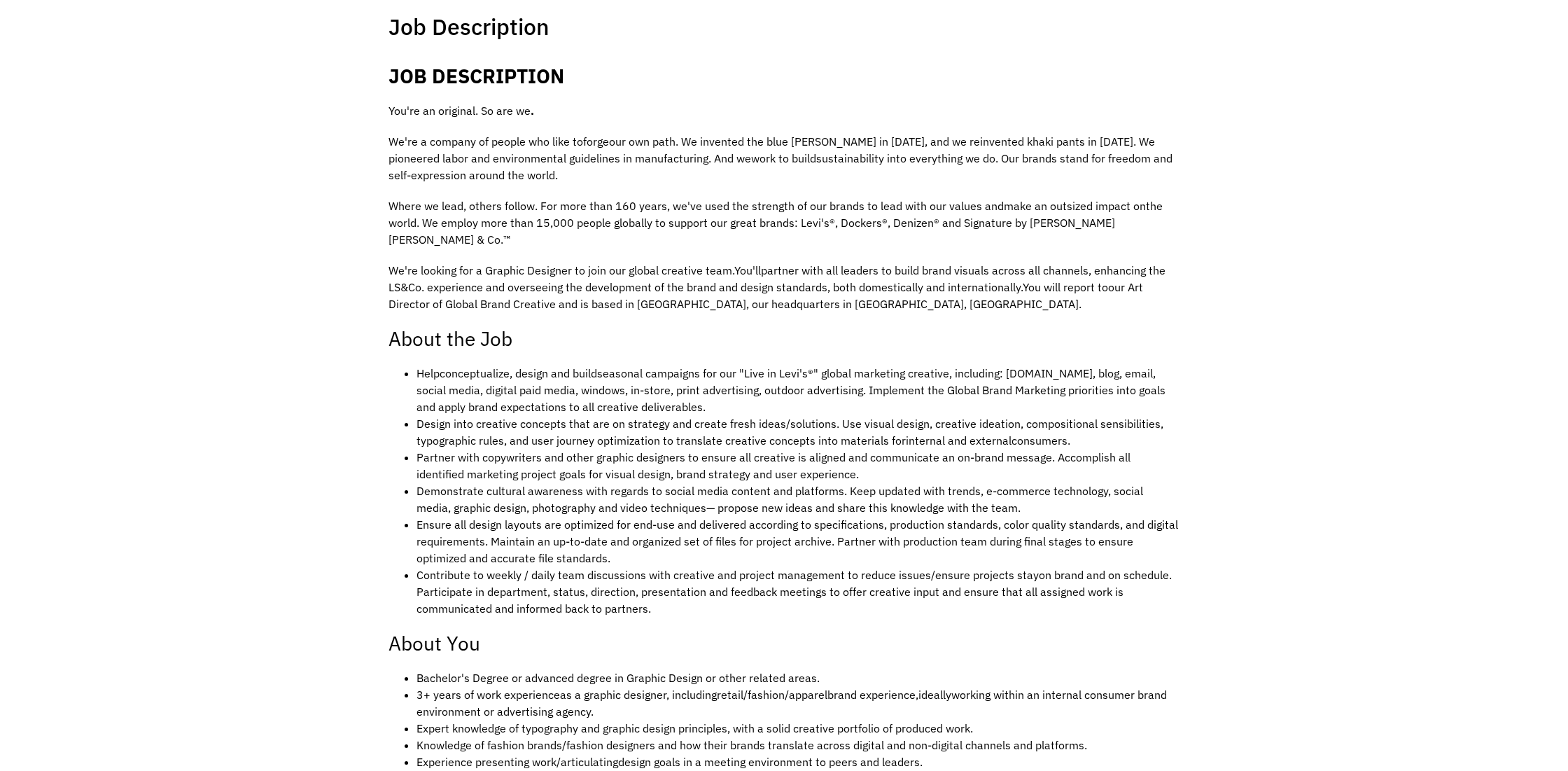
scroll to position [364, 0]
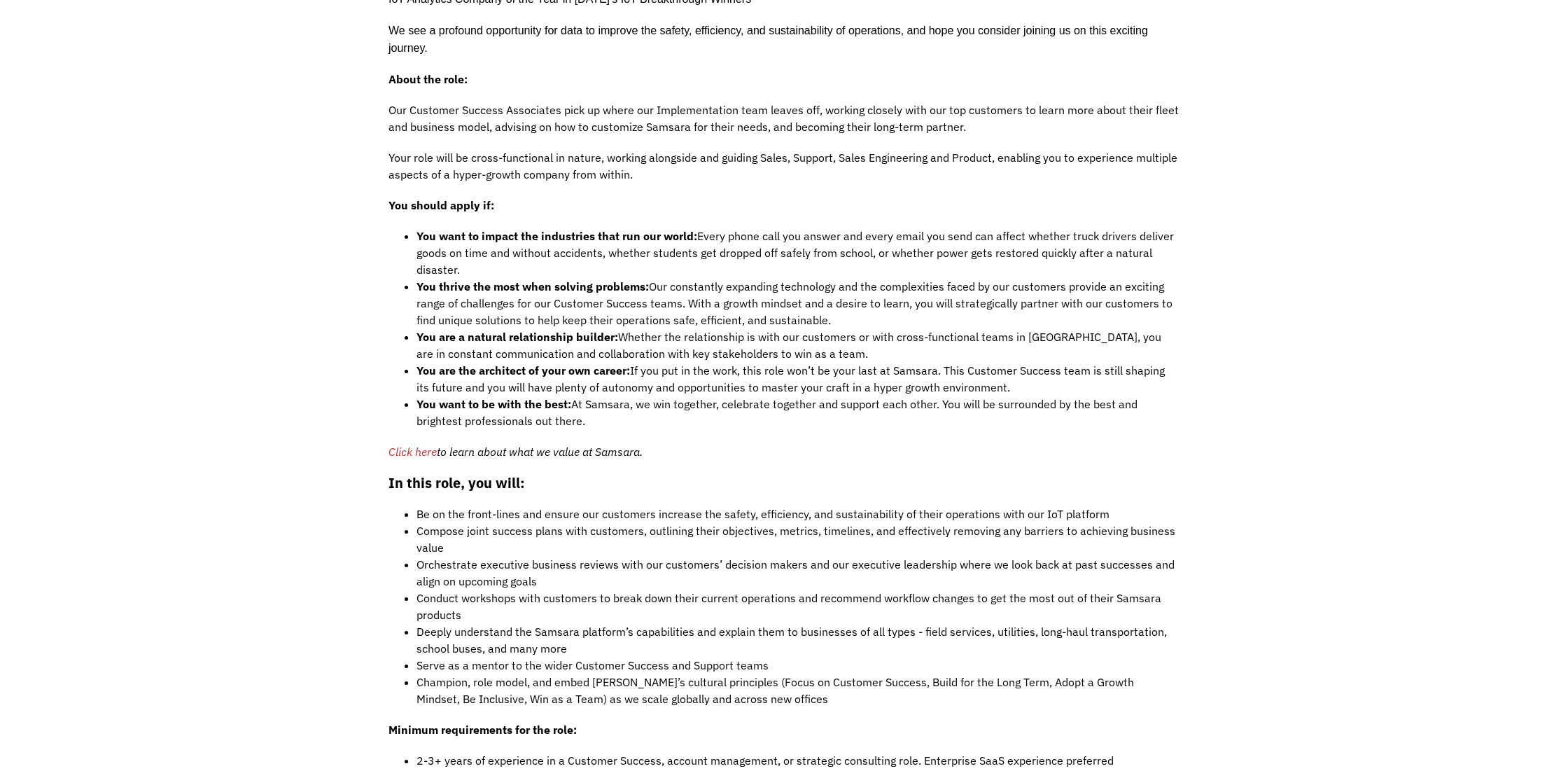
scroll to position [801, 0]
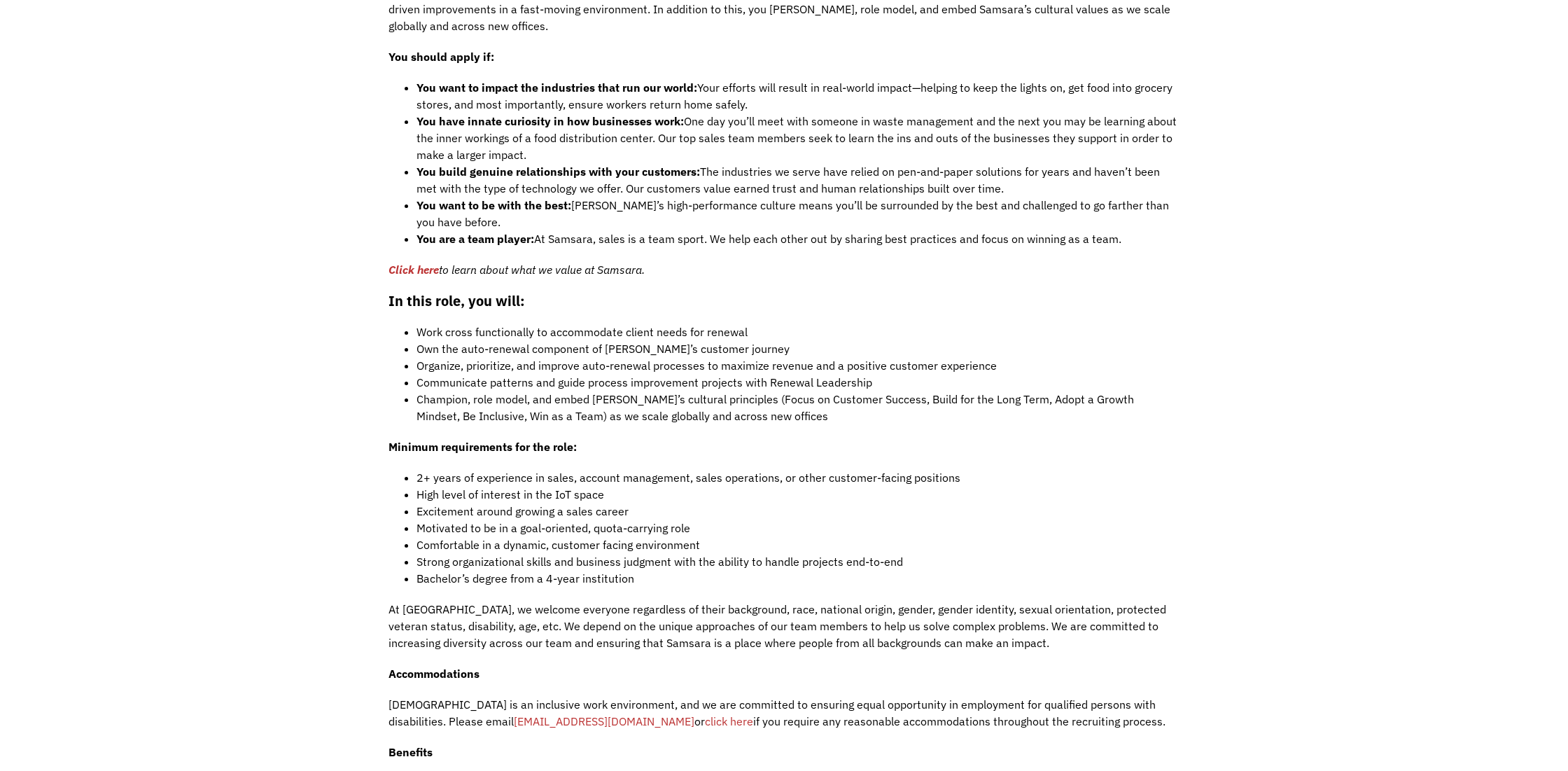
scroll to position [1093, 0]
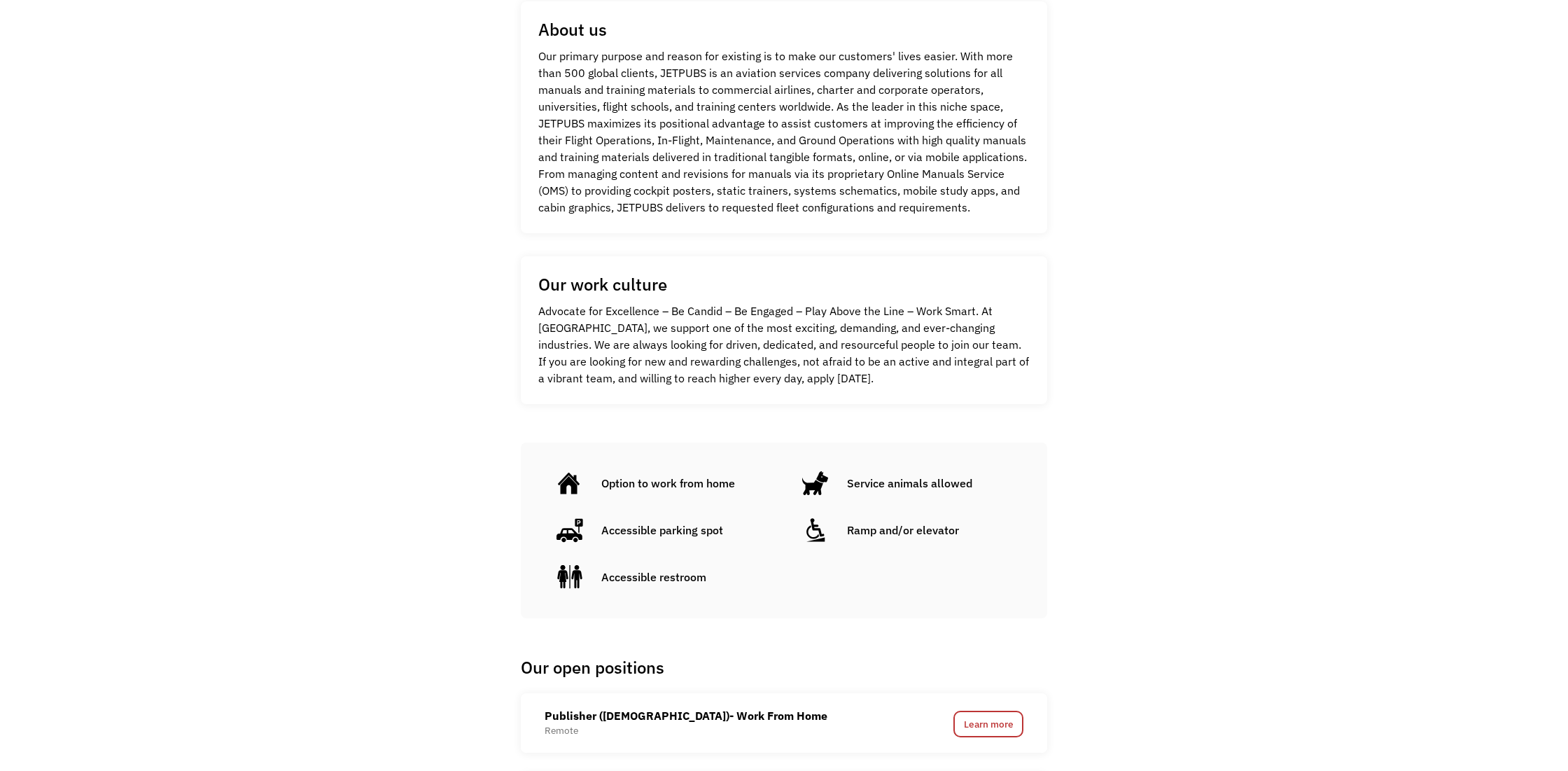
scroll to position [291, 0]
